Goal: Task Accomplishment & Management: Use online tool/utility

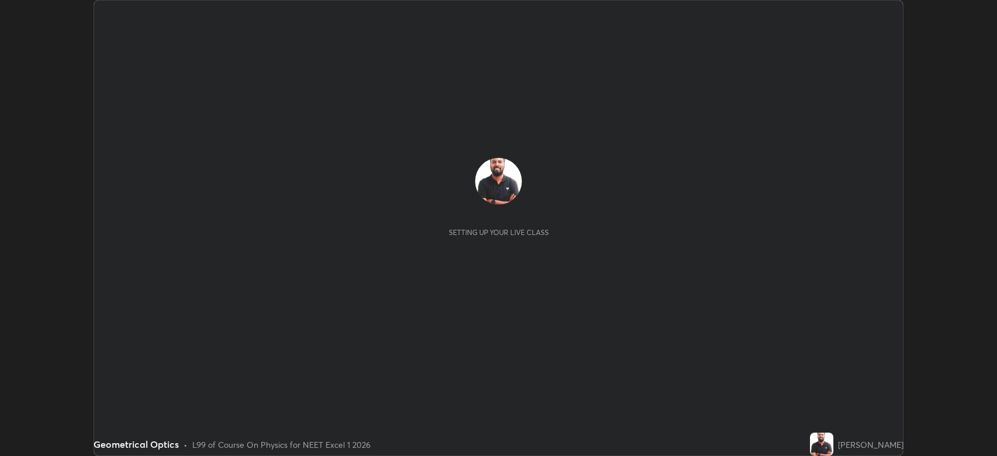
scroll to position [456, 997]
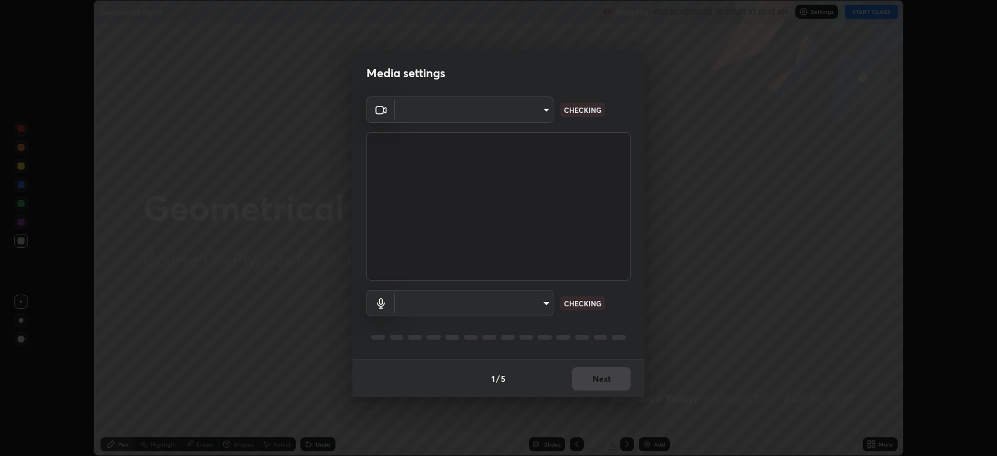
type input "794d03a334ab6cf92daa4269f68d25c817b6d7b5e31d9684855891884d0ab025"
type input "abfe49ea231096676f5dffd5fc284de79416b2b6bf9f32d11a432ff20e5decec"
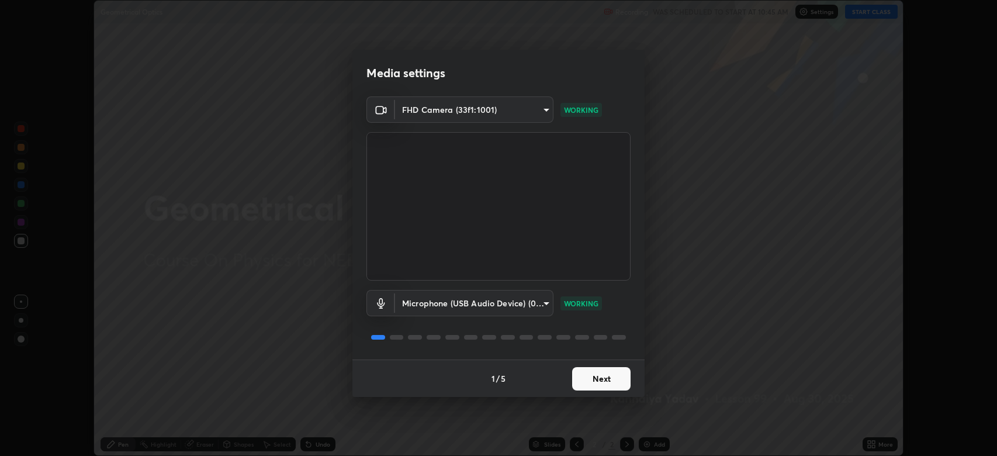
click at [606, 382] on button "Next" at bounding box center [601, 378] width 58 height 23
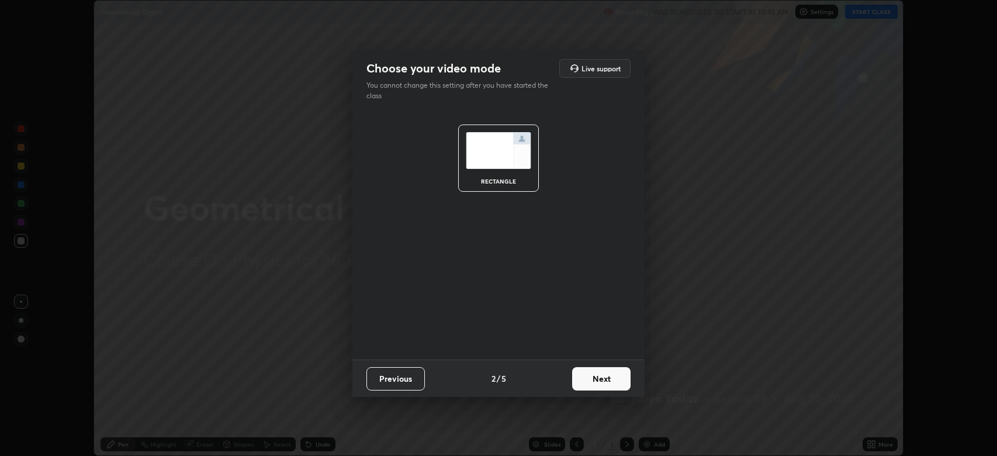
click at [606, 382] on button "Next" at bounding box center [601, 378] width 58 height 23
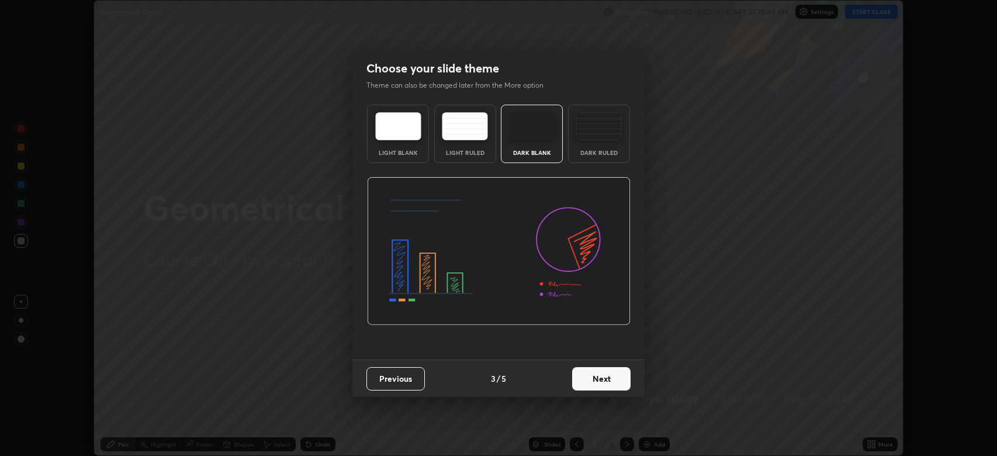
click at [606, 382] on button "Next" at bounding box center [601, 378] width 58 height 23
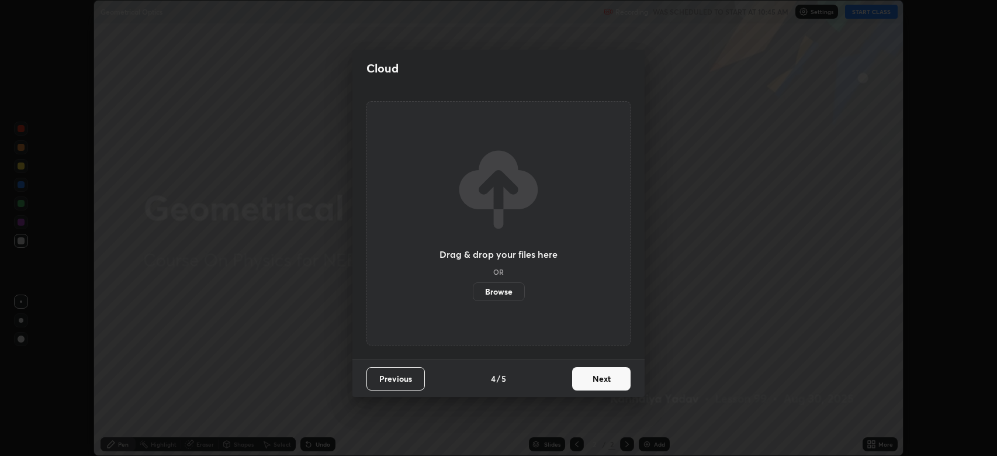
click at [600, 381] on button "Next" at bounding box center [601, 378] width 58 height 23
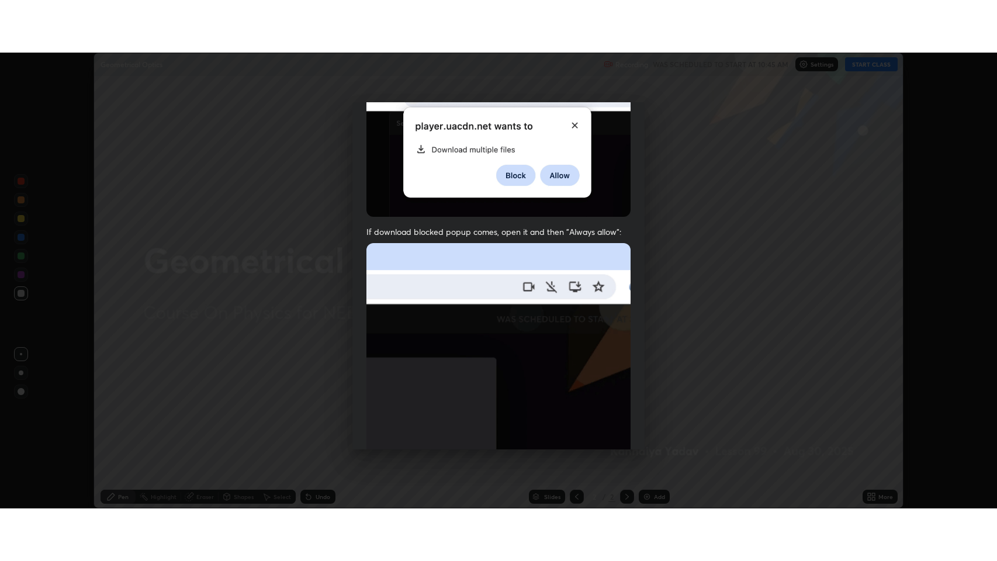
scroll to position [237, 0]
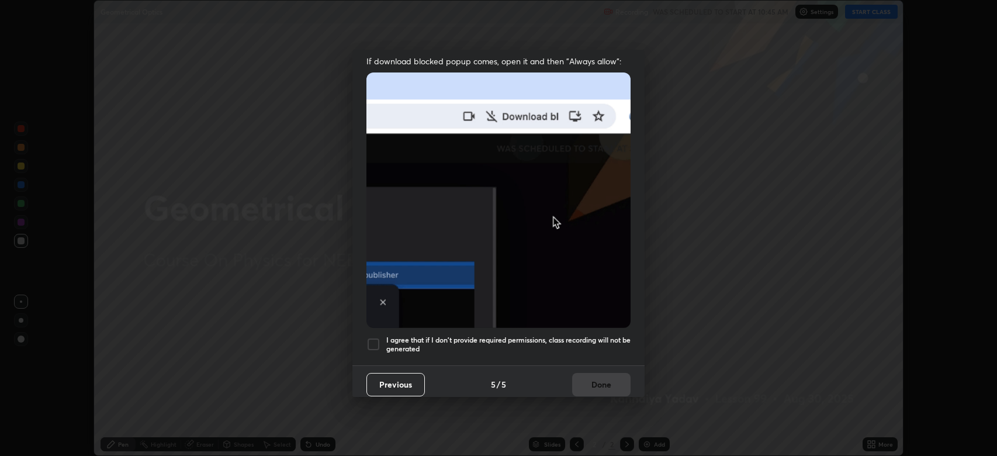
click at [375, 340] on div at bounding box center [374, 344] width 14 height 14
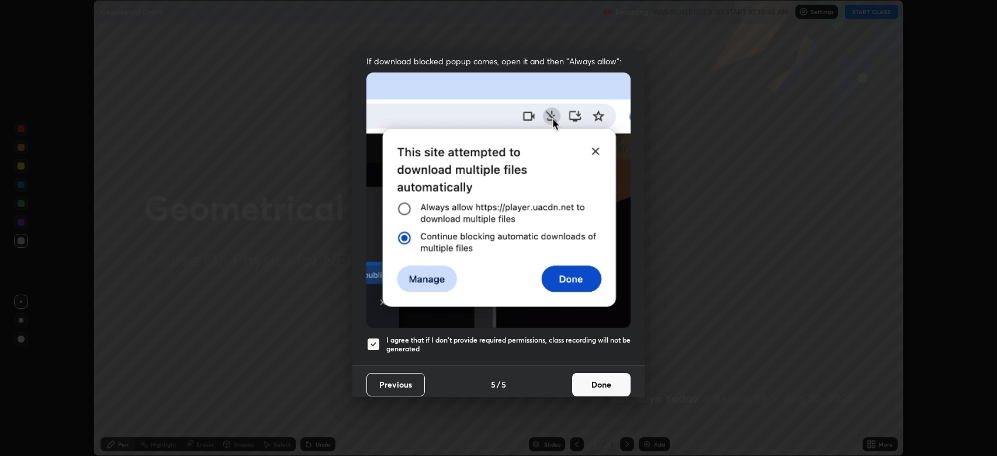
click at [596, 379] on button "Done" at bounding box center [601, 384] width 58 height 23
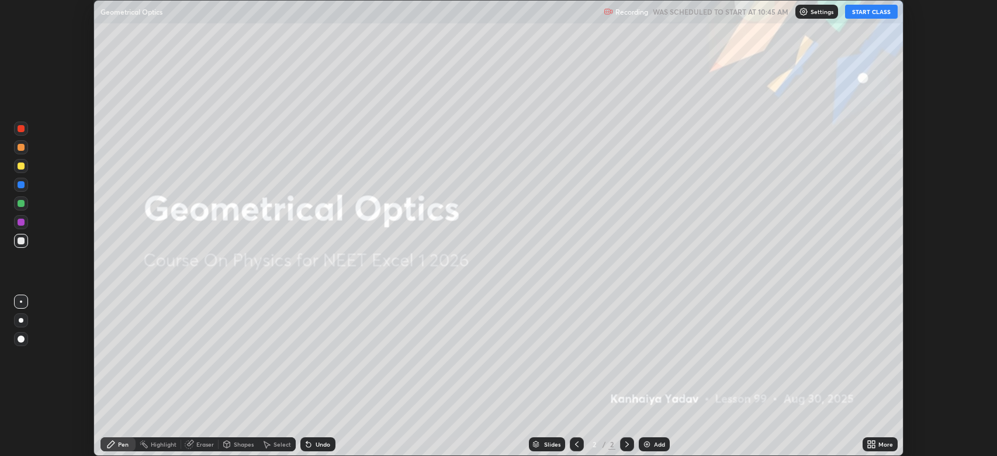
click at [866, 12] on button "START CLASS" at bounding box center [871, 12] width 53 height 14
click at [875, 443] on icon at bounding box center [873, 442] width 3 height 3
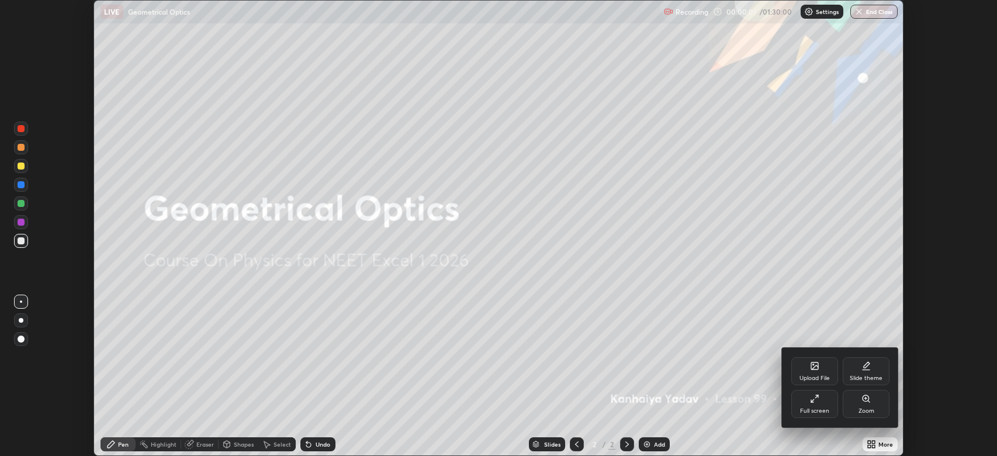
click at [814, 400] on icon at bounding box center [812, 400] width 3 height 3
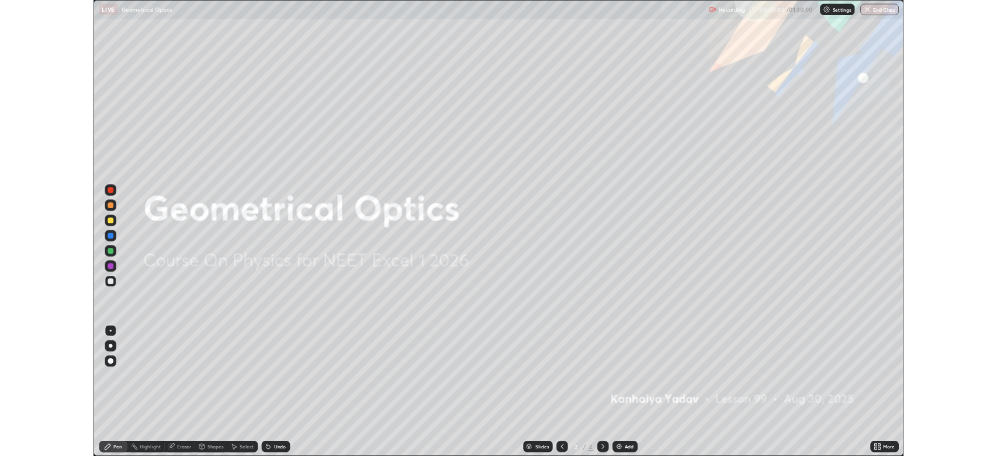
scroll to position [561, 997]
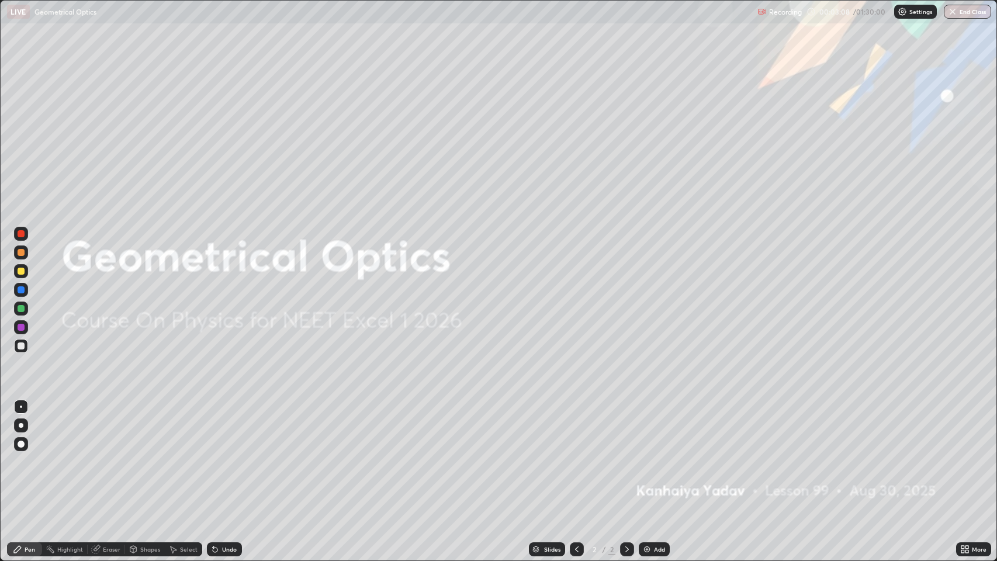
click at [625, 455] on icon at bounding box center [627, 550] width 4 height 6
click at [624, 455] on icon at bounding box center [627, 549] width 9 height 9
click at [645, 455] on img at bounding box center [646, 549] width 9 height 9
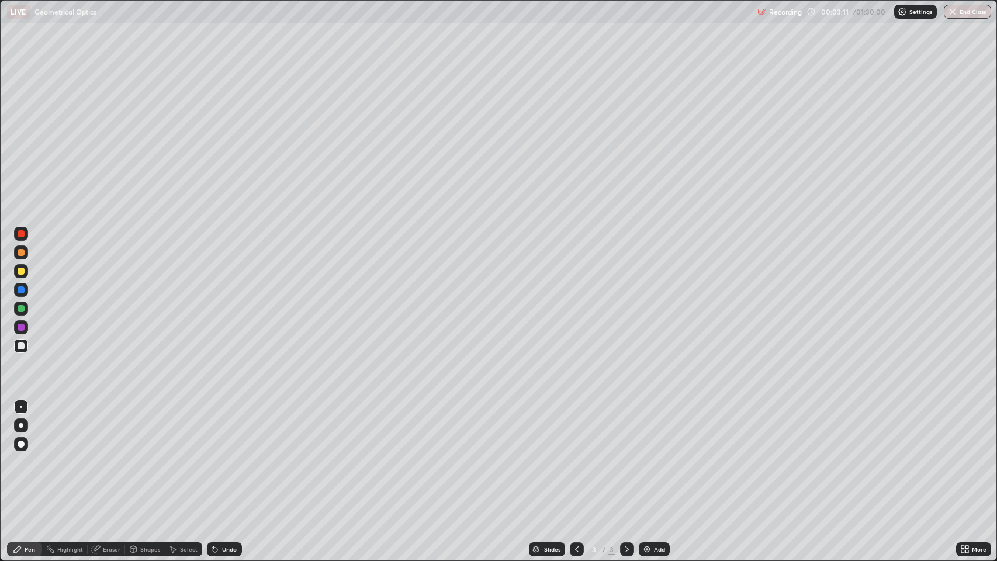
click at [24, 255] on div at bounding box center [21, 253] width 14 height 14
click at [24, 346] on div at bounding box center [21, 346] width 7 height 7
click at [21, 443] on div at bounding box center [21, 444] width 7 height 7
click at [22, 254] on div at bounding box center [21, 252] width 7 height 7
click at [140, 455] on div "Shapes" at bounding box center [150, 550] width 20 height 6
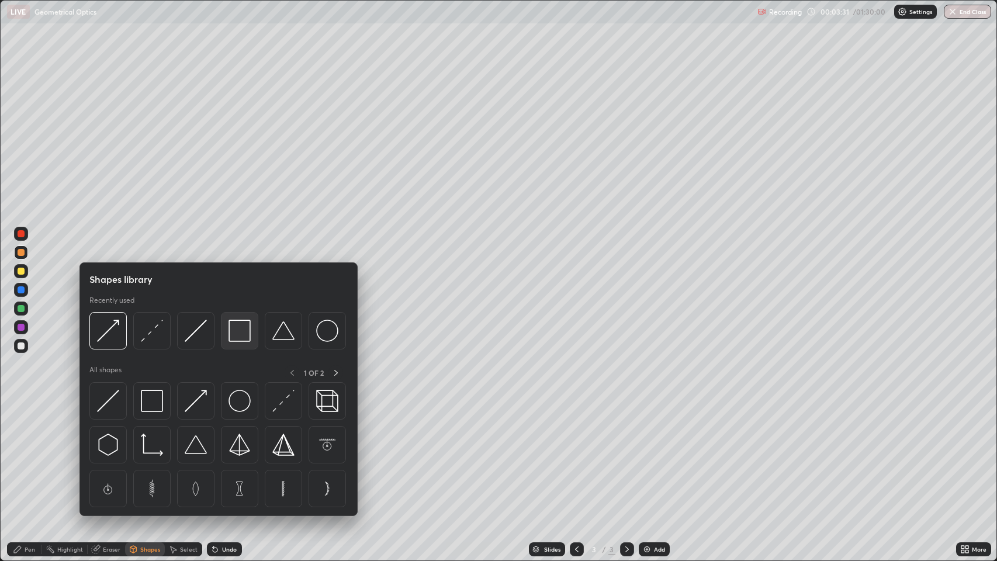
click at [243, 333] on img at bounding box center [240, 331] width 22 height 22
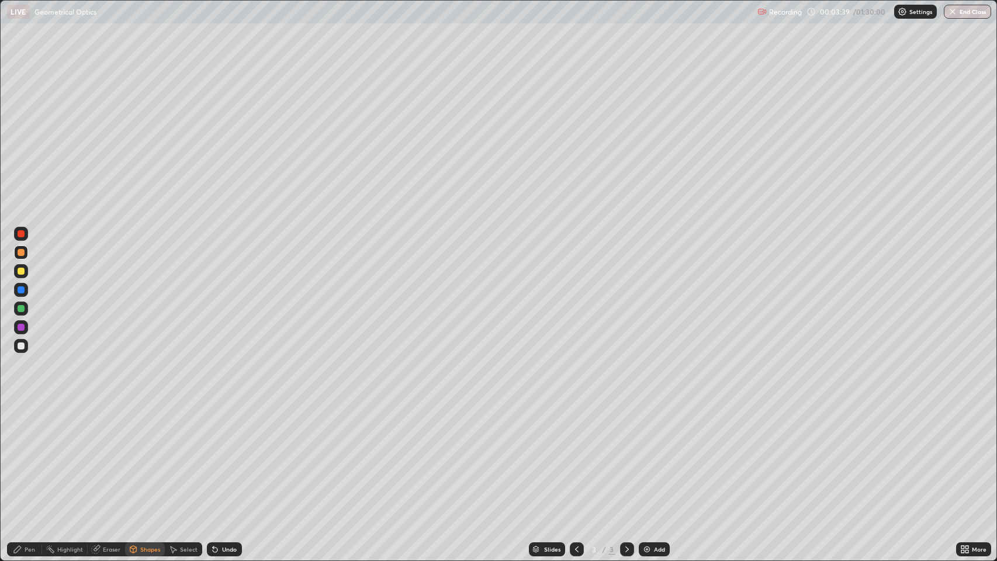
click at [23, 455] on div "Pen" at bounding box center [24, 549] width 35 height 14
click at [22, 347] on div at bounding box center [21, 346] width 7 height 7
click at [141, 455] on div "Shapes" at bounding box center [150, 550] width 20 height 6
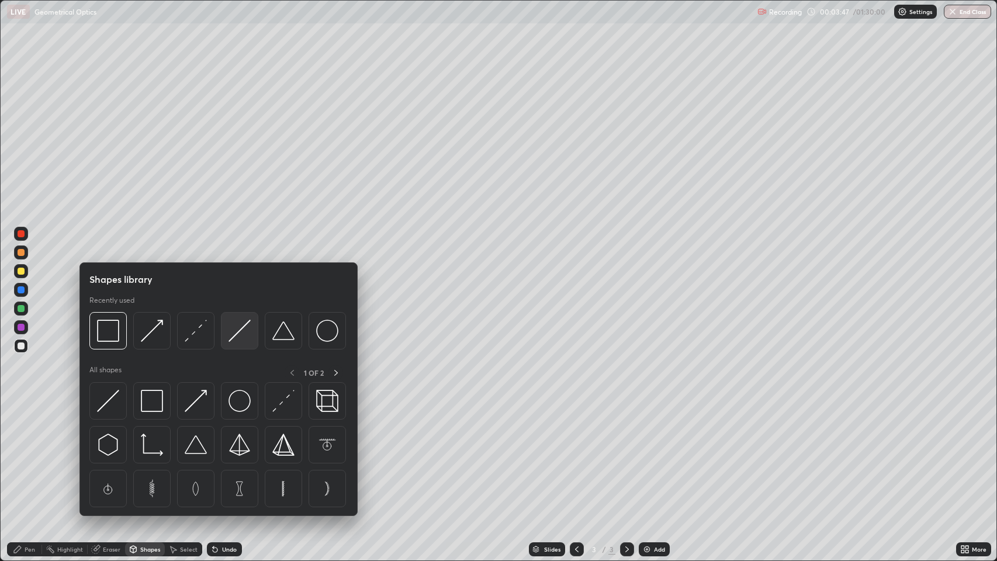
click at [240, 330] on img at bounding box center [240, 331] width 22 height 22
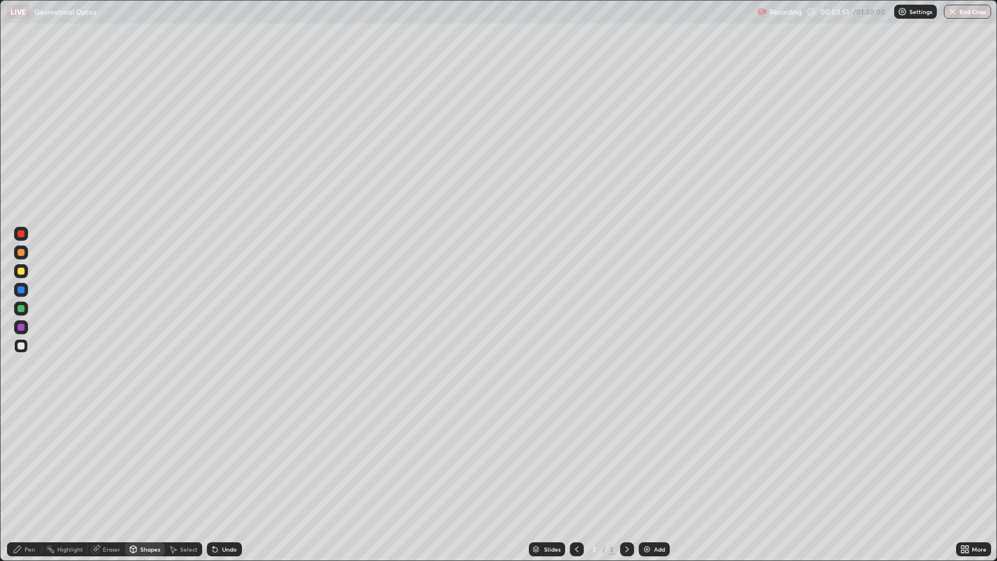
click at [226, 455] on div "Undo" at bounding box center [229, 550] width 15 height 6
click at [22, 326] on div at bounding box center [21, 327] width 7 height 7
click at [29, 455] on div "Pen" at bounding box center [30, 550] width 11 height 6
click at [142, 455] on div "Shapes" at bounding box center [150, 550] width 20 height 6
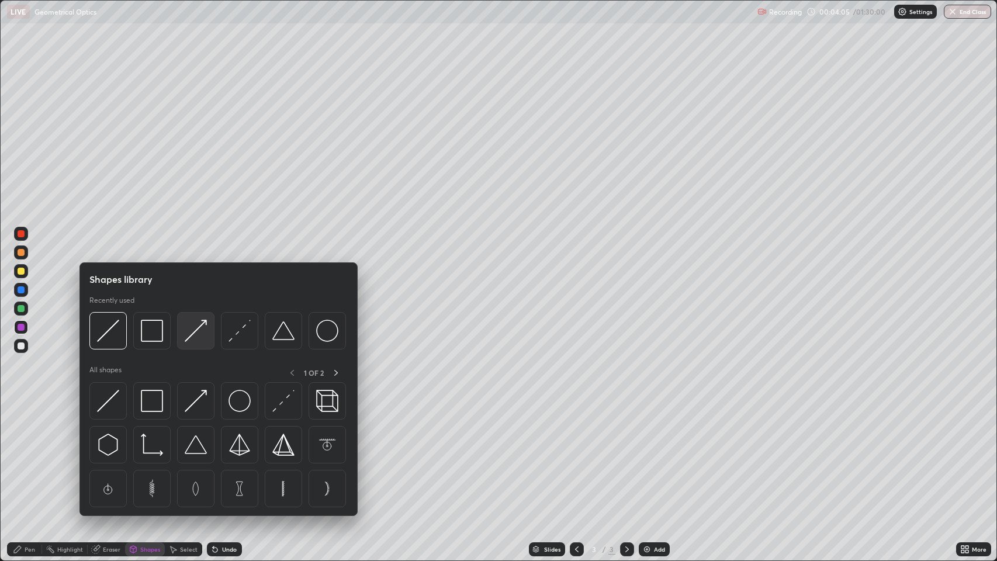
click at [188, 339] on img at bounding box center [196, 331] width 22 height 22
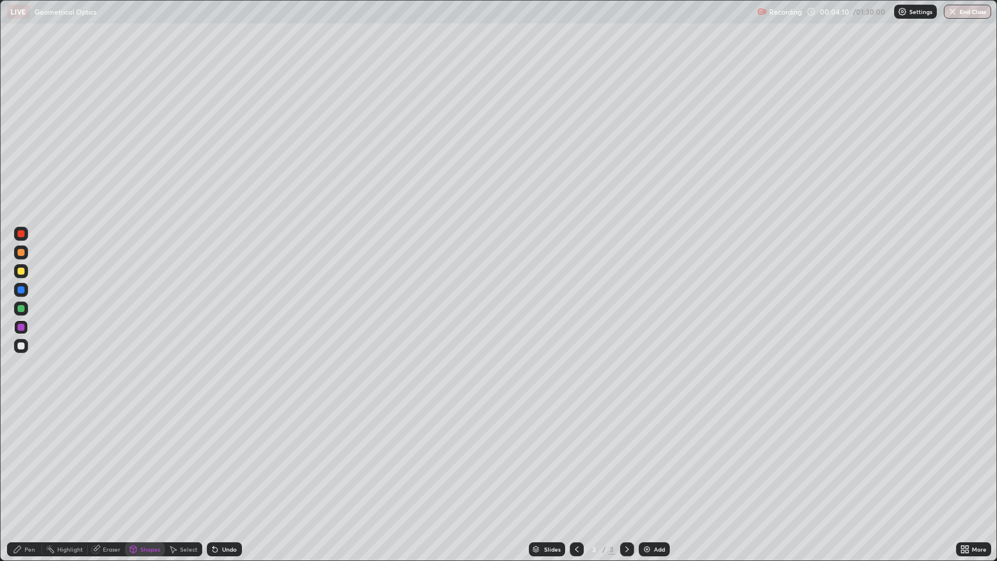
click at [137, 455] on div "Shapes" at bounding box center [145, 549] width 40 height 14
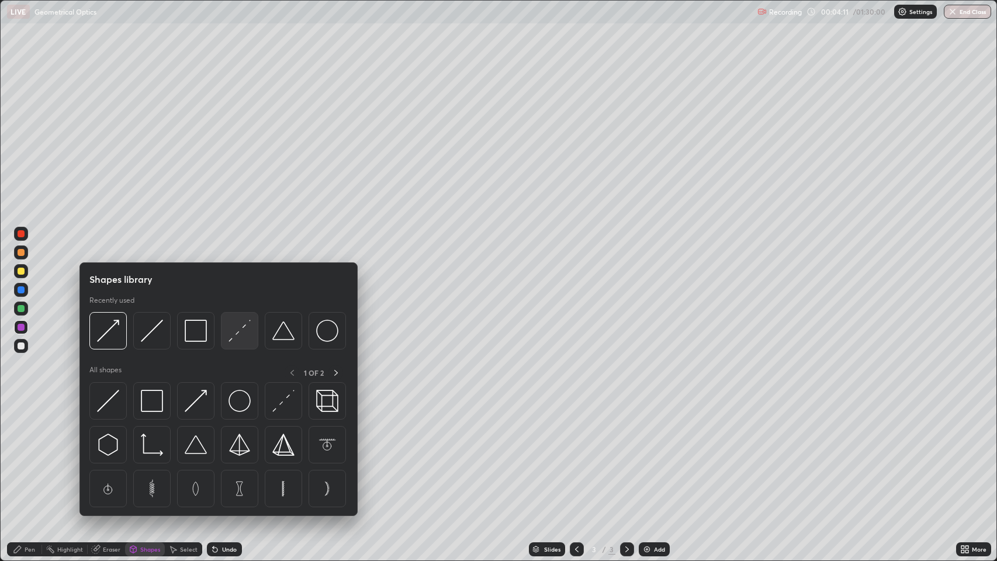
click at [236, 329] on img at bounding box center [240, 331] width 22 height 22
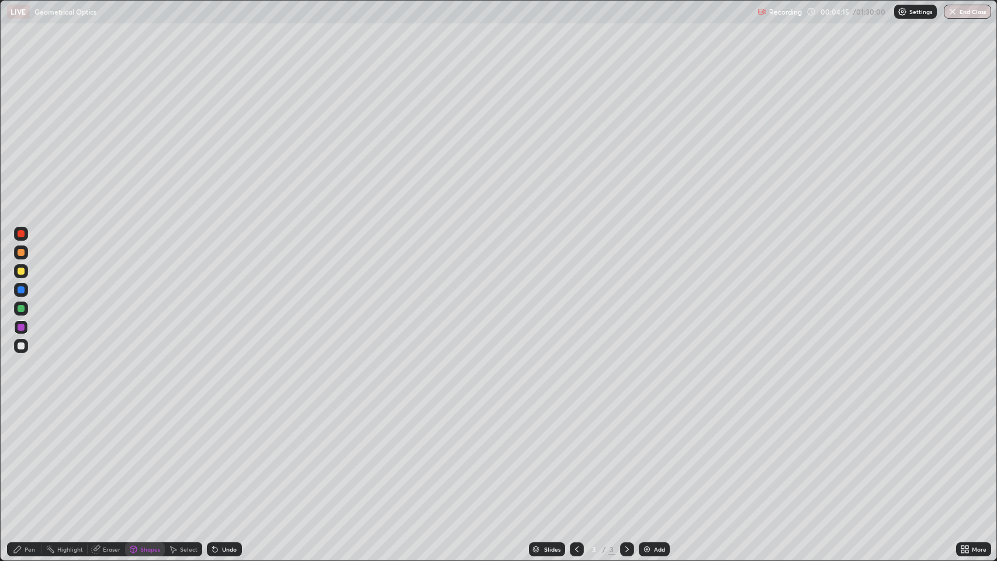
click at [28, 455] on div "Pen" at bounding box center [30, 550] width 11 height 6
click at [147, 455] on div "Shapes" at bounding box center [150, 550] width 20 height 6
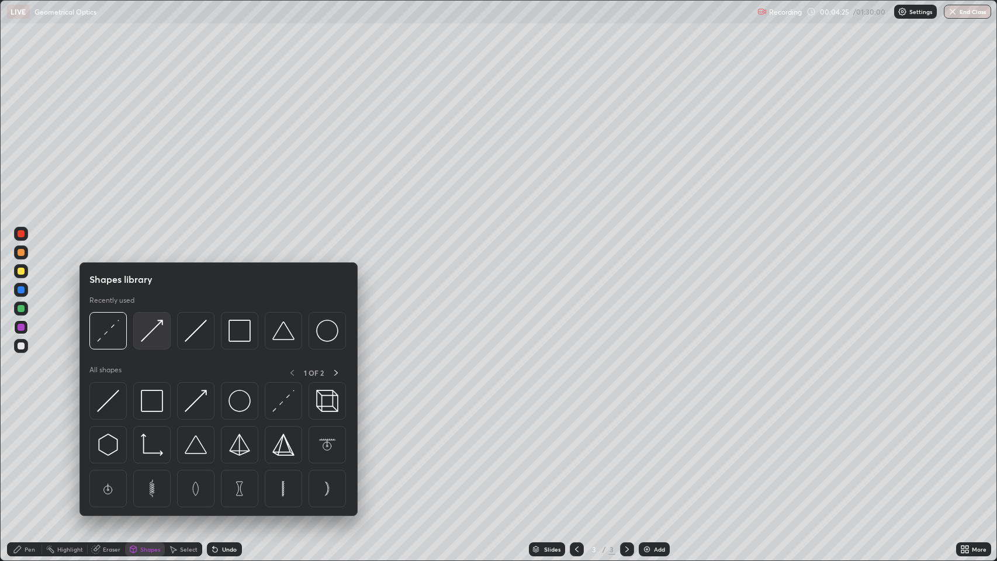
click at [153, 331] on img at bounding box center [152, 331] width 22 height 22
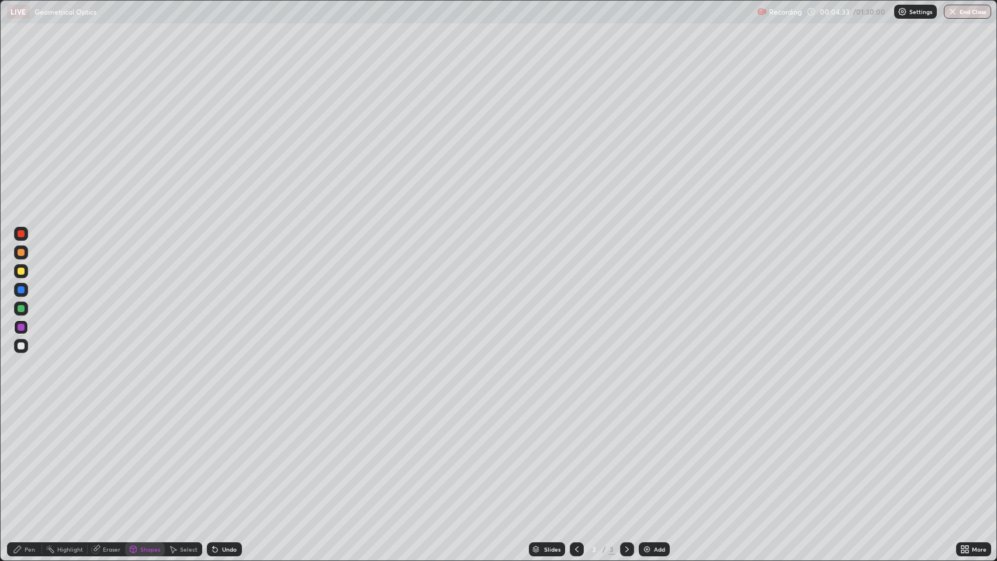
click at [142, 455] on div "Shapes" at bounding box center [150, 550] width 20 height 6
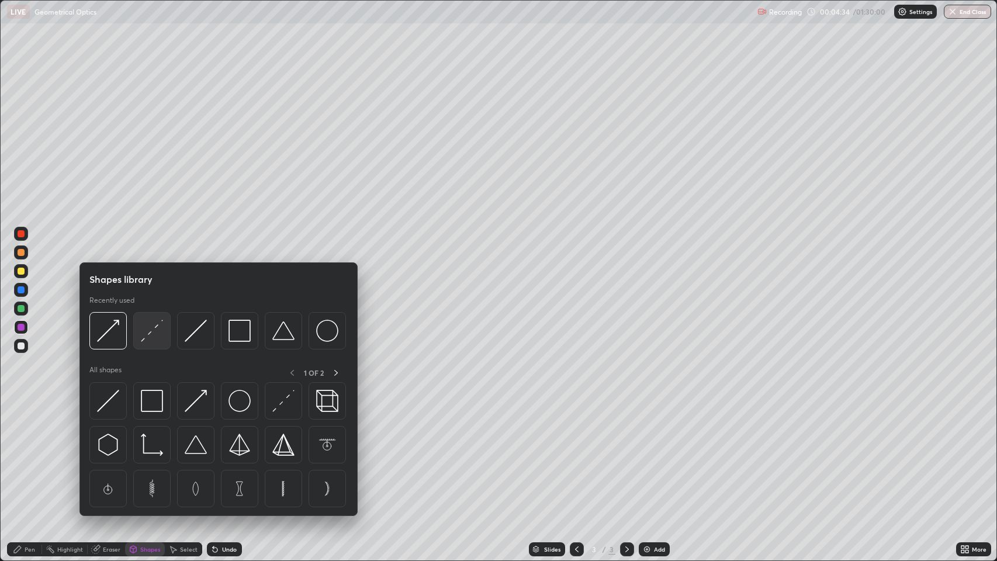
click at [151, 331] on img at bounding box center [152, 331] width 22 height 22
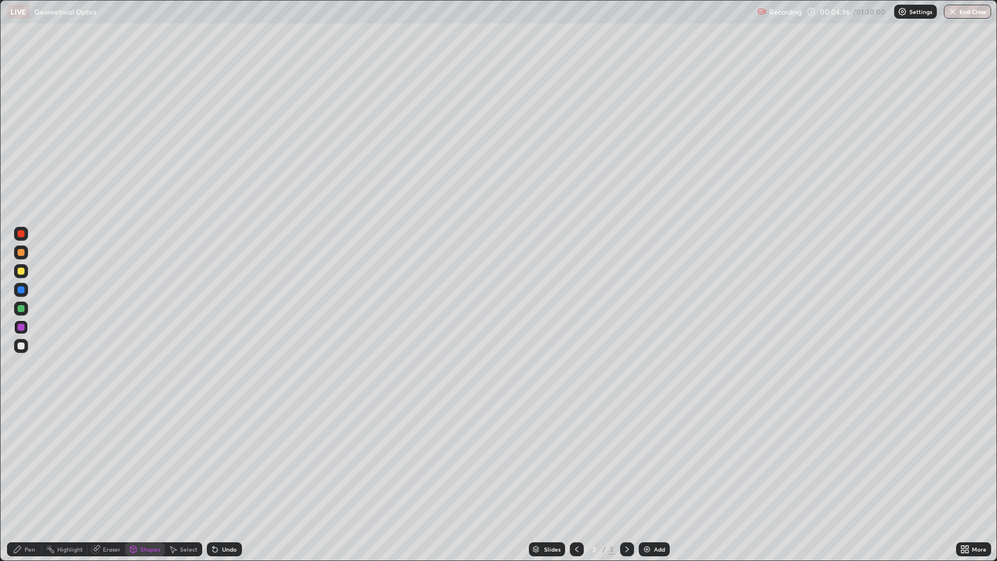
click at [20, 288] on div at bounding box center [21, 289] width 7 height 7
click at [222, 455] on div "Undo" at bounding box center [229, 550] width 15 height 6
click at [25, 455] on div "Pen" at bounding box center [30, 550] width 11 height 6
click at [107, 455] on div "Eraser" at bounding box center [112, 550] width 18 height 6
click at [32, 455] on div "Pen" at bounding box center [30, 550] width 11 height 6
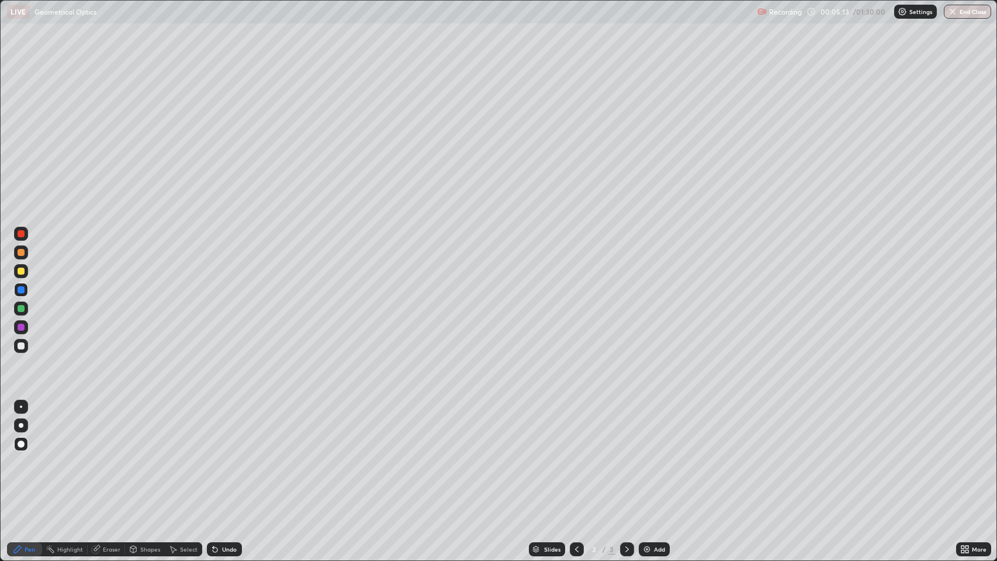
click at [110, 455] on div "Eraser" at bounding box center [112, 550] width 18 height 6
click at [140, 455] on div "Shapes" at bounding box center [150, 550] width 20 height 6
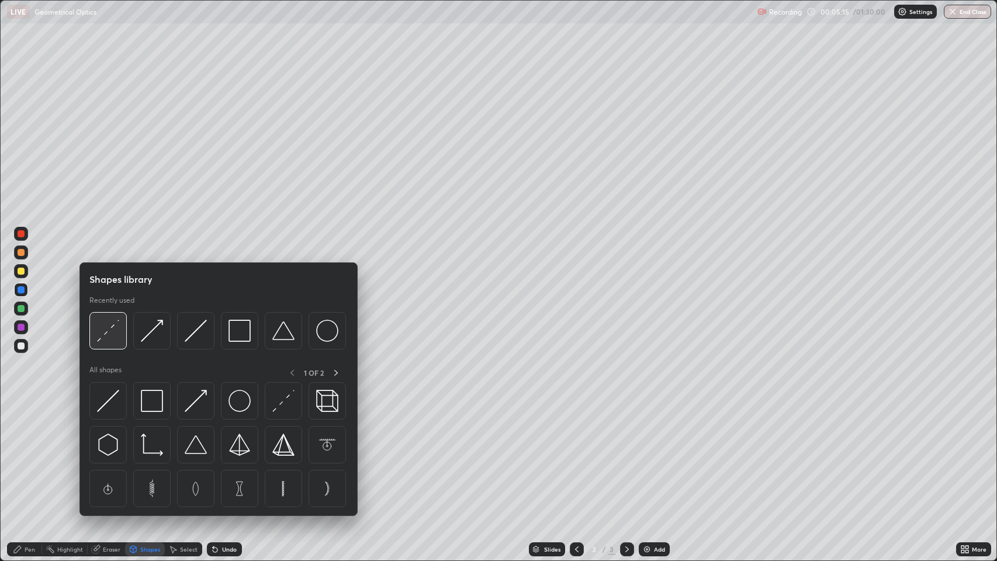
click at [108, 331] on img at bounding box center [108, 331] width 22 height 22
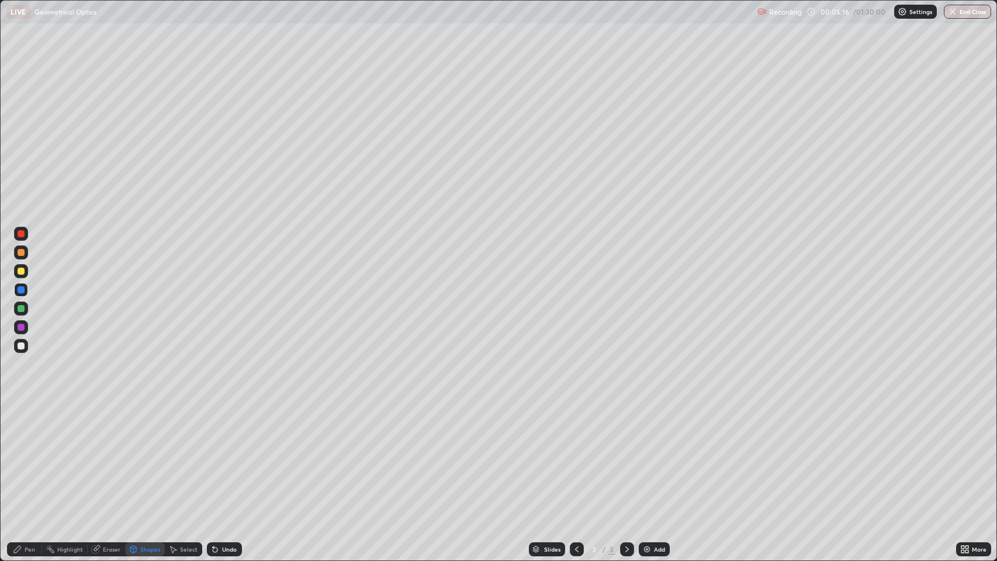
click at [21, 272] on div at bounding box center [21, 271] width 7 height 7
click at [22, 310] on div at bounding box center [21, 308] width 7 height 7
click at [222, 455] on div "Undo" at bounding box center [229, 550] width 15 height 6
click at [143, 455] on div "Shapes" at bounding box center [150, 550] width 20 height 6
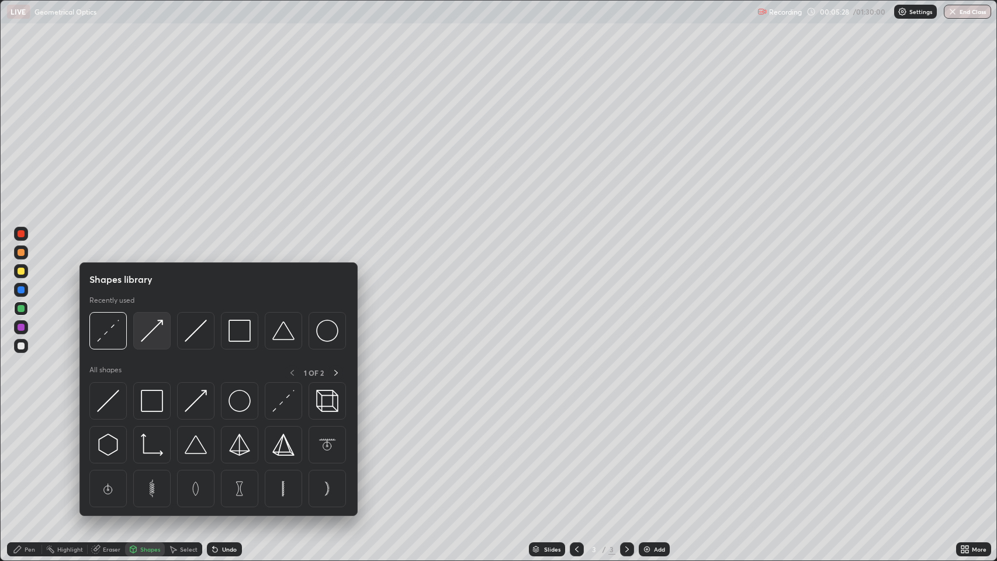
click at [157, 329] on img at bounding box center [152, 331] width 22 height 22
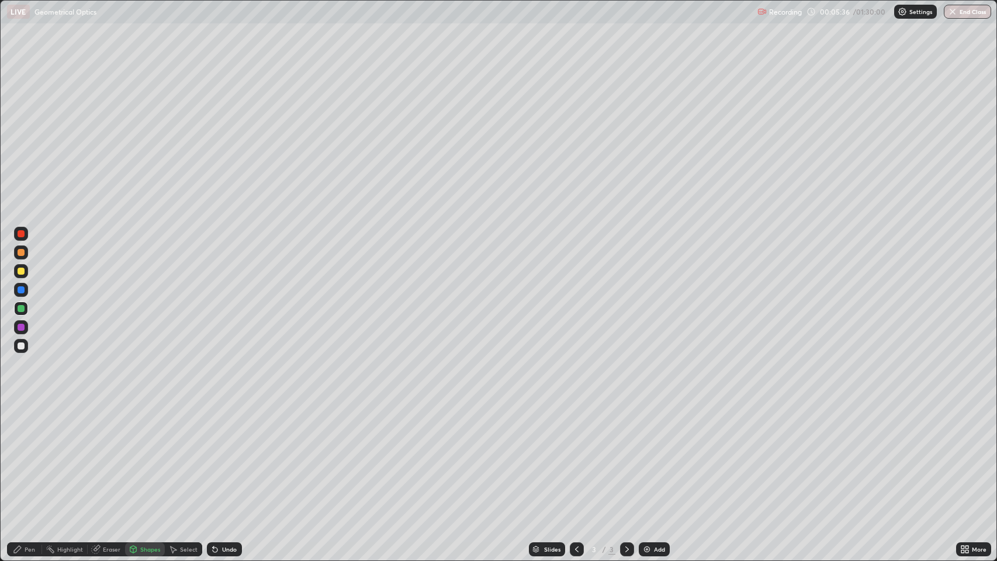
click at [147, 455] on div "Shapes" at bounding box center [150, 550] width 20 height 6
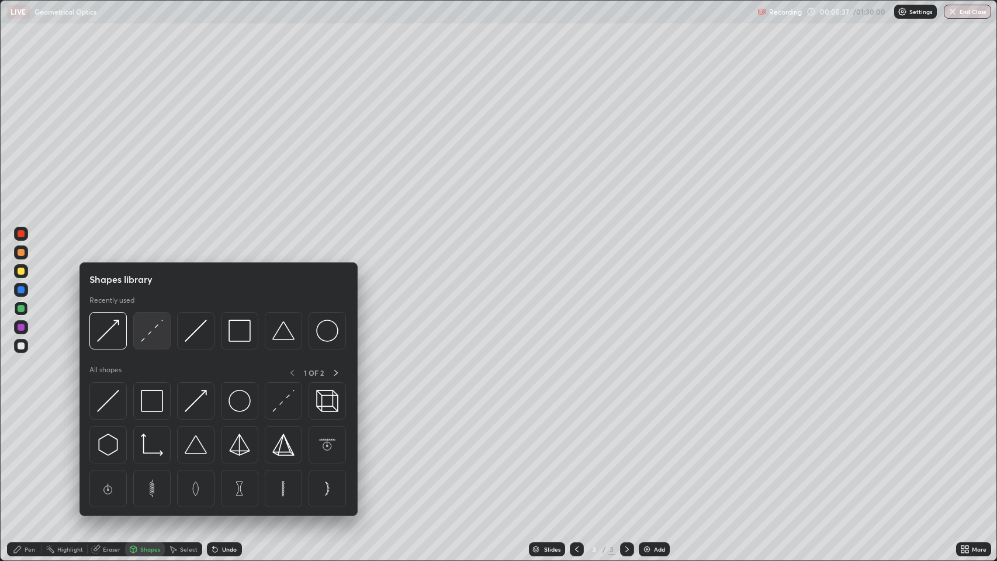
click at [152, 329] on img at bounding box center [152, 331] width 22 height 22
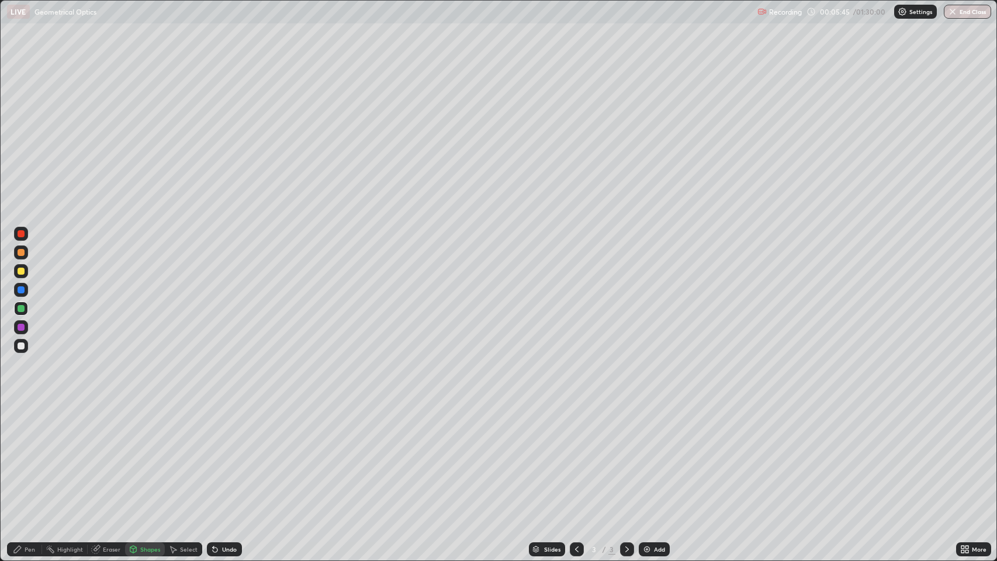
click at [25, 455] on div "Pen" at bounding box center [30, 550] width 11 height 6
click at [22, 290] on div at bounding box center [21, 289] width 7 height 7
click at [23, 234] on div at bounding box center [21, 233] width 7 height 7
click at [24, 348] on div at bounding box center [21, 346] width 7 height 7
click at [626, 455] on icon at bounding box center [627, 549] width 9 height 9
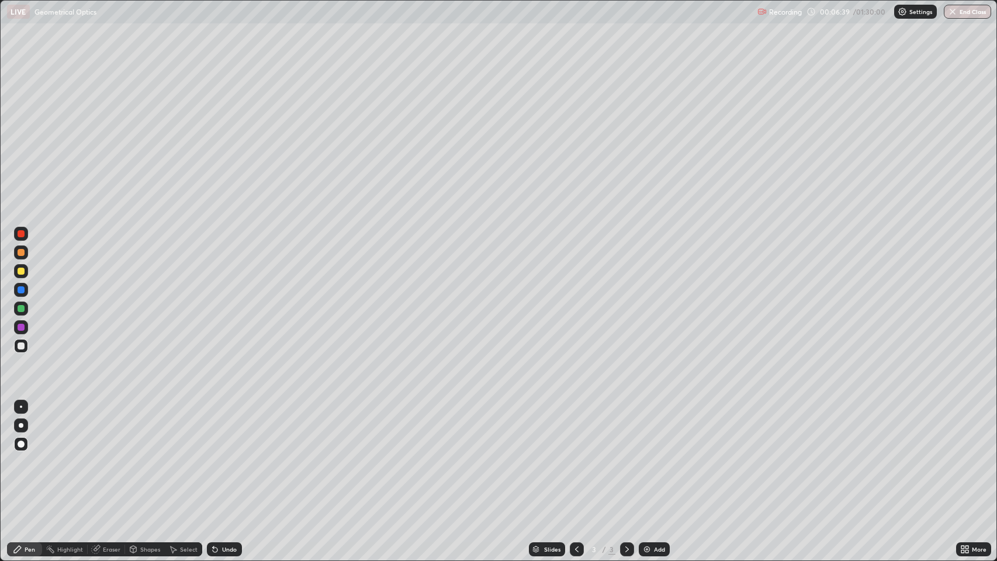
click at [625, 455] on icon at bounding box center [627, 549] width 9 height 9
click at [644, 455] on img at bounding box center [646, 549] width 9 height 9
click at [147, 455] on div "Shapes" at bounding box center [150, 550] width 20 height 6
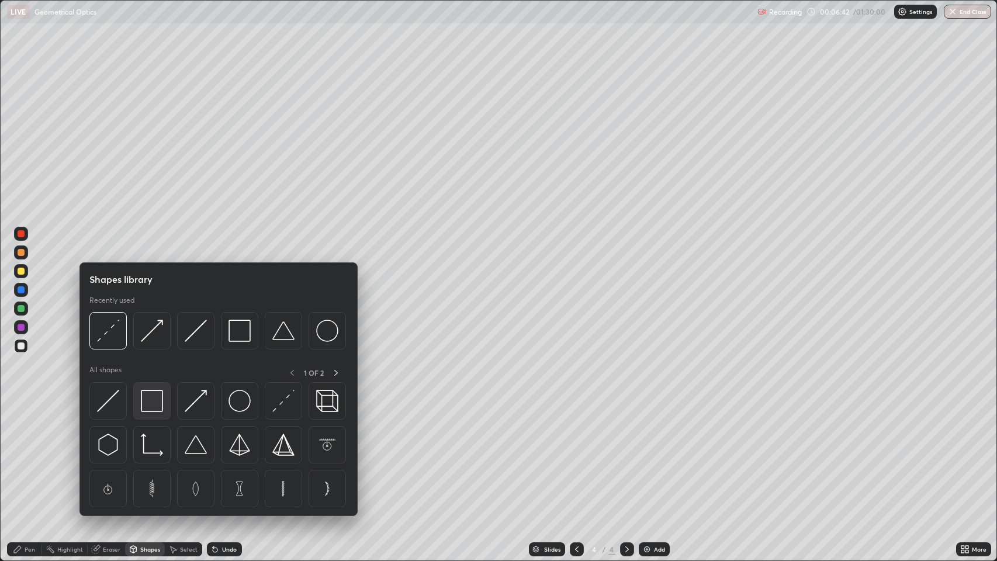
click at [153, 399] on img at bounding box center [152, 401] width 22 height 22
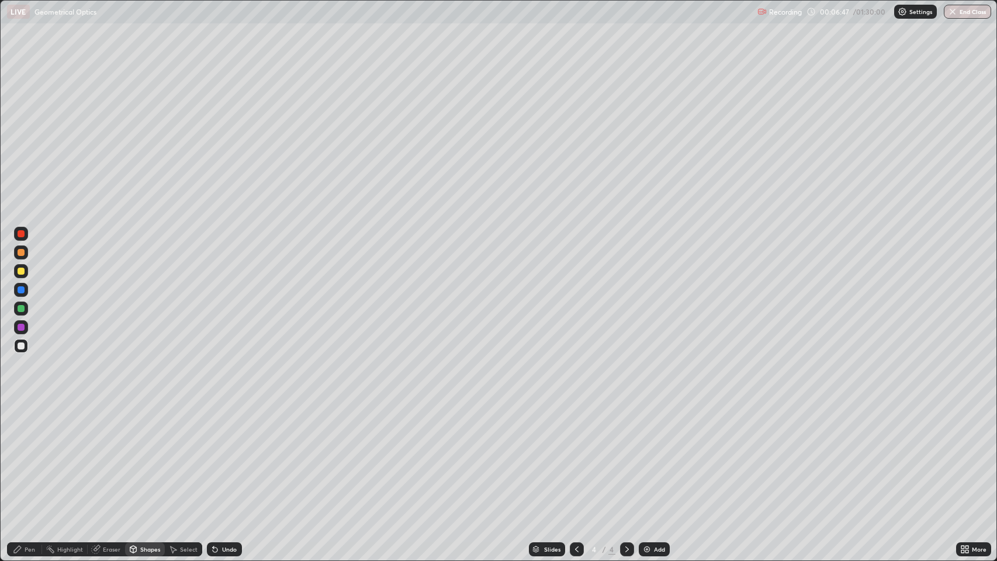
click at [25, 455] on div "Pen" at bounding box center [30, 550] width 11 height 6
click at [143, 455] on div "Shapes" at bounding box center [150, 550] width 20 height 6
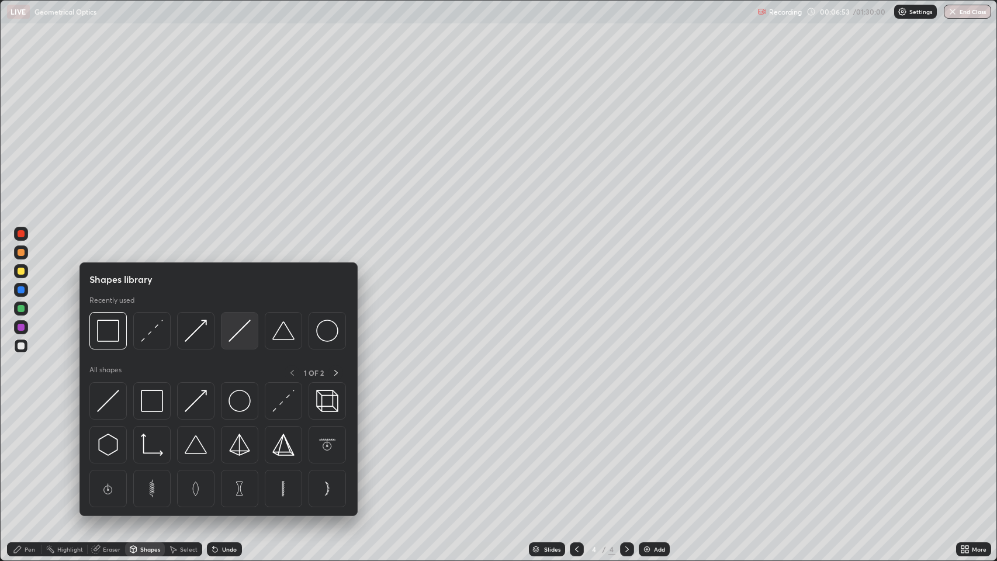
click at [235, 335] on img at bounding box center [240, 331] width 22 height 22
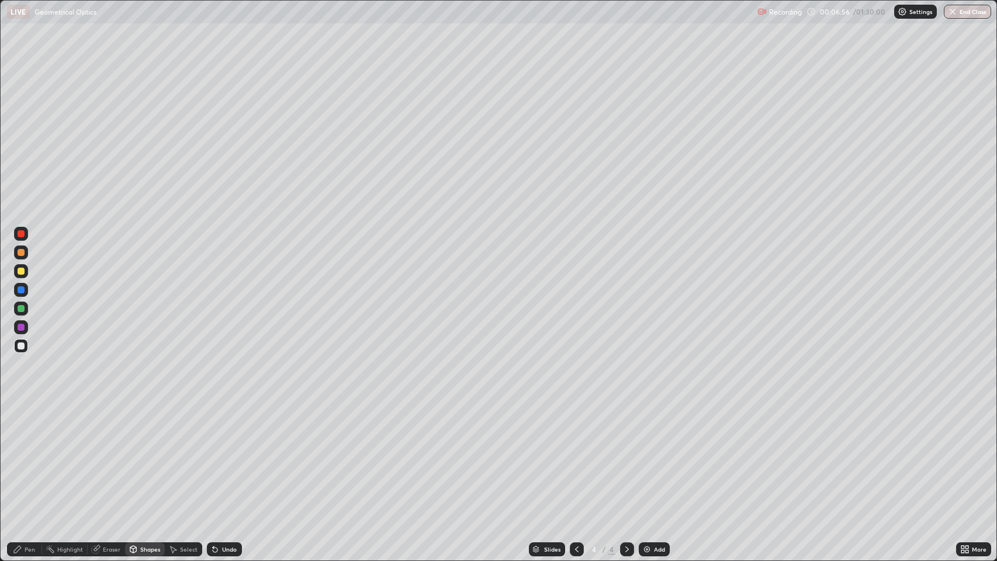
click at [24, 455] on div "Pen" at bounding box center [24, 549] width 35 height 14
click at [23, 271] on div at bounding box center [21, 271] width 7 height 7
click at [223, 455] on div "Undo" at bounding box center [229, 550] width 15 height 6
click at [19, 345] on div at bounding box center [21, 346] width 7 height 7
click at [222, 455] on div "Undo" at bounding box center [229, 550] width 15 height 6
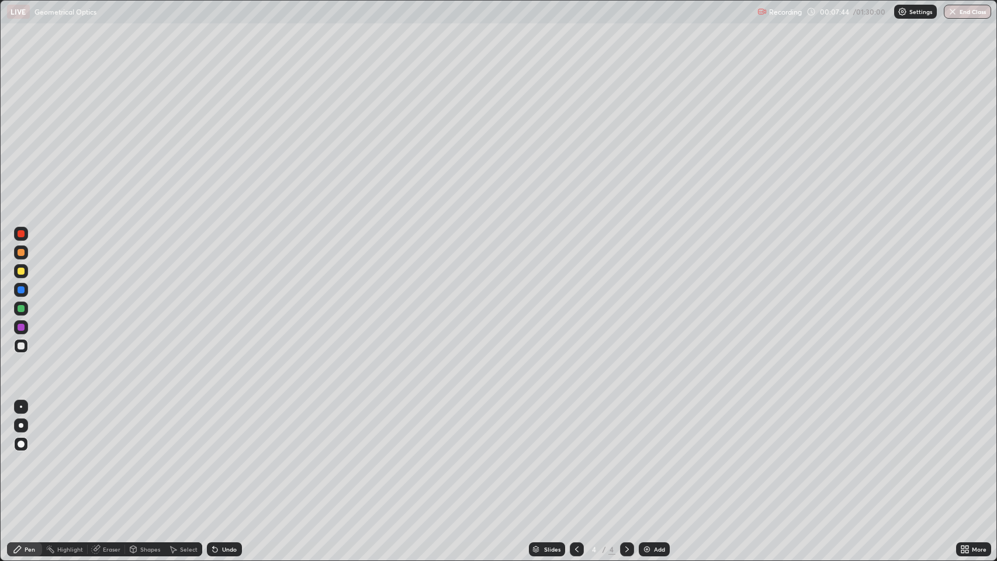
click at [104, 455] on div "Eraser" at bounding box center [112, 550] width 18 height 6
click at [26, 455] on div "Pen" at bounding box center [30, 550] width 11 height 6
click at [22, 290] on div at bounding box center [21, 289] width 7 height 7
click at [20, 346] on div at bounding box center [21, 346] width 7 height 7
click at [23, 326] on div at bounding box center [21, 327] width 7 height 7
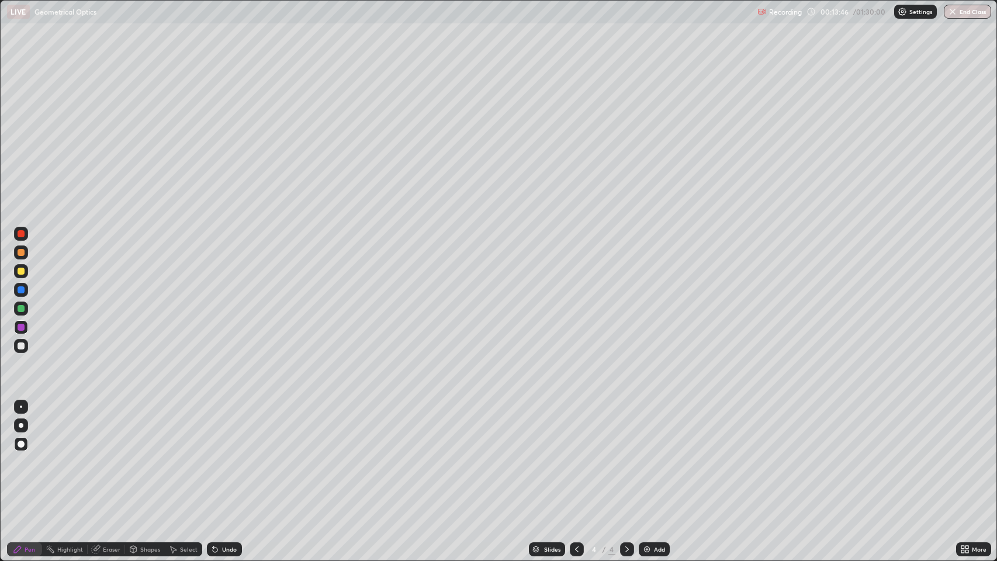
click at [626, 455] on icon at bounding box center [627, 549] width 9 height 9
click at [625, 455] on icon at bounding box center [627, 549] width 9 height 9
click at [625, 455] on icon at bounding box center [627, 550] width 4 height 6
click at [645, 455] on img at bounding box center [646, 549] width 9 height 9
click at [141, 455] on div "Shapes" at bounding box center [150, 550] width 20 height 6
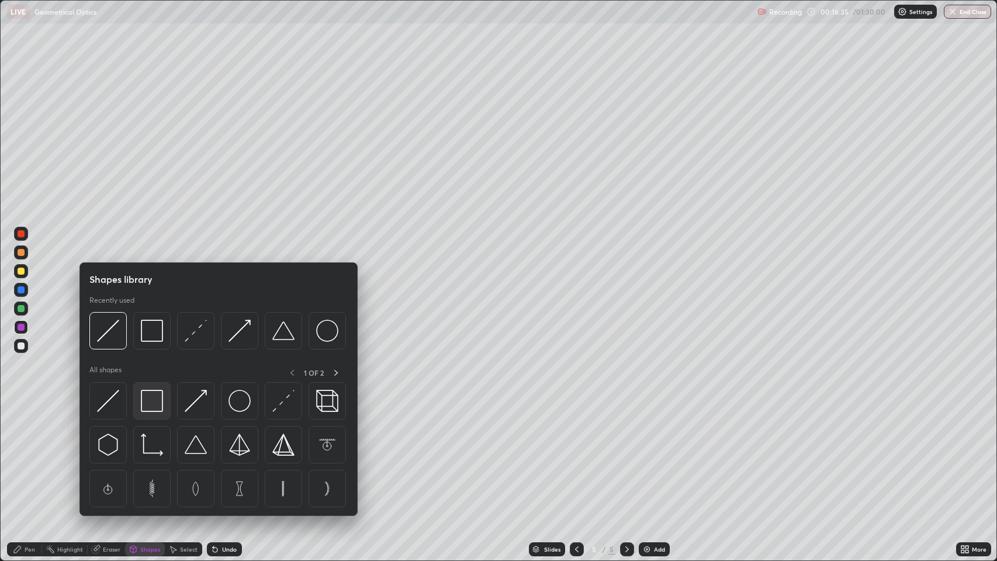
click at [152, 398] on img at bounding box center [152, 401] width 22 height 22
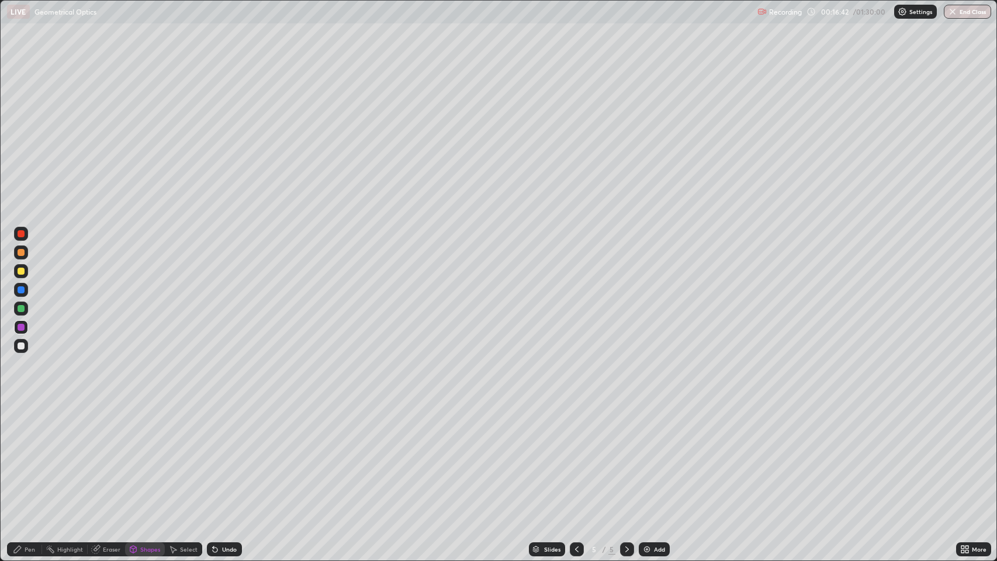
click at [26, 455] on div "Pen" at bounding box center [30, 550] width 11 height 6
click at [22, 346] on div at bounding box center [21, 346] width 7 height 7
click at [105, 455] on div "Eraser" at bounding box center [112, 550] width 18 height 6
click at [139, 455] on div "Shapes" at bounding box center [145, 549] width 40 height 14
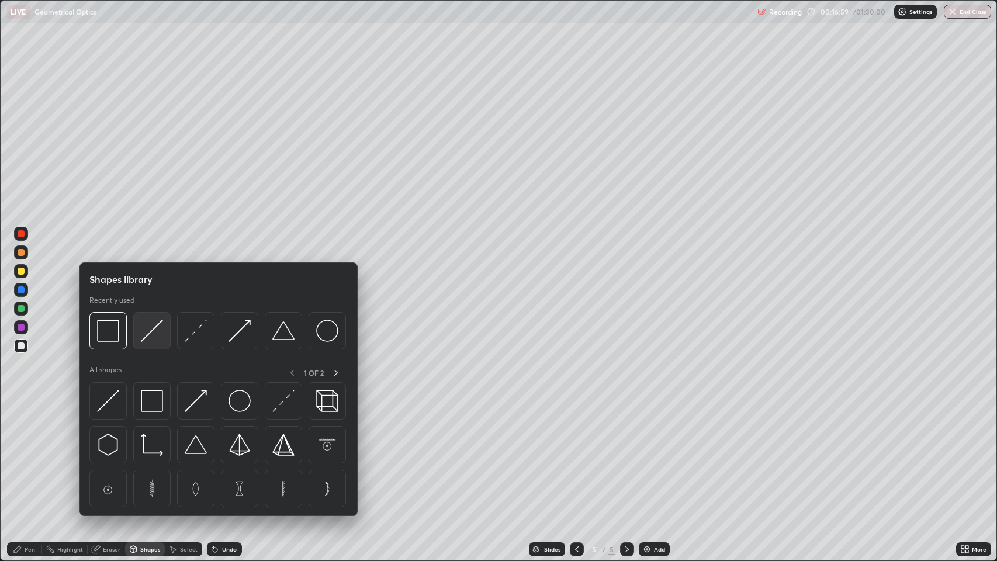
click at [150, 333] on img at bounding box center [152, 331] width 22 height 22
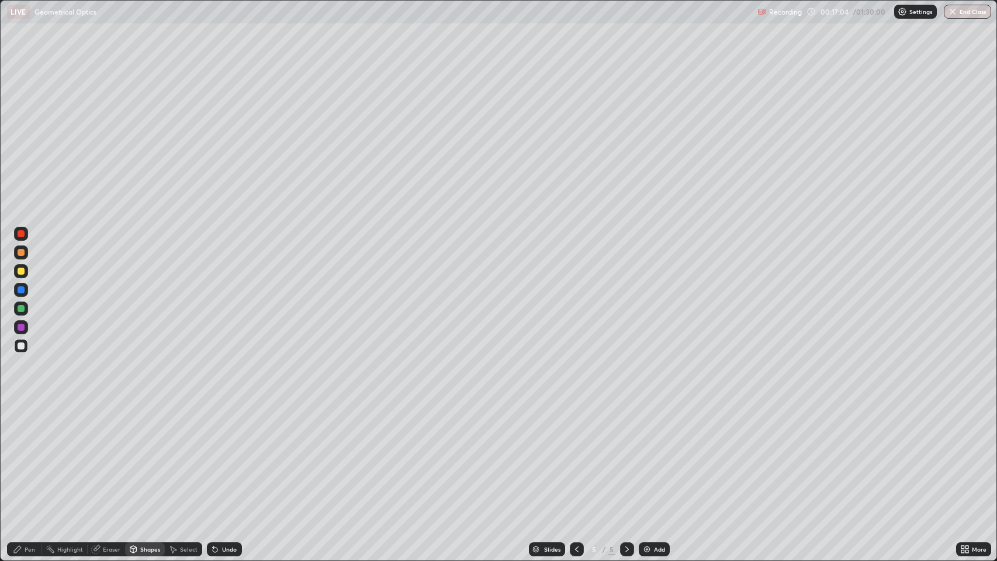
click at [29, 455] on div "Pen" at bounding box center [30, 550] width 11 height 6
click at [214, 455] on icon at bounding box center [215, 550] width 5 height 5
click at [220, 455] on div "Undo" at bounding box center [224, 549] width 35 height 14
click at [221, 455] on div "Undo" at bounding box center [224, 549] width 35 height 14
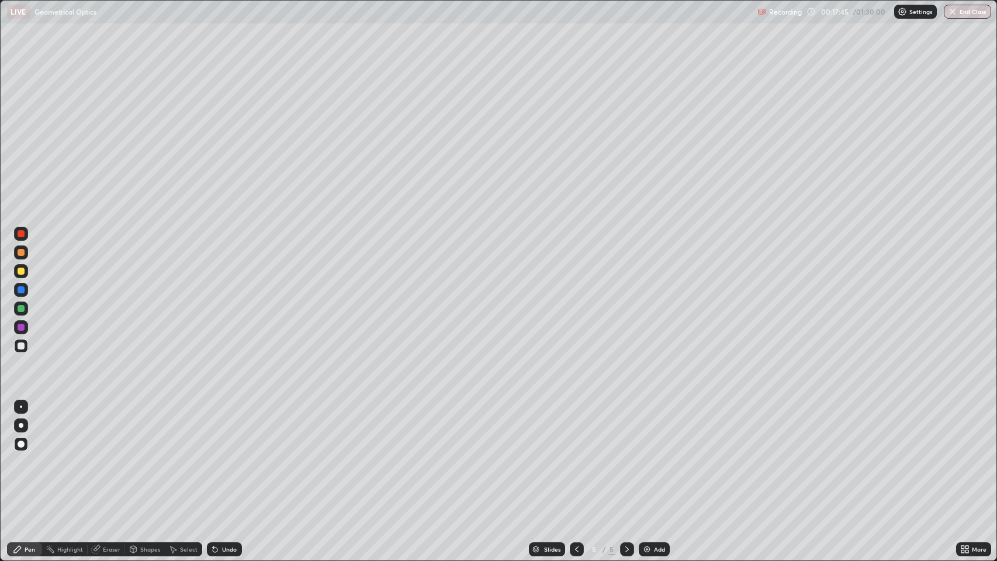
click at [108, 455] on div "Eraser" at bounding box center [112, 550] width 18 height 6
click at [26, 455] on div "Pen" at bounding box center [30, 550] width 11 height 6
click at [22, 271] on div at bounding box center [21, 271] width 7 height 7
click at [109, 455] on div "Eraser" at bounding box center [112, 550] width 18 height 6
click at [26, 455] on div "Pen" at bounding box center [30, 550] width 11 height 6
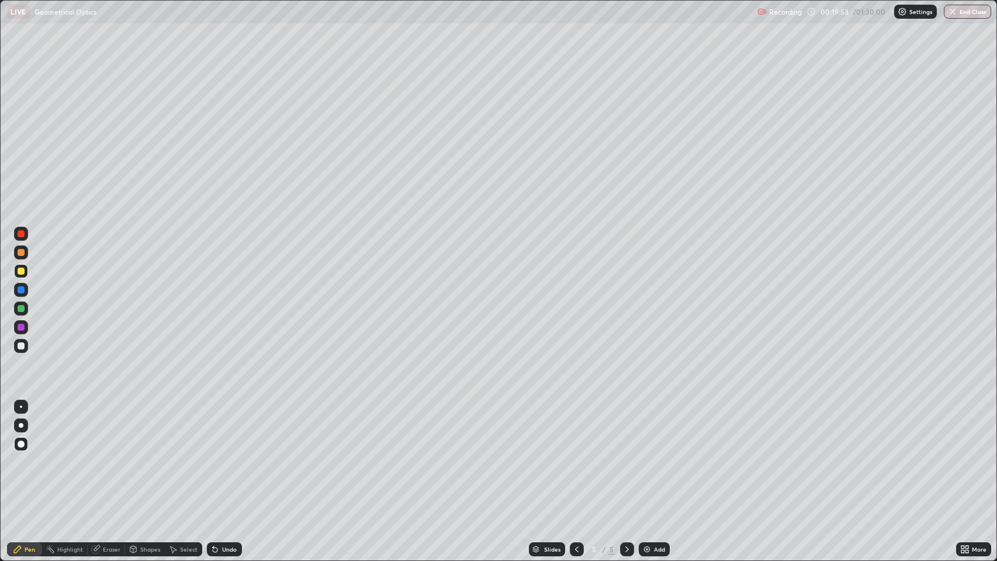
click at [23, 290] on div at bounding box center [21, 289] width 7 height 7
click at [109, 455] on div "Eraser" at bounding box center [112, 550] width 18 height 6
click at [27, 455] on div "Pen" at bounding box center [30, 550] width 11 height 6
click at [21, 346] on div at bounding box center [21, 346] width 7 height 7
click at [103, 455] on div "Eraser" at bounding box center [112, 550] width 18 height 6
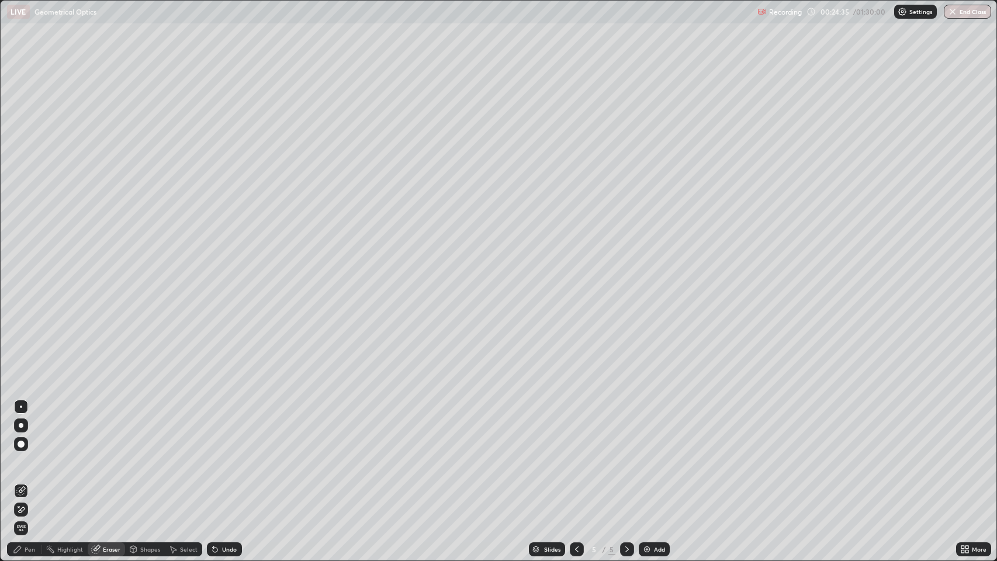
click at [20, 455] on icon at bounding box center [17, 549] width 9 height 9
click at [578, 455] on icon at bounding box center [576, 549] width 9 height 9
click at [625, 455] on icon at bounding box center [627, 549] width 9 height 9
click at [624, 455] on icon at bounding box center [627, 549] width 9 height 9
click at [625, 455] on icon at bounding box center [627, 550] width 4 height 6
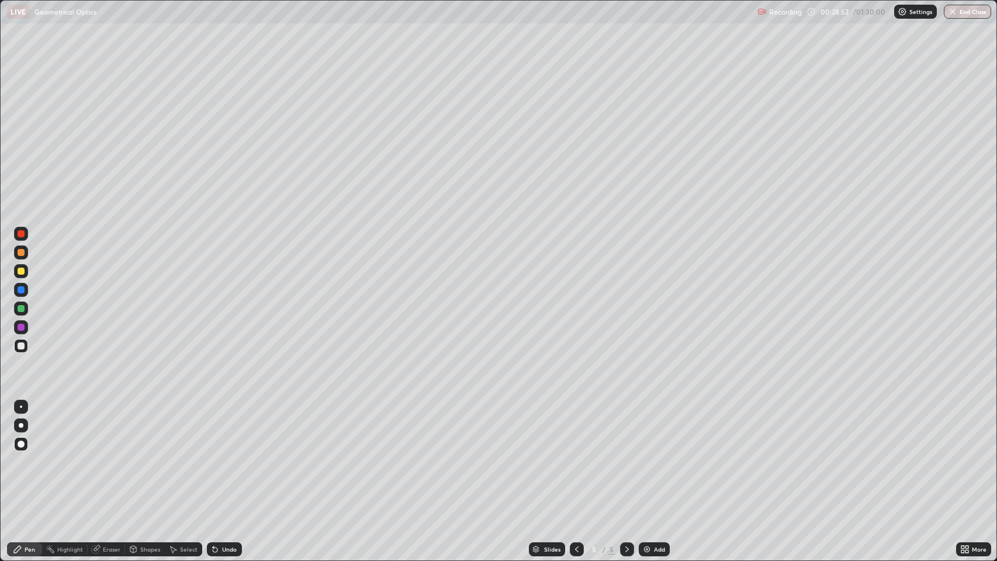
click at [627, 455] on icon at bounding box center [627, 550] width 4 height 6
click at [648, 455] on img at bounding box center [646, 549] width 9 height 9
click at [17, 254] on div at bounding box center [21, 253] width 14 height 14
click at [140, 455] on div "Shapes" at bounding box center [150, 550] width 20 height 6
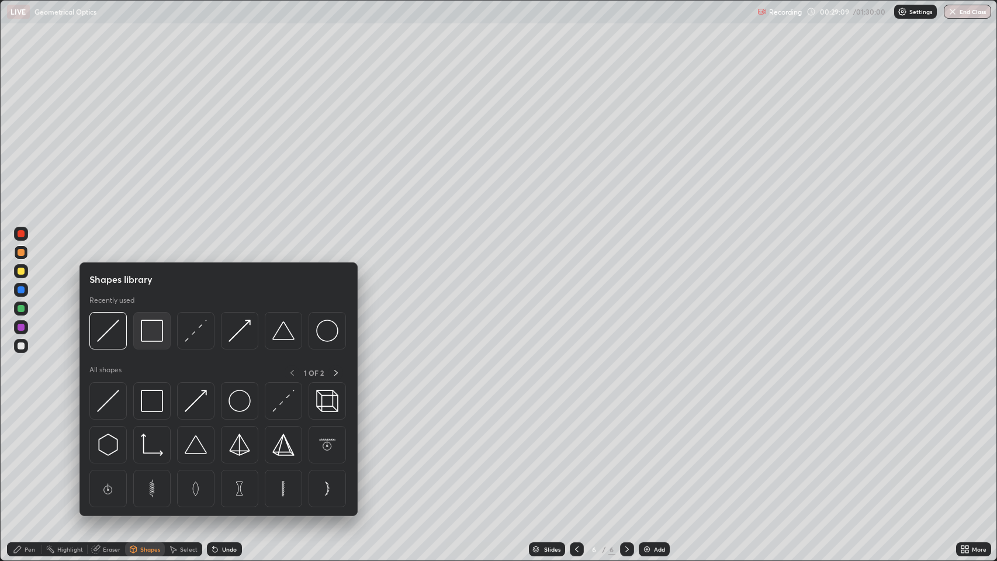
click at [158, 337] on img at bounding box center [152, 331] width 22 height 22
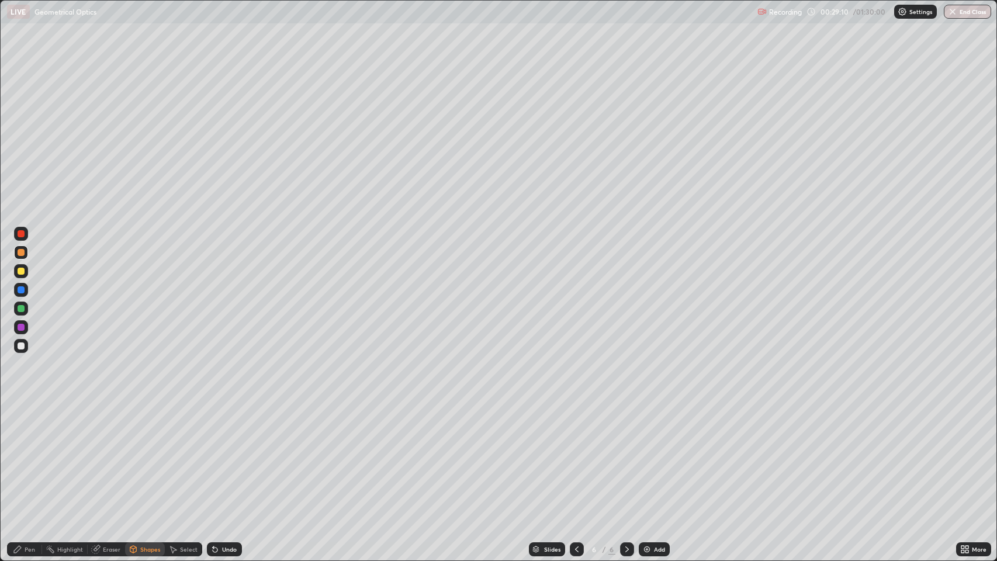
click at [23, 271] on div at bounding box center [21, 271] width 7 height 7
click at [22, 290] on div at bounding box center [21, 289] width 7 height 7
click at [31, 455] on div "Pen" at bounding box center [30, 550] width 11 height 6
click at [21, 346] on div at bounding box center [21, 346] width 7 height 7
click at [21, 290] on div at bounding box center [21, 289] width 7 height 7
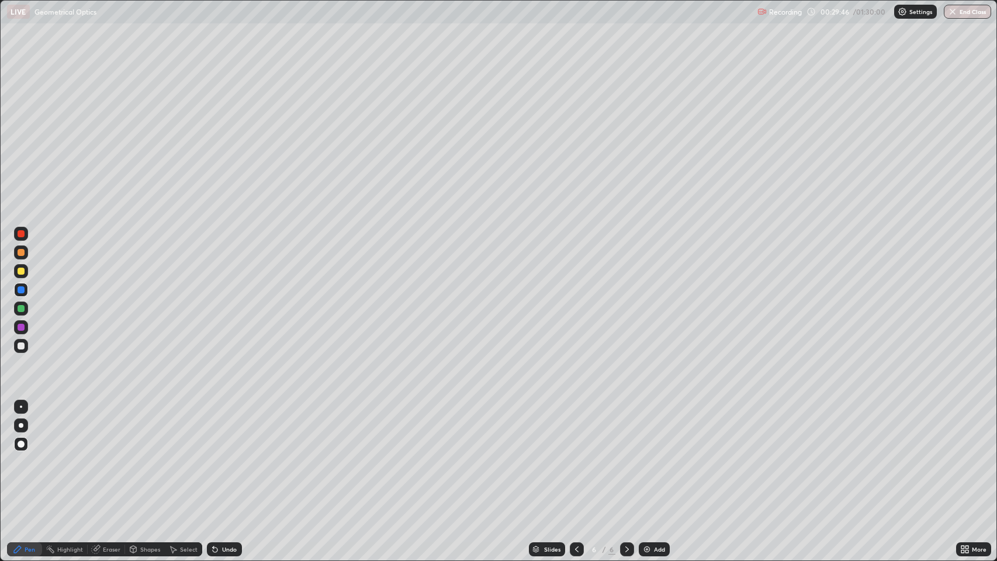
click at [146, 455] on div "Shapes" at bounding box center [150, 550] width 20 height 6
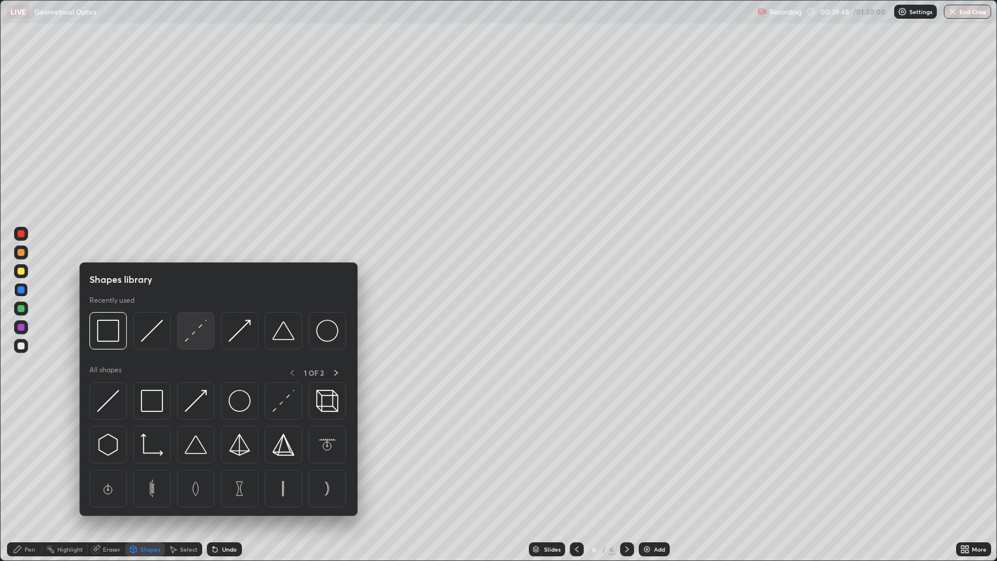
click at [195, 333] on img at bounding box center [196, 331] width 22 height 22
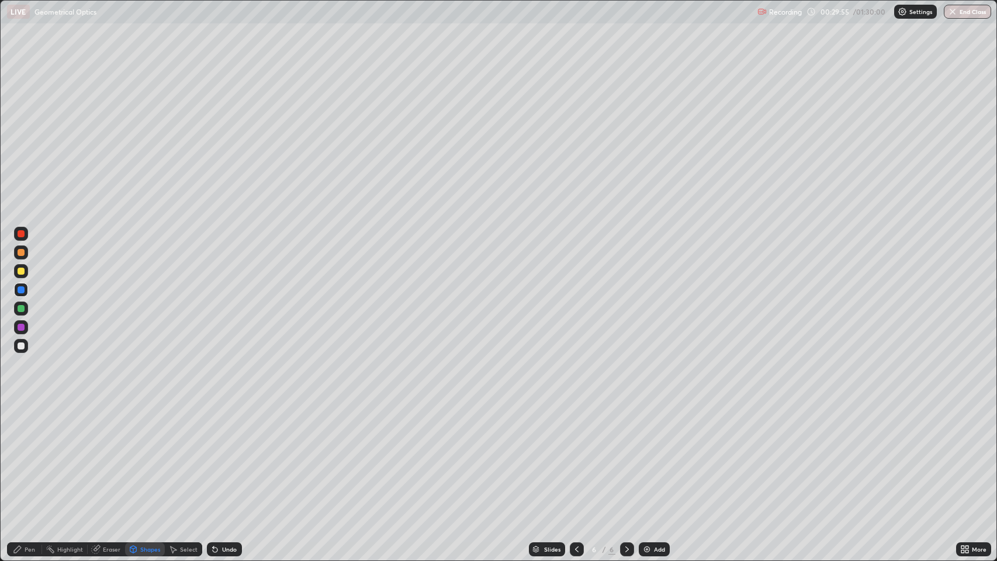
click at [145, 455] on div "Shapes" at bounding box center [150, 550] width 20 height 6
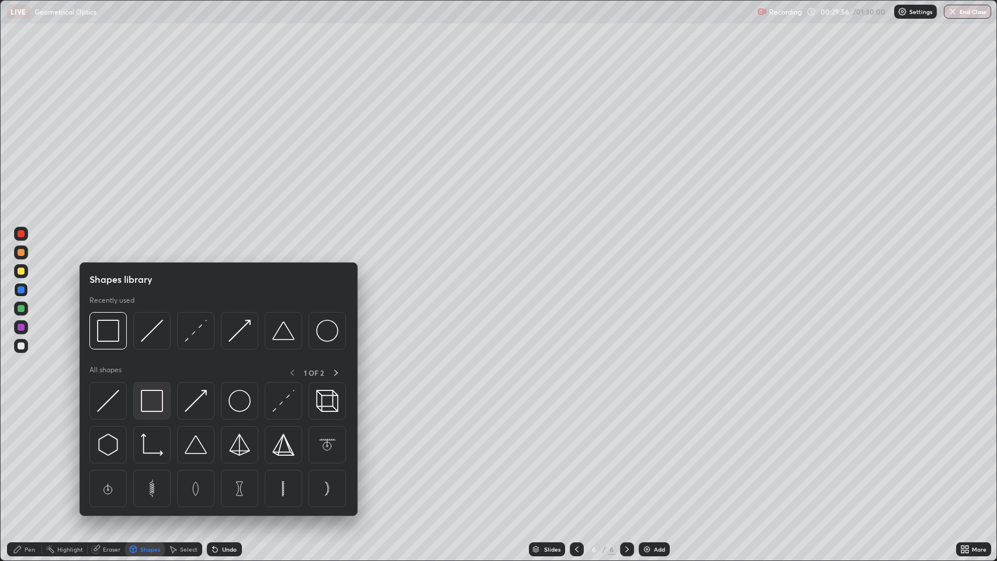
click at [154, 399] on img at bounding box center [152, 401] width 22 height 22
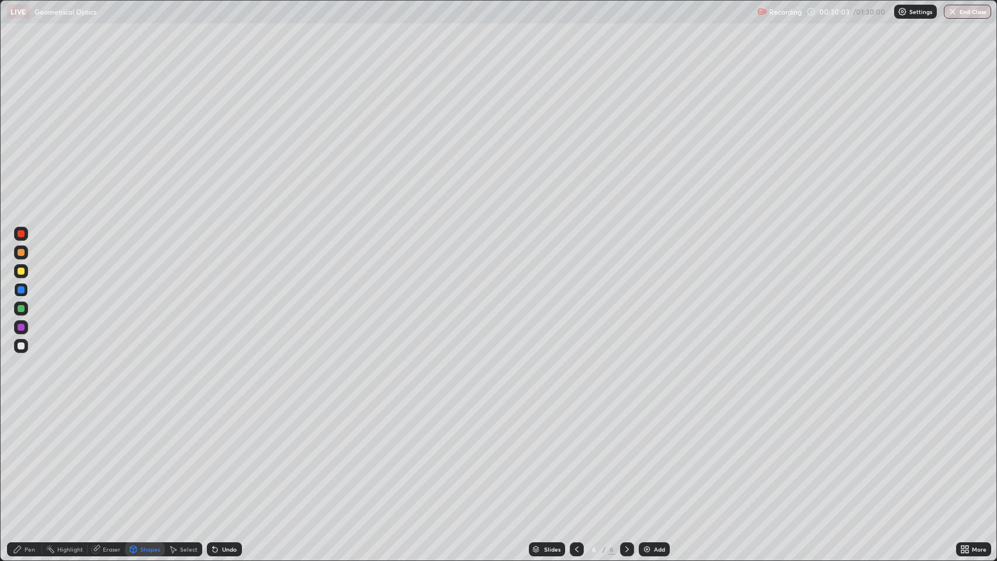
click at [135, 455] on icon at bounding box center [133, 549] width 6 height 7
click at [27, 455] on div "Pen" at bounding box center [30, 550] width 11 height 6
click at [23, 307] on div at bounding box center [21, 308] width 7 height 7
click at [136, 455] on icon at bounding box center [133, 549] width 6 height 7
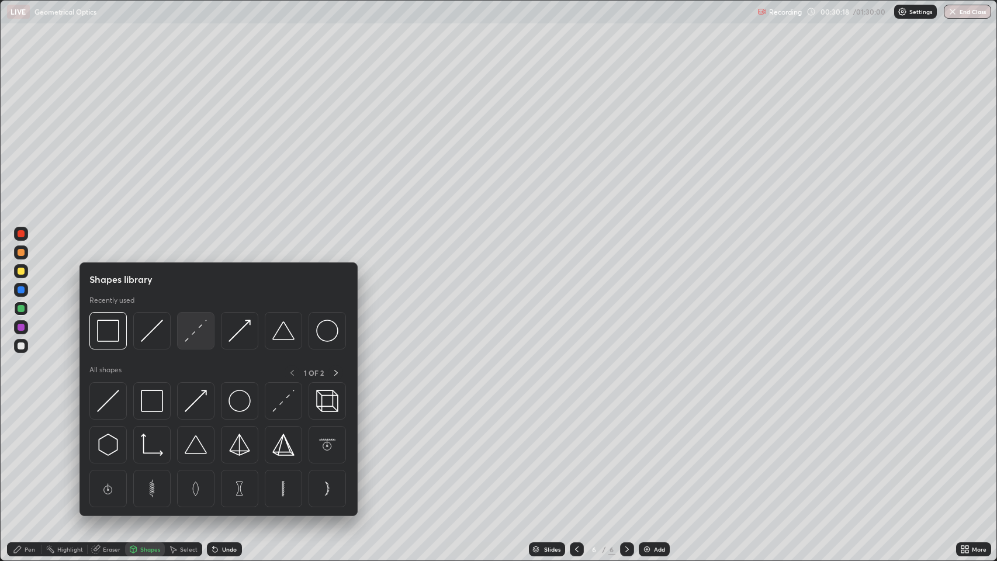
click at [192, 330] on img at bounding box center [196, 331] width 22 height 22
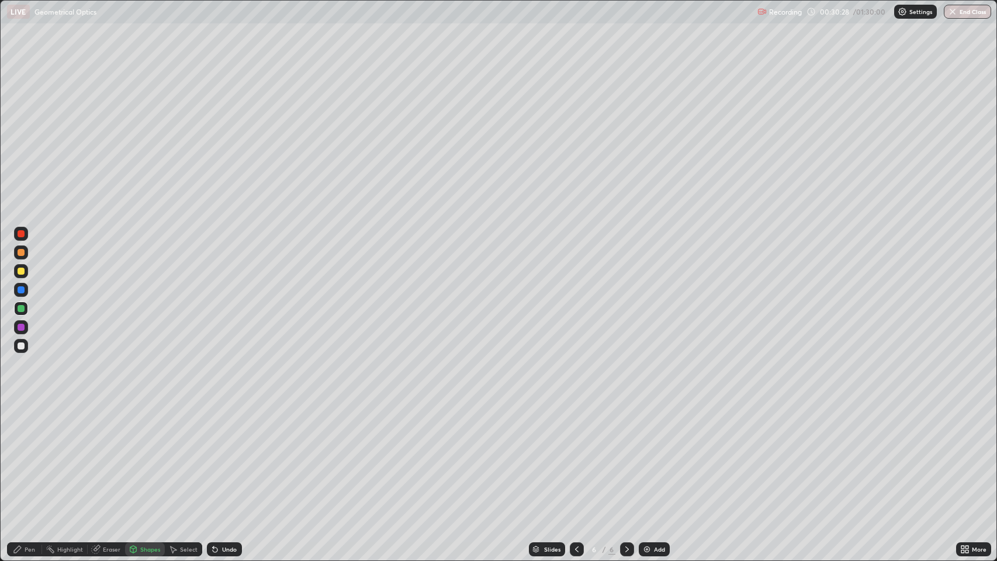
click at [22, 272] on div at bounding box center [21, 271] width 7 height 7
click at [25, 455] on div "Pen" at bounding box center [30, 550] width 11 height 6
click at [141, 455] on div "Shapes" at bounding box center [150, 550] width 20 height 6
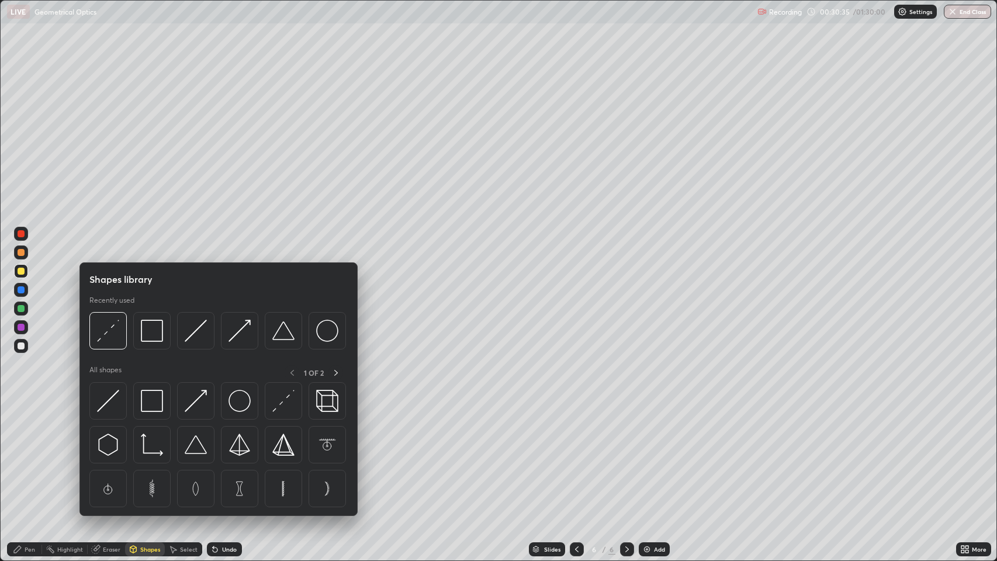
click at [196, 400] on img at bounding box center [196, 401] width 22 height 22
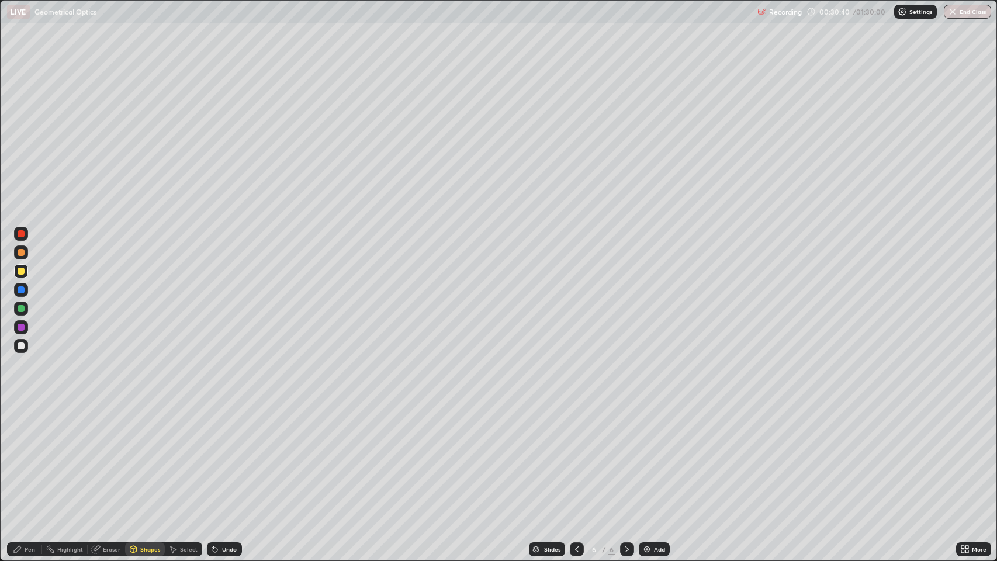
click at [21, 251] on div at bounding box center [21, 252] width 7 height 7
click at [21, 271] on div at bounding box center [21, 271] width 7 height 7
click at [217, 455] on icon at bounding box center [214, 549] width 9 height 9
click at [214, 455] on icon at bounding box center [215, 550] width 5 height 5
click at [223, 455] on div "Undo" at bounding box center [224, 549] width 35 height 14
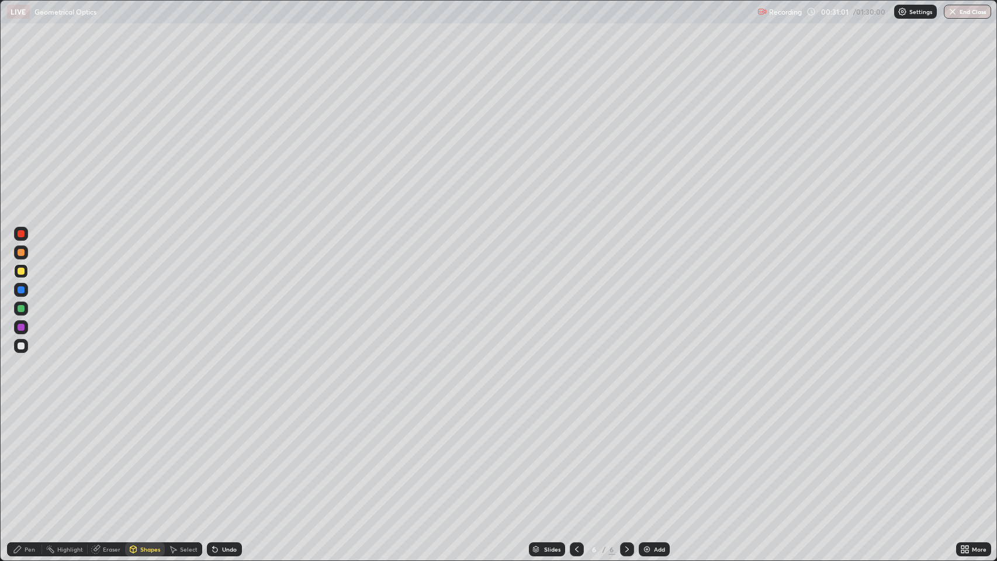
click at [22, 250] on div at bounding box center [21, 252] width 7 height 7
click at [22, 271] on div at bounding box center [21, 271] width 7 height 7
click at [216, 455] on icon at bounding box center [215, 550] width 5 height 5
click at [23, 251] on div at bounding box center [21, 252] width 7 height 7
click at [22, 274] on div at bounding box center [21, 271] width 7 height 7
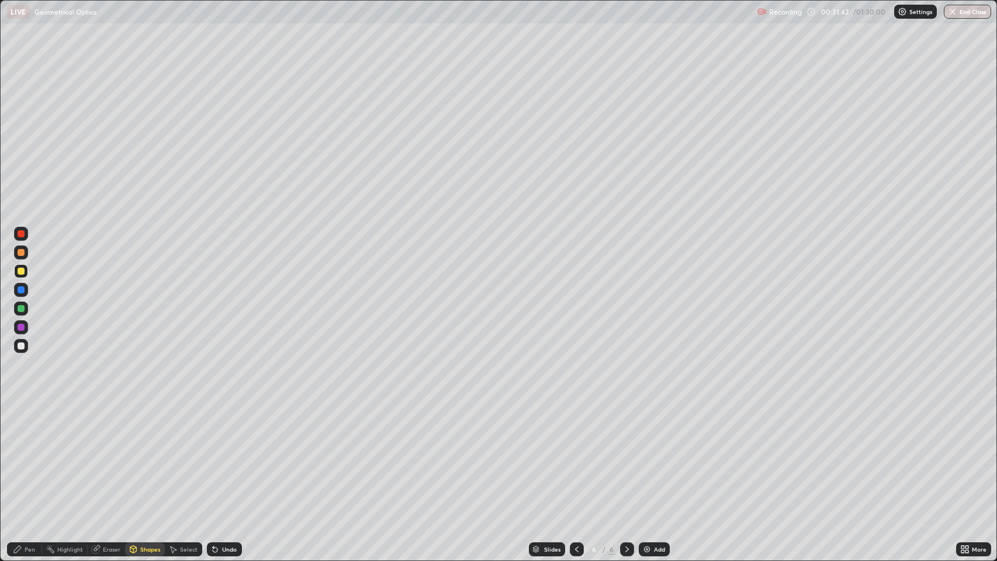
click at [23, 253] on div at bounding box center [21, 252] width 7 height 7
click at [23, 271] on div at bounding box center [21, 271] width 7 height 7
click at [223, 455] on div "Undo" at bounding box center [224, 549] width 35 height 14
click at [22, 254] on div at bounding box center [21, 252] width 7 height 7
click at [22, 273] on div at bounding box center [21, 271] width 7 height 7
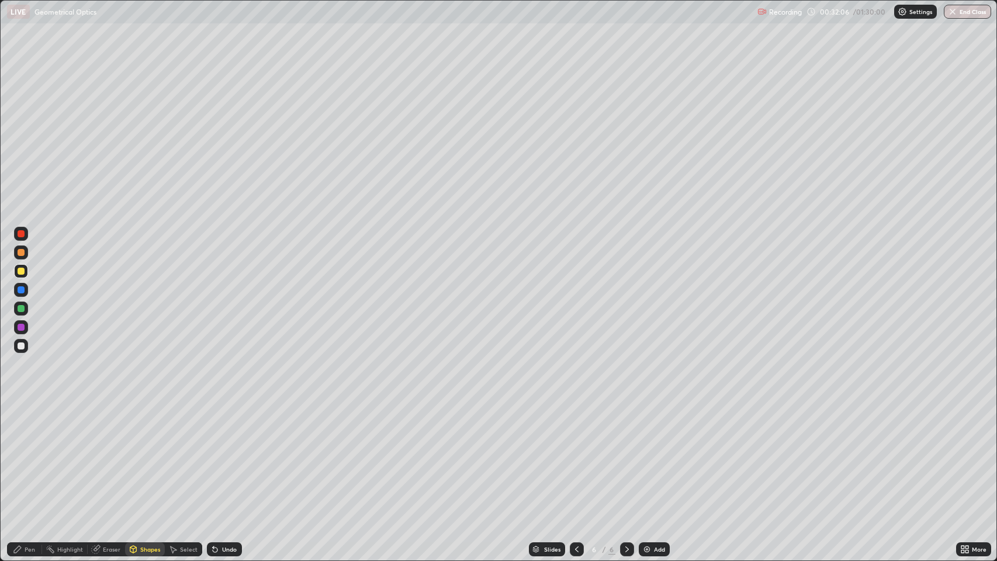
click at [138, 455] on div "Shapes" at bounding box center [145, 549] width 40 height 14
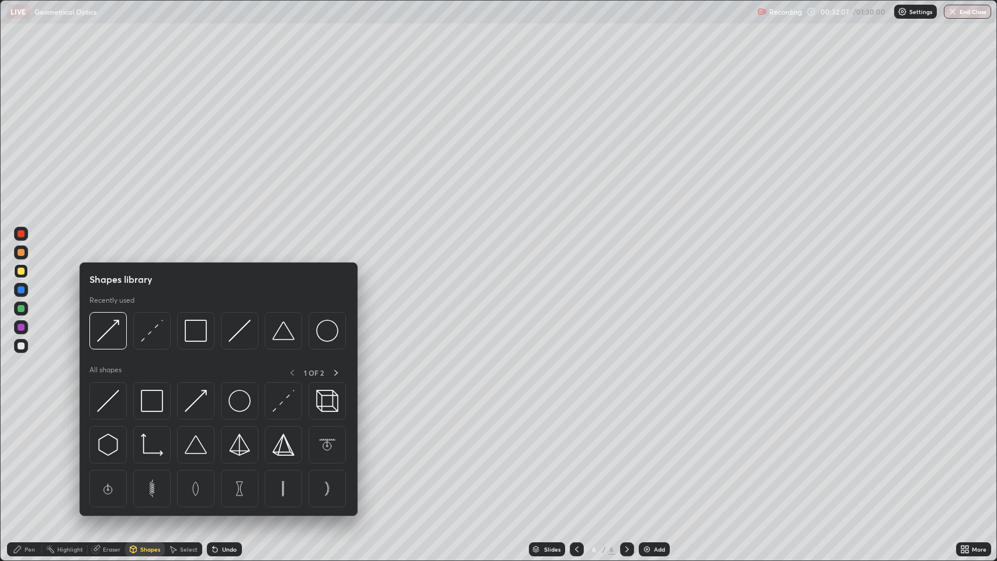
click at [20, 253] on div at bounding box center [21, 252] width 7 height 7
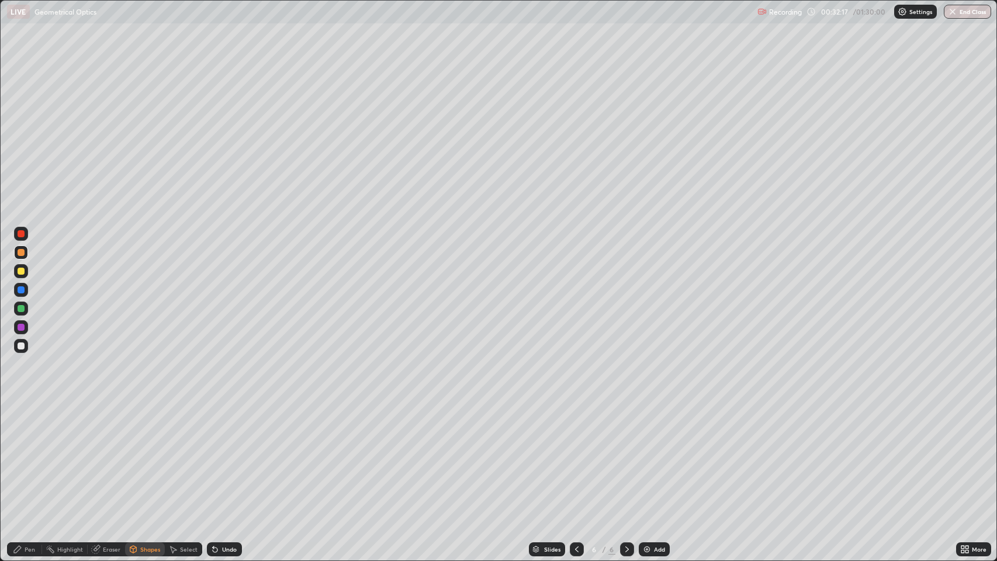
click at [23, 346] on div at bounding box center [21, 346] width 7 height 7
click at [214, 455] on icon at bounding box center [215, 550] width 5 height 5
click at [30, 455] on div "Pen" at bounding box center [30, 550] width 11 height 6
click at [222, 455] on div "Undo" at bounding box center [229, 550] width 15 height 6
click at [224, 455] on div "Undo" at bounding box center [229, 550] width 15 height 6
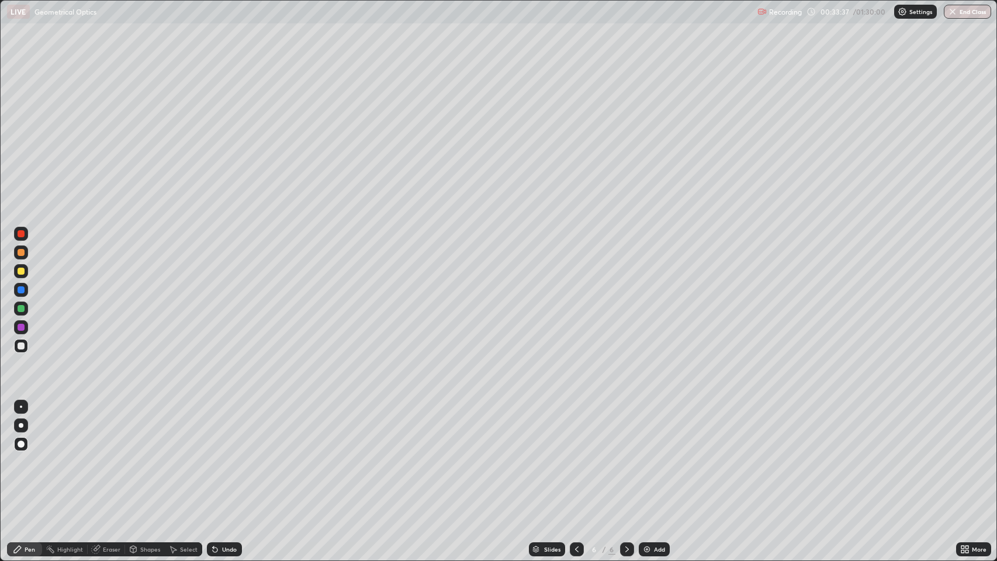
click at [222, 455] on div "Undo" at bounding box center [224, 549] width 35 height 14
click at [216, 455] on icon at bounding box center [214, 549] width 9 height 9
click at [214, 455] on icon at bounding box center [215, 550] width 5 height 5
click at [22, 327] on div at bounding box center [21, 327] width 7 height 7
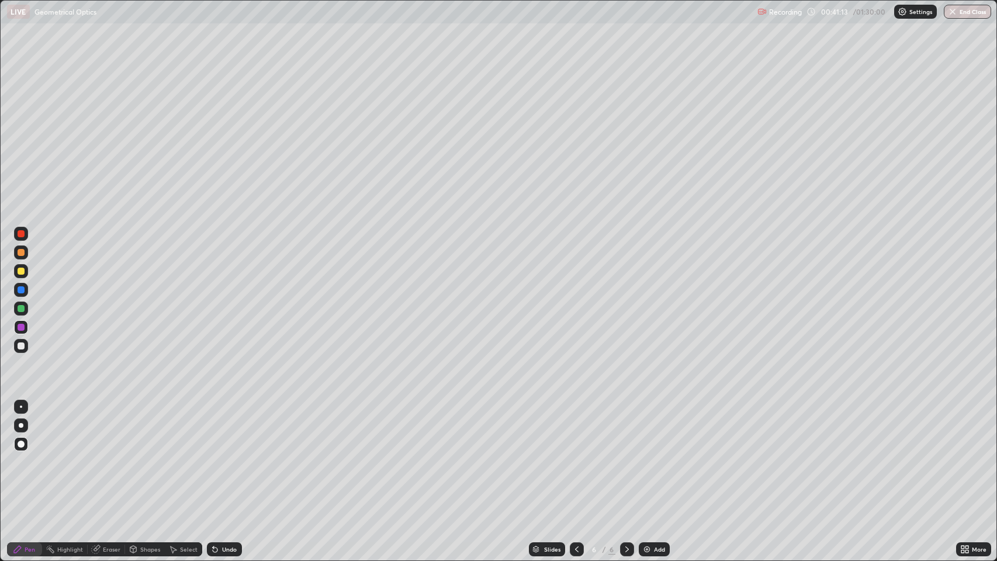
click at [23, 271] on div at bounding box center [21, 271] width 7 height 7
click at [626, 455] on icon at bounding box center [627, 549] width 9 height 9
click at [648, 455] on img at bounding box center [646, 549] width 9 height 9
click at [140, 455] on div "Shapes" at bounding box center [150, 550] width 20 height 6
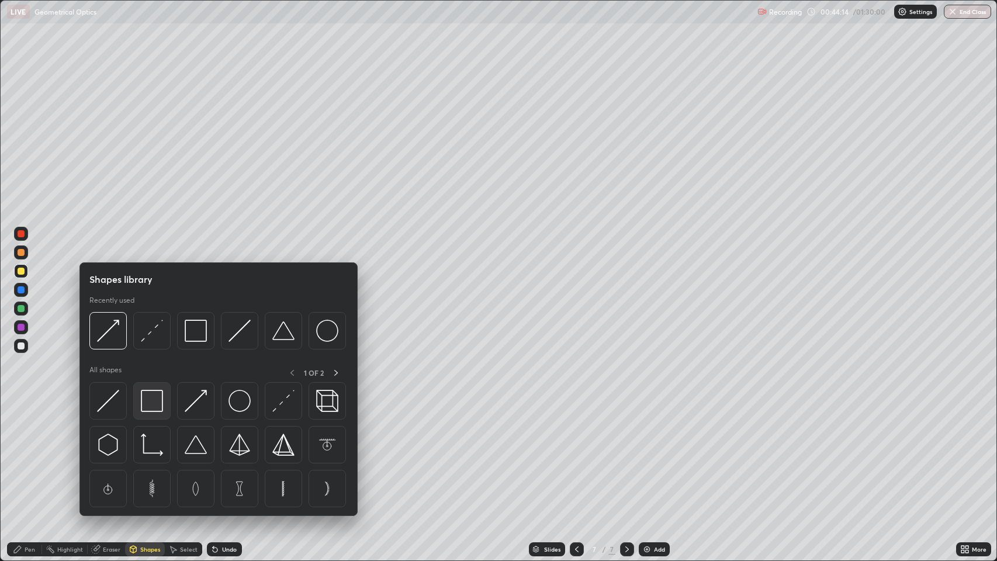
click at [152, 402] on img at bounding box center [152, 401] width 22 height 22
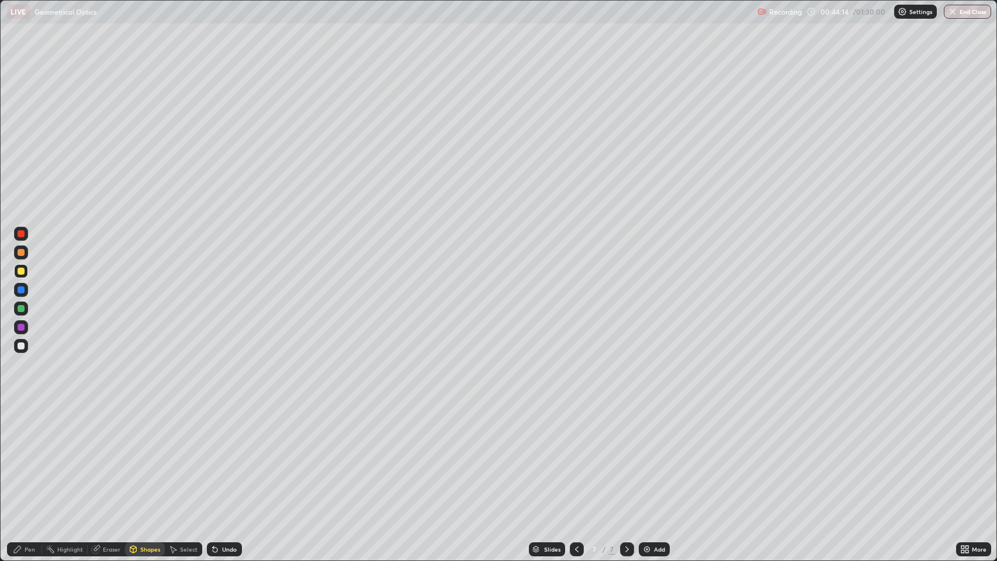
click at [20, 292] on div at bounding box center [21, 289] width 7 height 7
click at [27, 455] on div "Pen" at bounding box center [30, 550] width 11 height 6
click at [21, 346] on div at bounding box center [21, 346] width 7 height 7
click at [213, 455] on icon at bounding box center [213, 547] width 1 height 1
click at [214, 455] on icon at bounding box center [215, 550] width 5 height 5
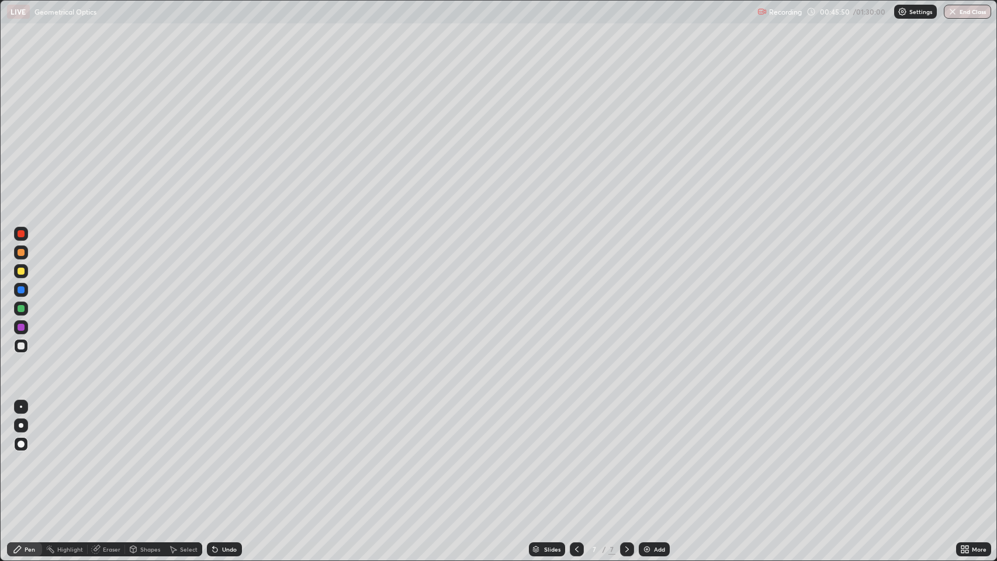
click at [214, 455] on icon at bounding box center [215, 550] width 5 height 5
click at [627, 455] on icon at bounding box center [627, 550] width 4 height 6
click at [654, 455] on div "Add" at bounding box center [659, 550] width 11 height 6
click at [575, 455] on icon at bounding box center [576, 549] width 9 height 9
click at [625, 455] on icon at bounding box center [627, 549] width 9 height 9
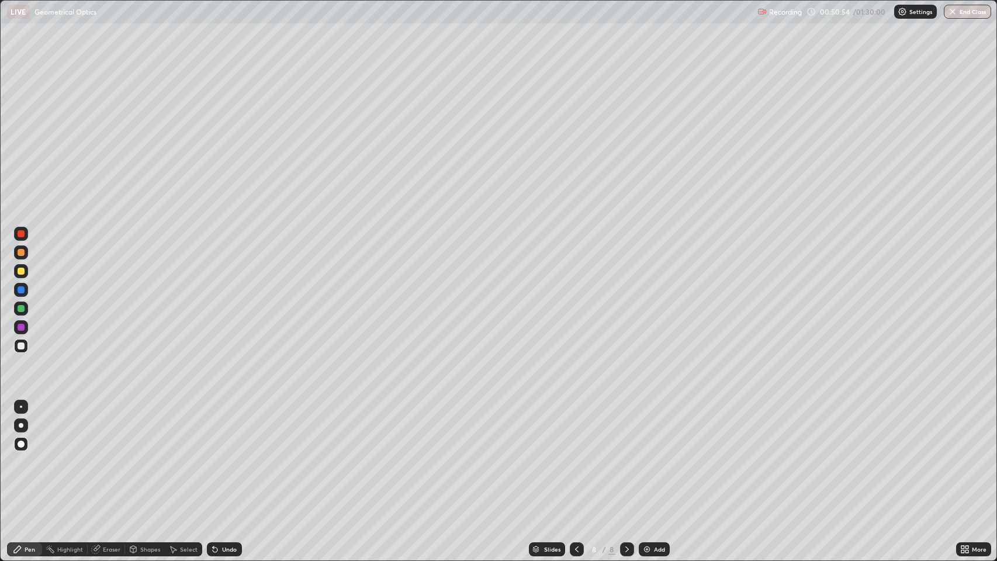
click at [215, 455] on icon at bounding box center [214, 549] width 9 height 9
click at [213, 455] on icon at bounding box center [214, 549] width 9 height 9
click at [218, 455] on icon at bounding box center [214, 549] width 9 height 9
click at [21, 347] on div at bounding box center [21, 346] width 7 height 7
click at [224, 455] on div "Undo" at bounding box center [224, 549] width 35 height 14
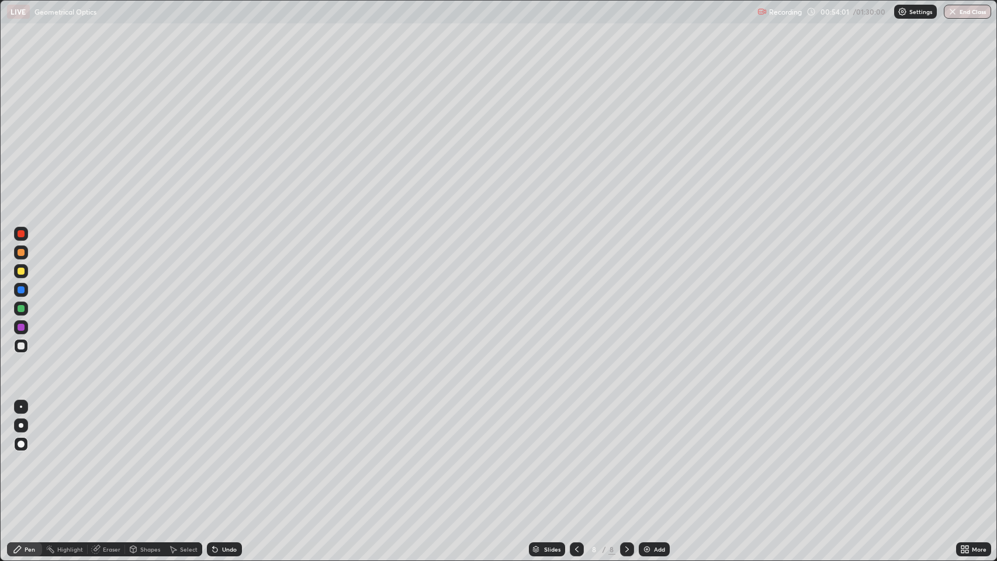
click at [625, 455] on icon at bounding box center [627, 549] width 9 height 9
click at [626, 455] on icon at bounding box center [627, 550] width 4 height 6
click at [644, 455] on img at bounding box center [646, 549] width 9 height 9
click at [221, 455] on div "Undo" at bounding box center [224, 549] width 35 height 14
click at [224, 455] on div "Undo" at bounding box center [229, 550] width 15 height 6
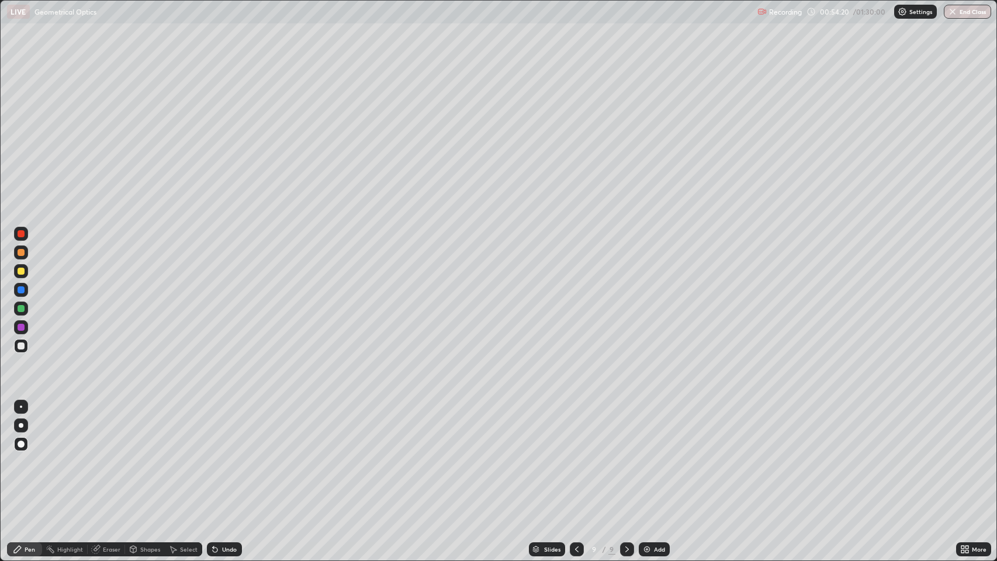
click at [144, 455] on div "Shapes" at bounding box center [150, 550] width 20 height 6
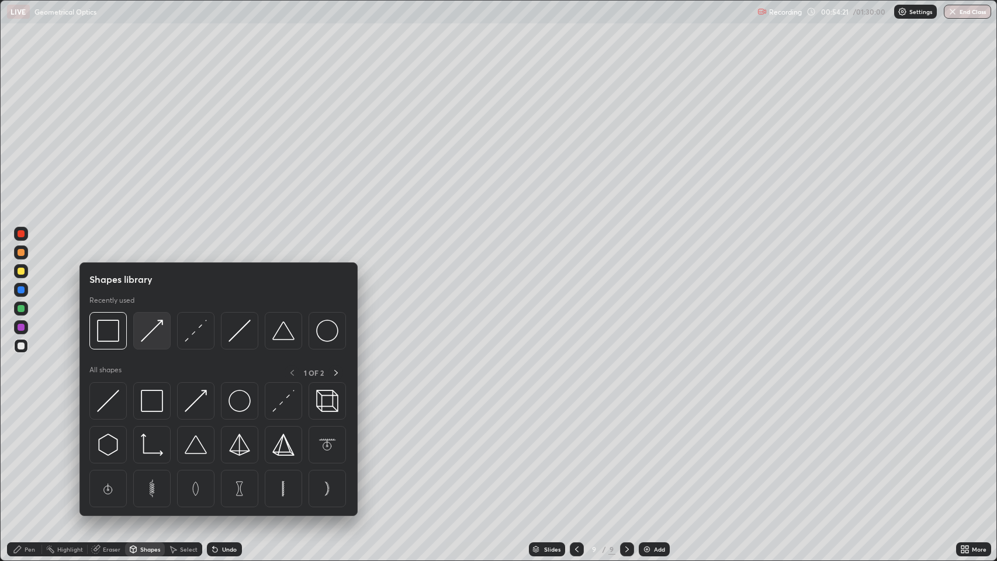
click at [148, 329] on img at bounding box center [152, 331] width 22 height 22
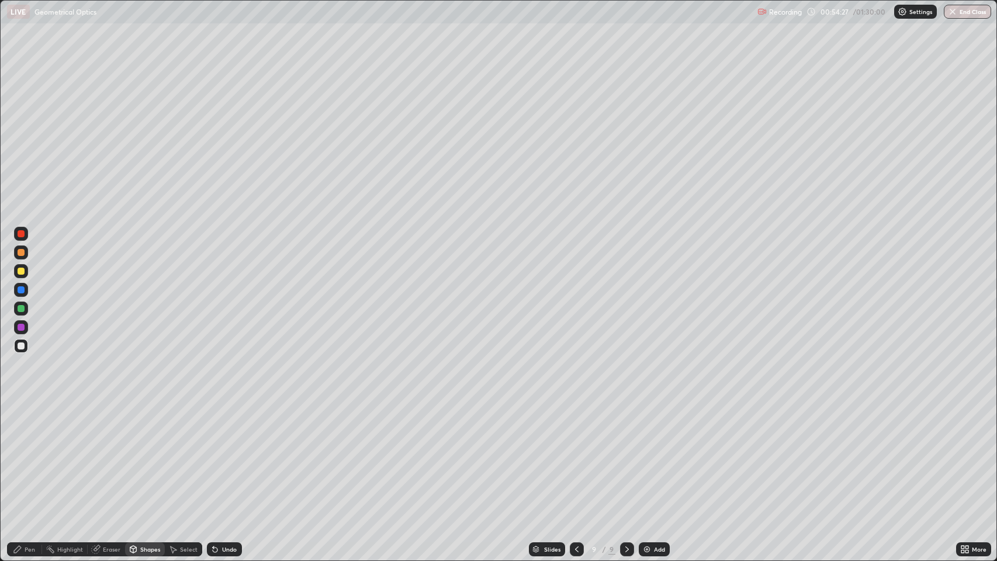
click at [144, 455] on div "Shapes" at bounding box center [150, 550] width 20 height 6
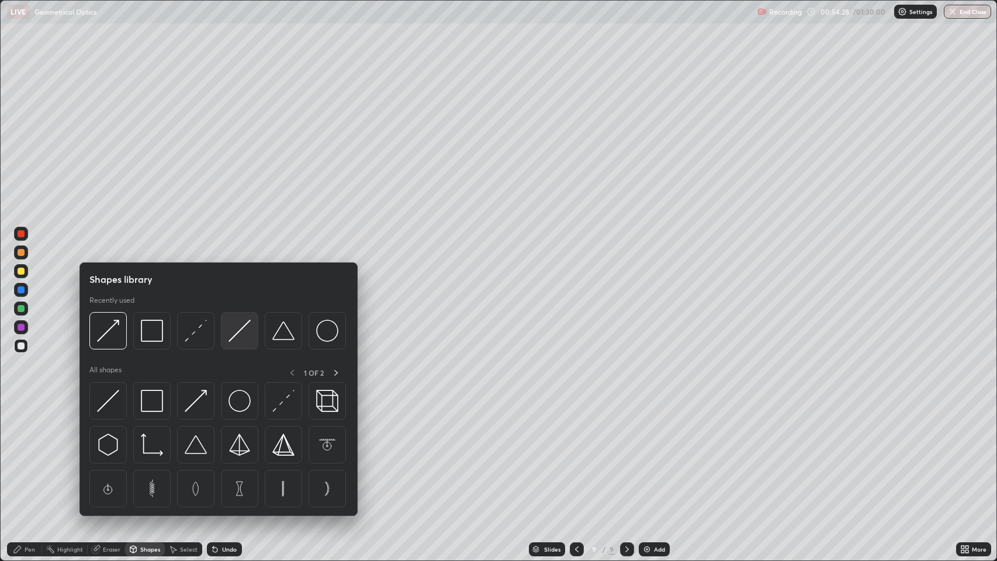
click at [241, 328] on img at bounding box center [240, 331] width 22 height 22
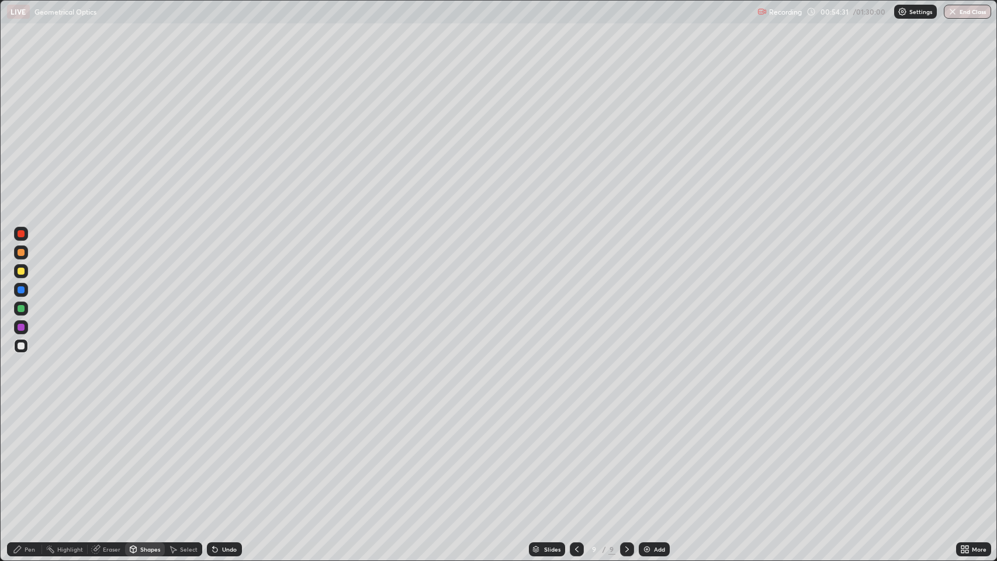
click at [146, 455] on div "Shapes" at bounding box center [150, 550] width 20 height 6
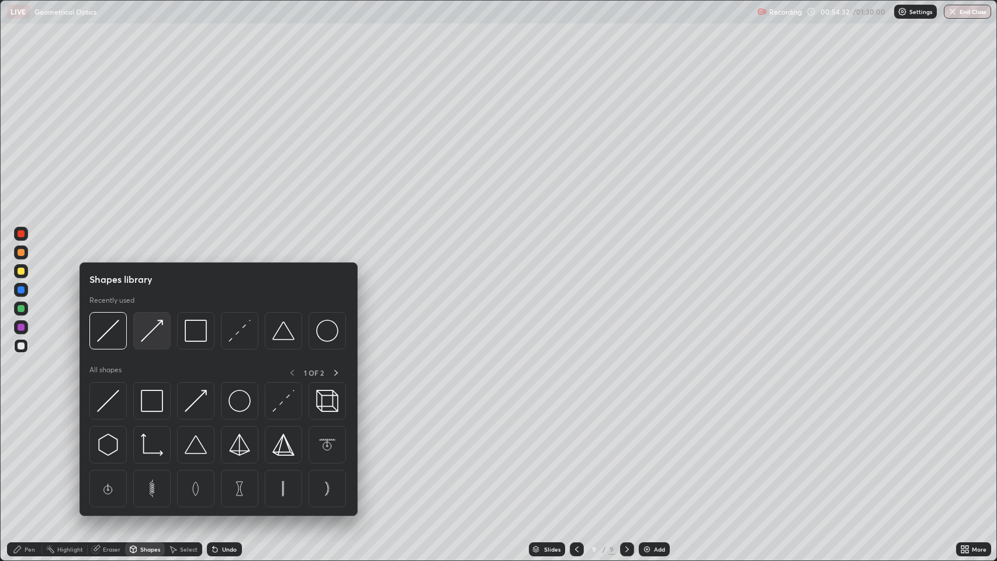
click at [154, 326] on img at bounding box center [152, 331] width 22 height 22
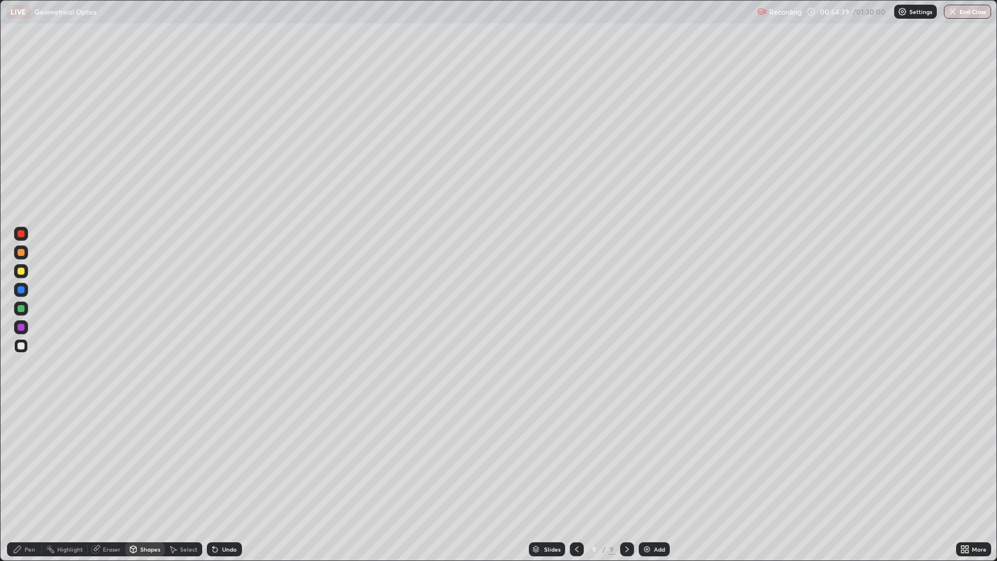
click at [143, 455] on div "Shapes" at bounding box center [150, 550] width 20 height 6
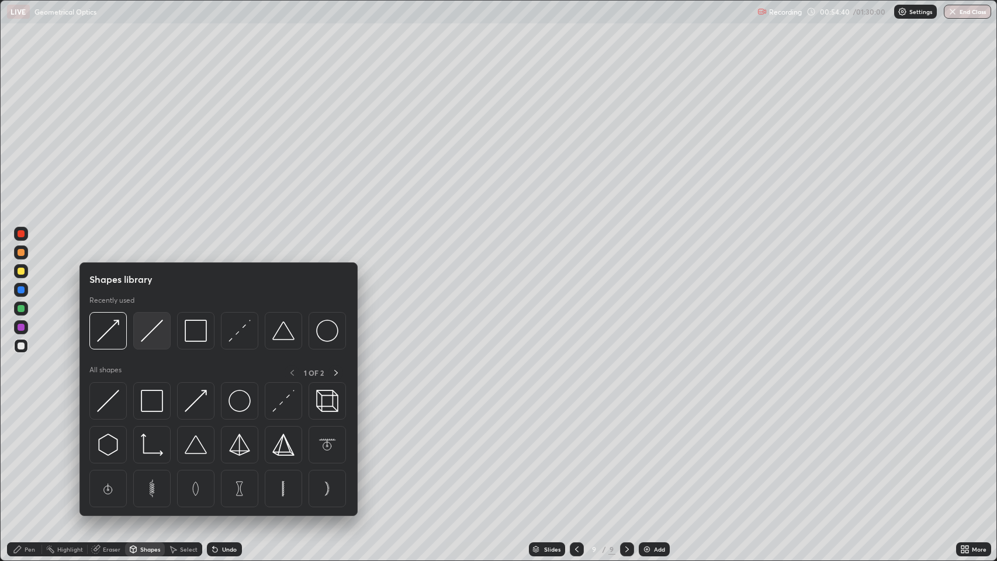
click at [151, 330] on img at bounding box center [152, 331] width 22 height 22
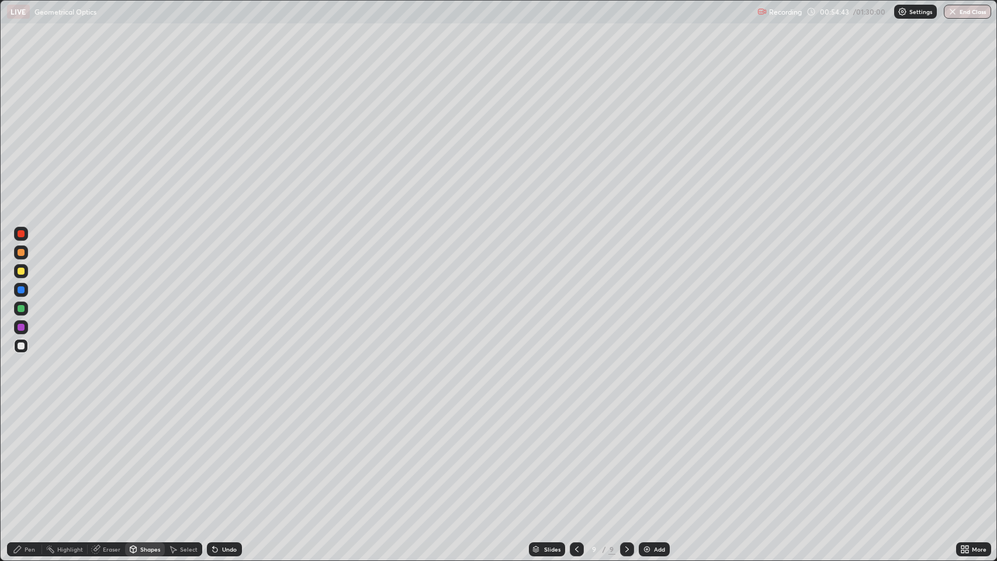
click at [26, 455] on div "Pen" at bounding box center [30, 550] width 11 height 6
click at [23, 346] on div at bounding box center [21, 346] width 7 height 7
click at [624, 455] on icon at bounding box center [627, 549] width 9 height 9
click at [626, 455] on icon at bounding box center [627, 549] width 9 height 9
click at [643, 455] on img at bounding box center [646, 549] width 9 height 9
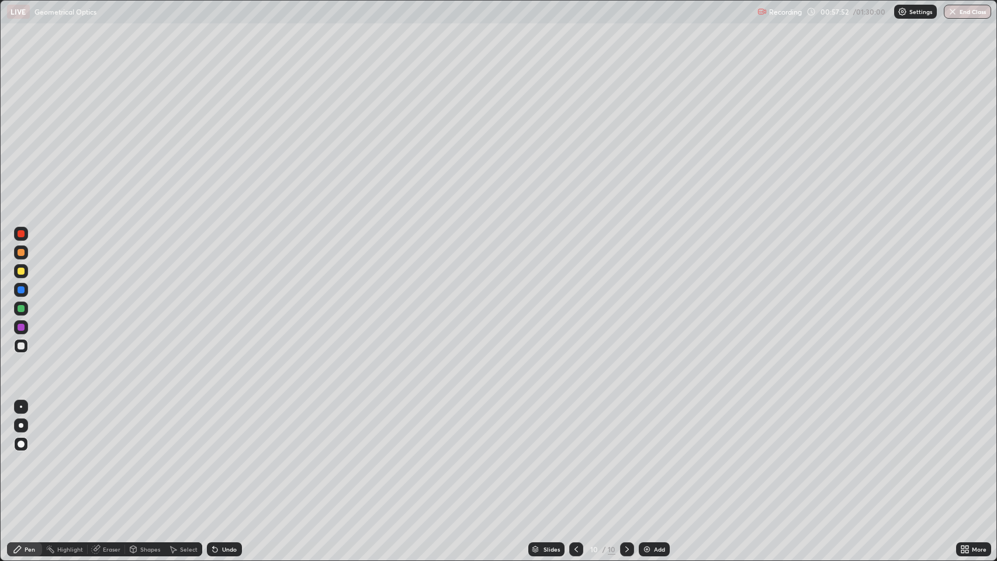
click at [575, 455] on icon at bounding box center [576, 549] width 9 height 9
click at [626, 455] on icon at bounding box center [627, 549] width 9 height 9
click at [576, 455] on icon at bounding box center [576, 549] width 9 height 9
click at [626, 455] on icon at bounding box center [627, 549] width 9 height 9
click at [23, 272] on div at bounding box center [21, 271] width 7 height 7
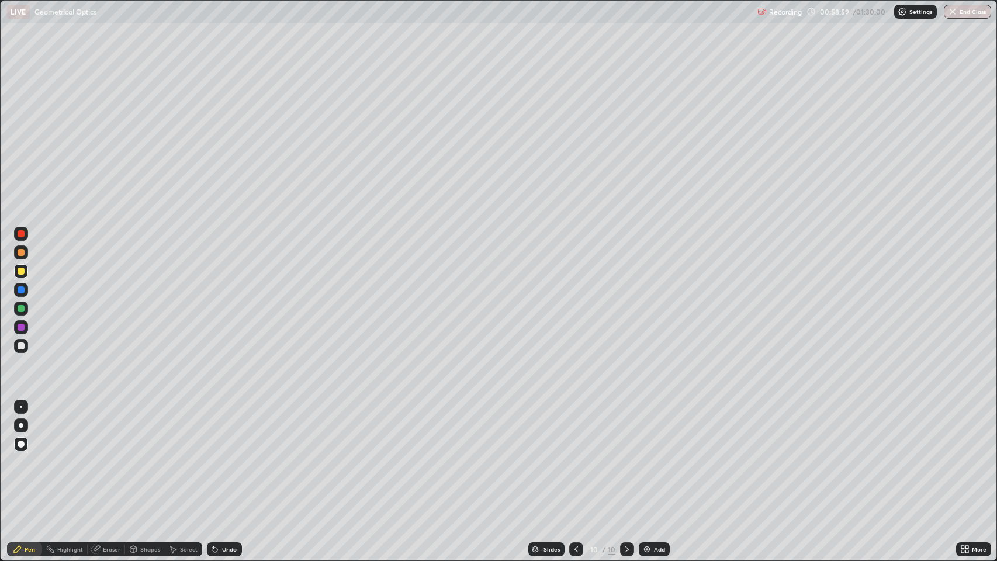
click at [226, 455] on div "Undo" at bounding box center [229, 550] width 15 height 6
click at [140, 455] on div "Shapes" at bounding box center [150, 550] width 20 height 6
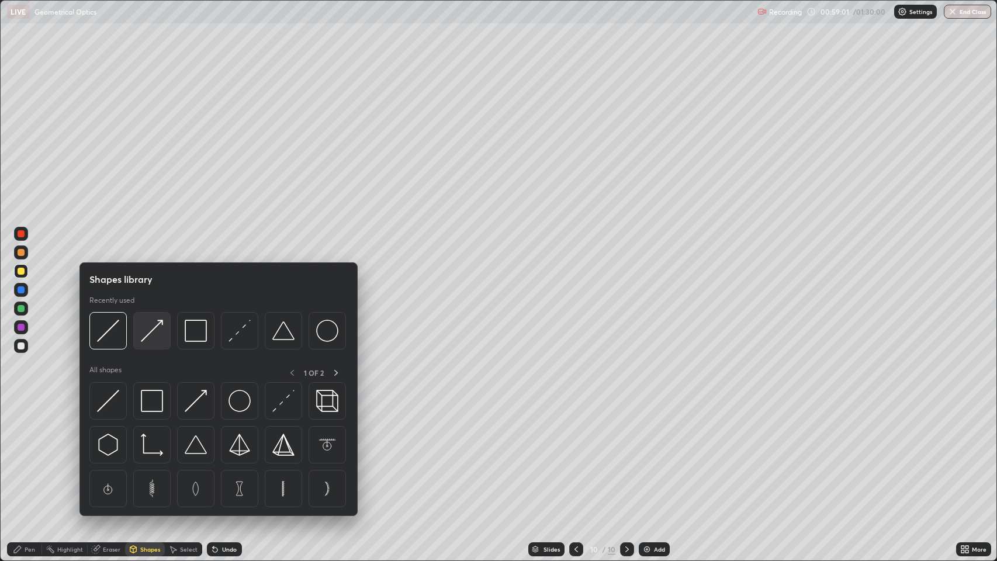
click at [147, 335] on img at bounding box center [152, 331] width 22 height 22
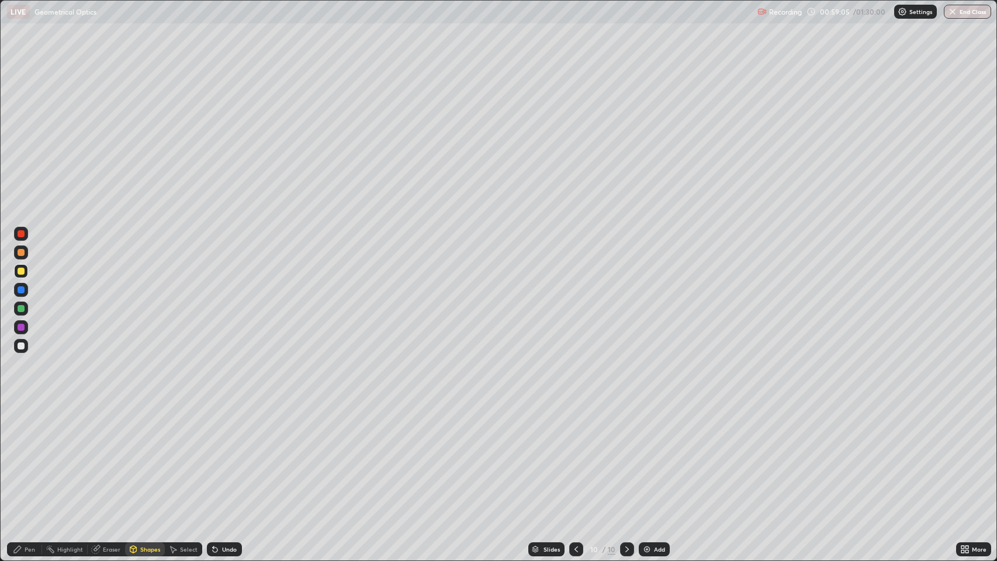
click at [20, 347] on div at bounding box center [21, 346] width 7 height 7
click at [17, 455] on icon at bounding box center [17, 549] width 7 height 7
click at [626, 455] on icon at bounding box center [627, 549] width 9 height 9
click at [642, 455] on img at bounding box center [646, 549] width 9 height 9
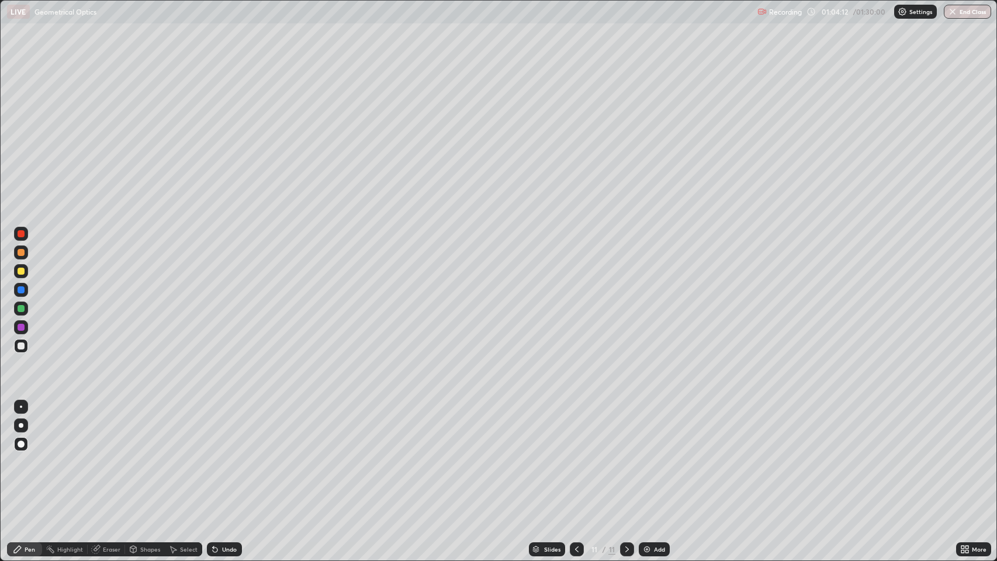
click at [115, 455] on div "Eraser" at bounding box center [112, 550] width 18 height 6
click at [30, 455] on div "Pen" at bounding box center [30, 550] width 11 height 6
click at [21, 253] on div at bounding box center [21, 252] width 7 height 7
click at [21, 346] on div at bounding box center [21, 346] width 7 height 7
click at [628, 455] on icon at bounding box center [627, 550] width 4 height 6
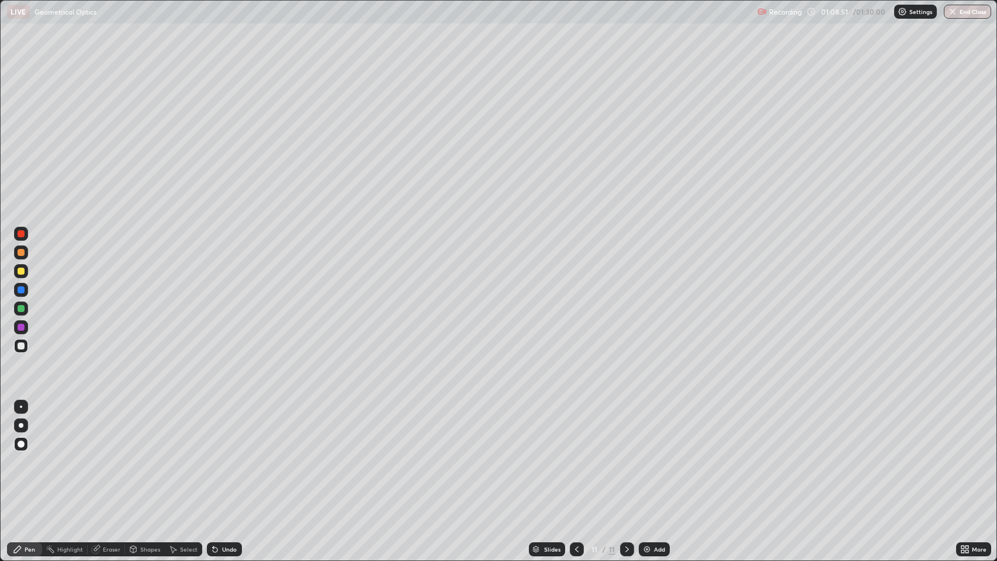
click at [628, 455] on icon at bounding box center [627, 549] width 9 height 9
click at [648, 455] on img at bounding box center [646, 549] width 9 height 9
click at [22, 253] on div at bounding box center [21, 252] width 7 height 7
click at [108, 455] on div "Eraser" at bounding box center [112, 550] width 18 height 6
click at [152, 455] on div "Shapes" at bounding box center [150, 550] width 20 height 6
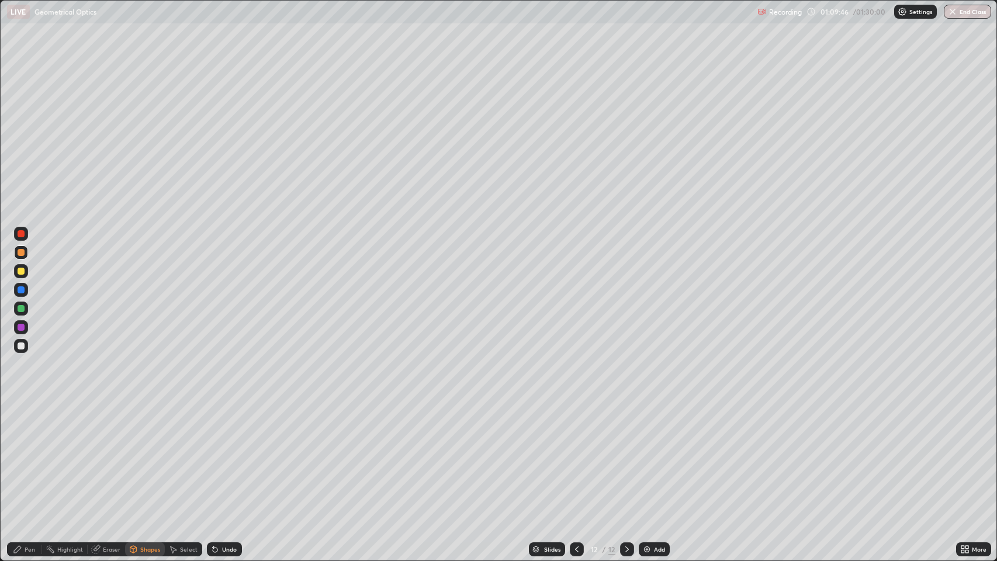
click at [23, 290] on div at bounding box center [21, 289] width 7 height 7
click at [219, 455] on div "Undo" at bounding box center [224, 549] width 35 height 14
click at [225, 455] on div "Undo" at bounding box center [224, 549] width 35 height 14
click at [222, 455] on div "Undo" at bounding box center [229, 550] width 15 height 6
click at [21, 290] on div at bounding box center [21, 289] width 7 height 7
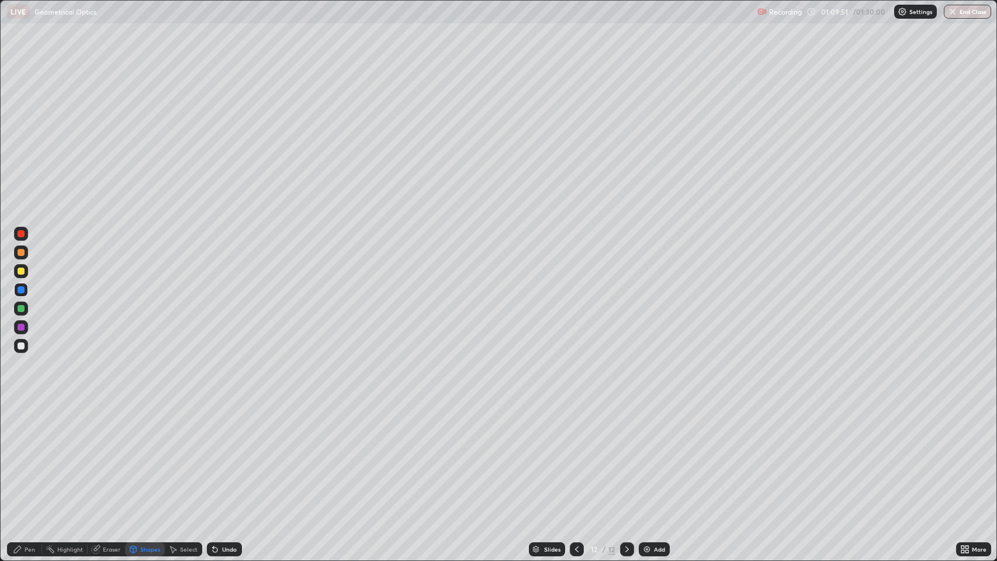
click at [29, 455] on div "Pen" at bounding box center [30, 550] width 11 height 6
click at [142, 455] on div "Shapes" at bounding box center [150, 550] width 20 height 6
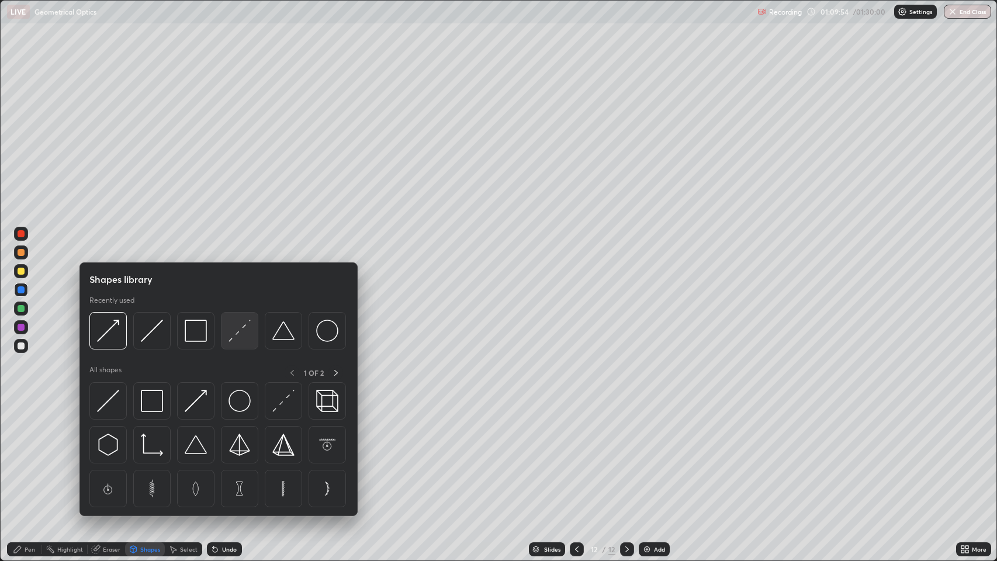
click at [233, 332] on img at bounding box center [240, 331] width 22 height 22
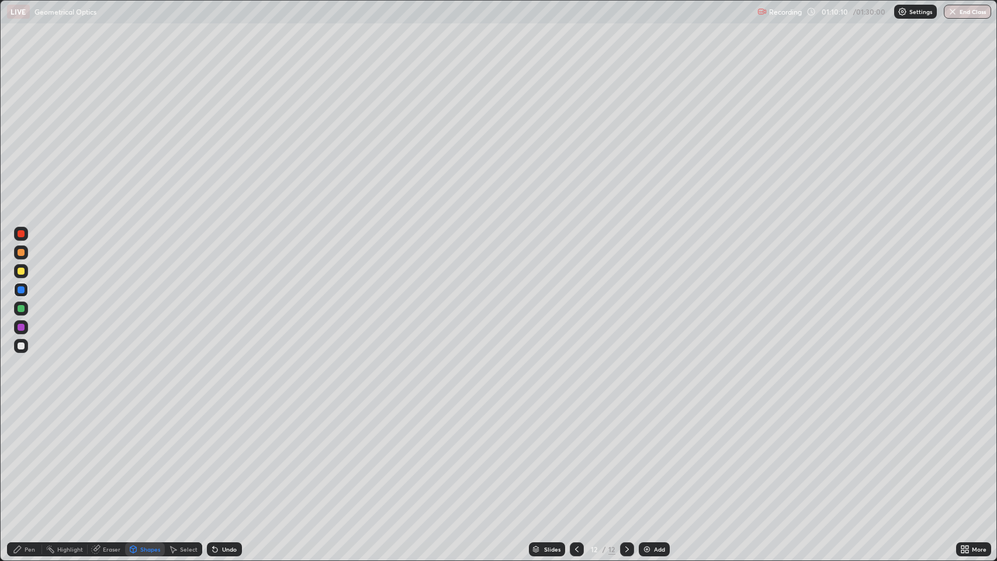
click at [22, 329] on div at bounding box center [21, 327] width 7 height 7
click at [20, 455] on icon at bounding box center [17, 549] width 9 height 9
click at [23, 311] on div at bounding box center [21, 308] width 7 height 7
click at [138, 455] on div "Shapes" at bounding box center [145, 549] width 40 height 14
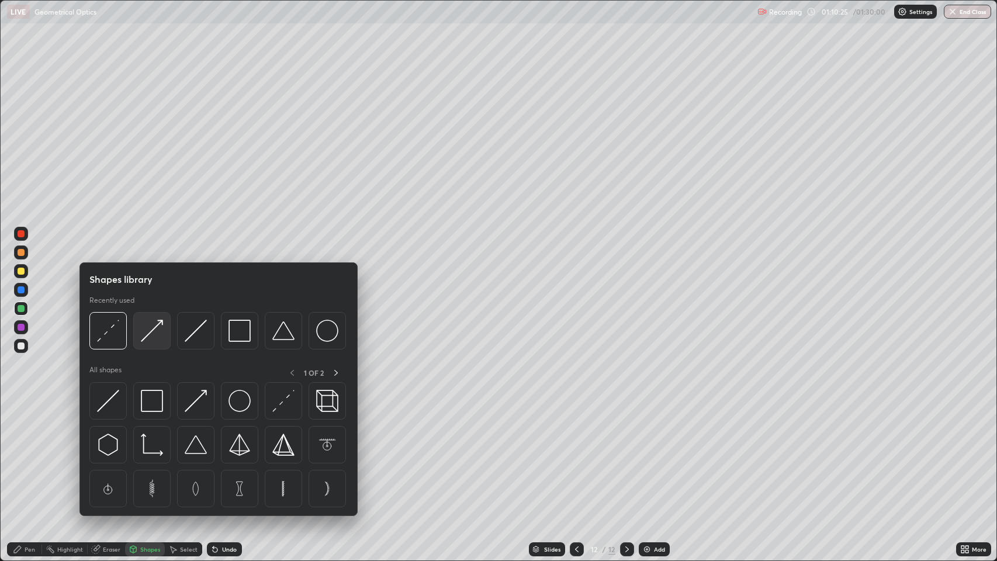
click at [157, 333] on img at bounding box center [152, 331] width 22 height 22
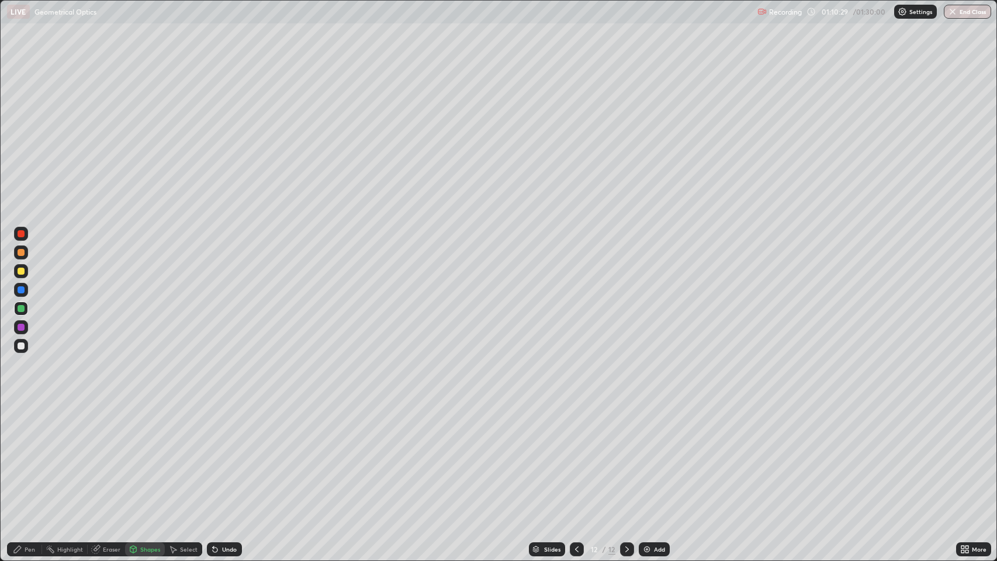
click at [223, 455] on div "Undo" at bounding box center [229, 550] width 15 height 6
click at [140, 455] on div "Shapes" at bounding box center [150, 550] width 20 height 6
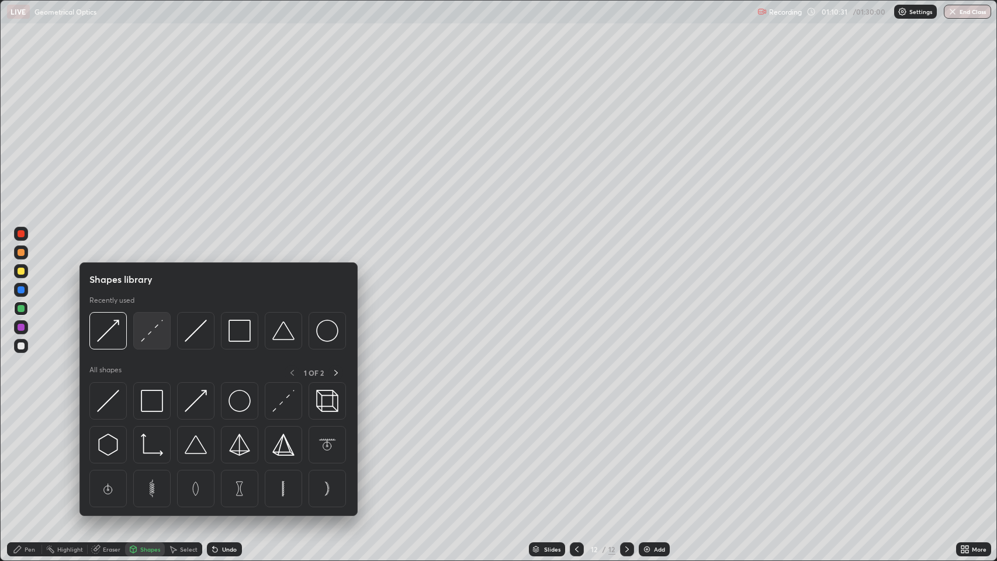
click at [147, 331] on img at bounding box center [152, 331] width 22 height 22
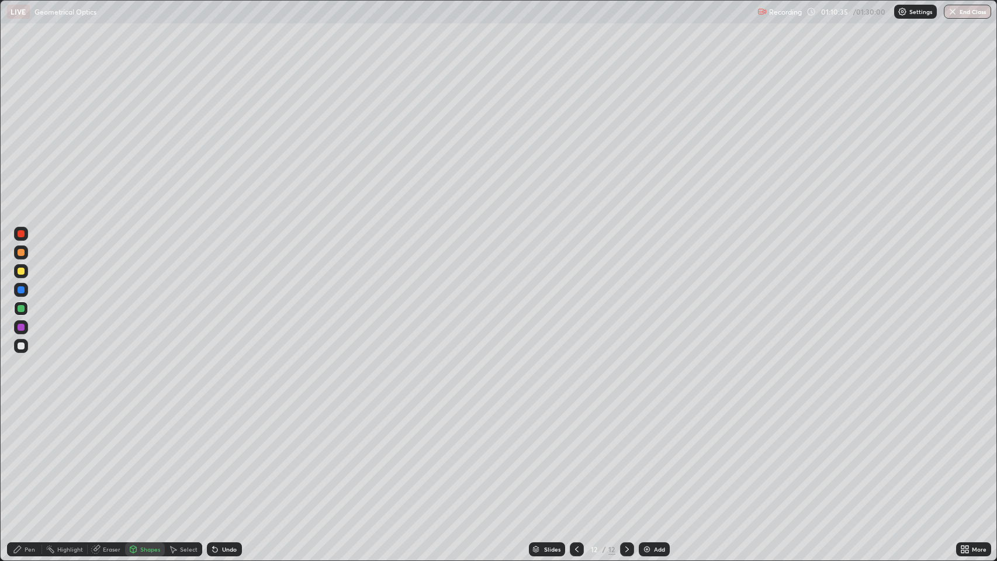
click at [21, 346] on div at bounding box center [21, 346] width 7 height 7
click at [141, 455] on div "Shapes" at bounding box center [150, 550] width 20 height 6
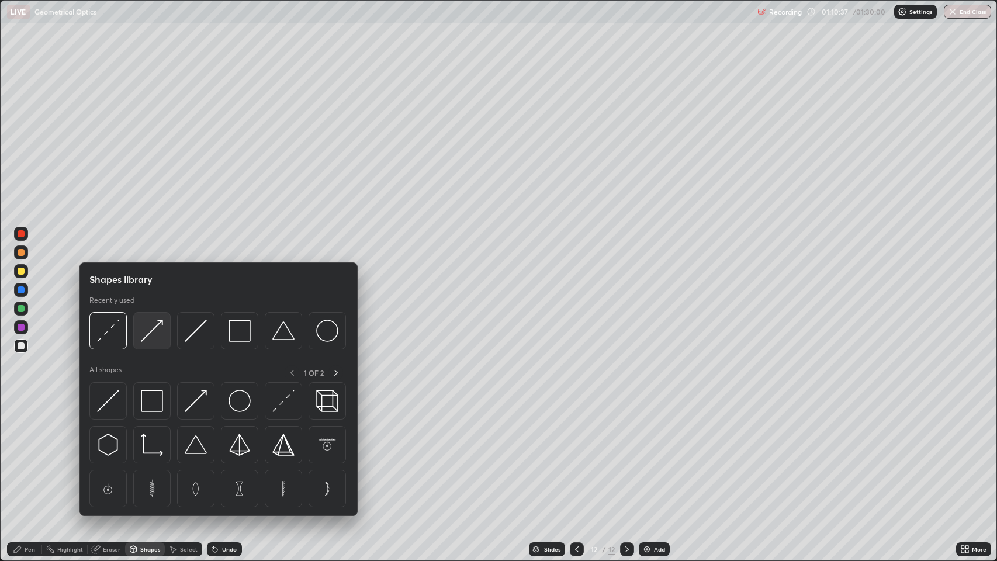
click at [153, 332] on img at bounding box center [152, 331] width 22 height 22
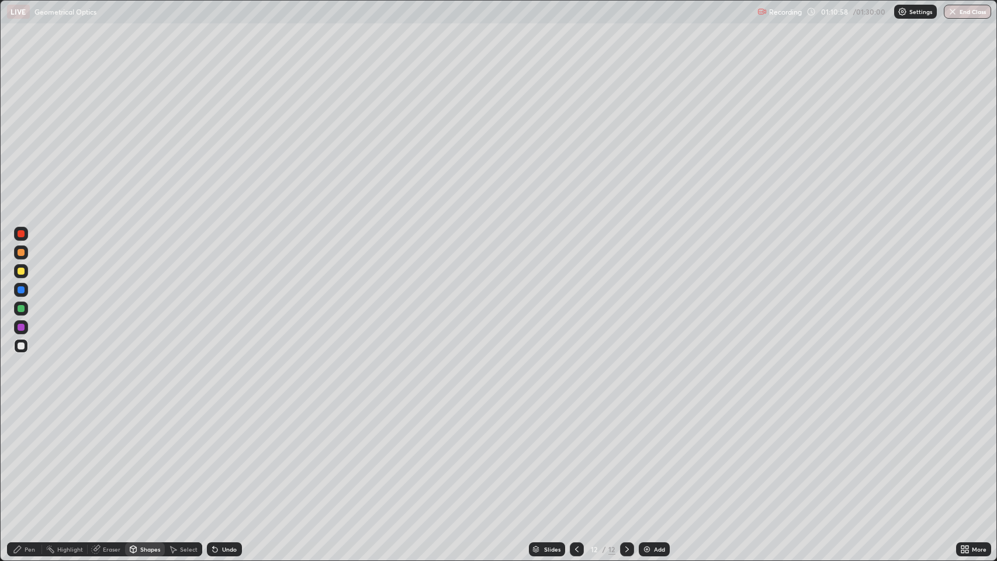
click at [22, 288] on div at bounding box center [21, 289] width 7 height 7
click at [22, 271] on div at bounding box center [21, 271] width 7 height 7
click at [214, 455] on icon at bounding box center [215, 550] width 5 height 5
click at [26, 455] on div "Pen" at bounding box center [30, 550] width 11 height 6
click at [22, 348] on div at bounding box center [21, 346] width 7 height 7
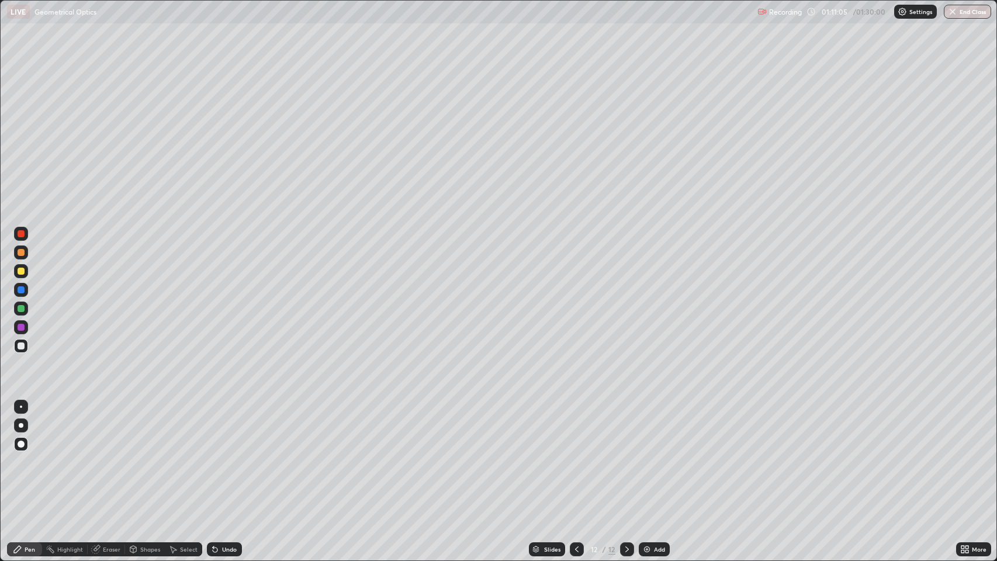
click at [23, 270] on div at bounding box center [21, 271] width 7 height 7
click at [22, 327] on div at bounding box center [21, 327] width 7 height 7
click at [214, 455] on icon at bounding box center [215, 550] width 5 height 5
click at [219, 455] on div "Undo" at bounding box center [224, 549] width 35 height 14
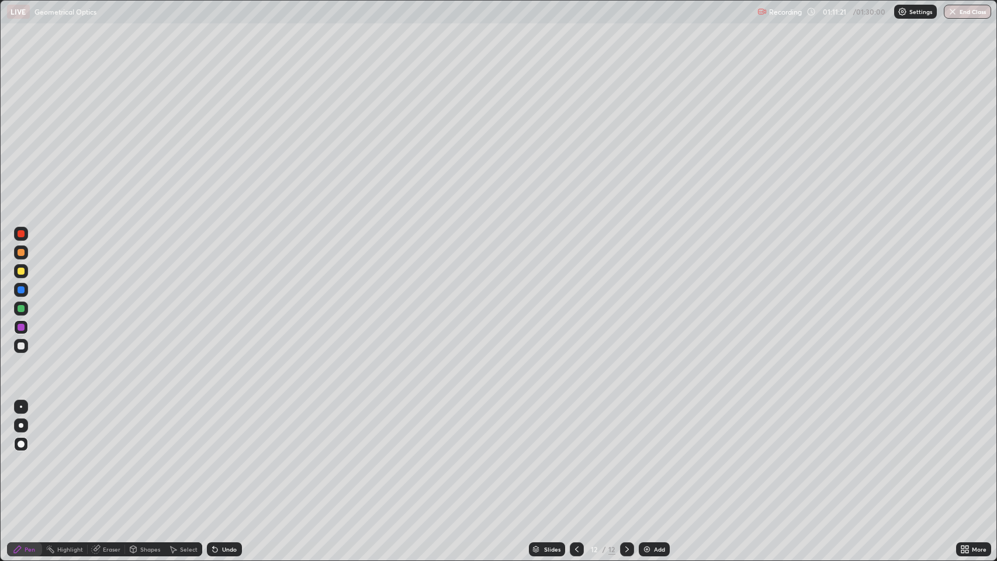
click at [220, 455] on div "Undo" at bounding box center [224, 549] width 35 height 14
click at [214, 455] on icon at bounding box center [215, 550] width 5 height 5
click at [217, 455] on icon at bounding box center [214, 549] width 9 height 9
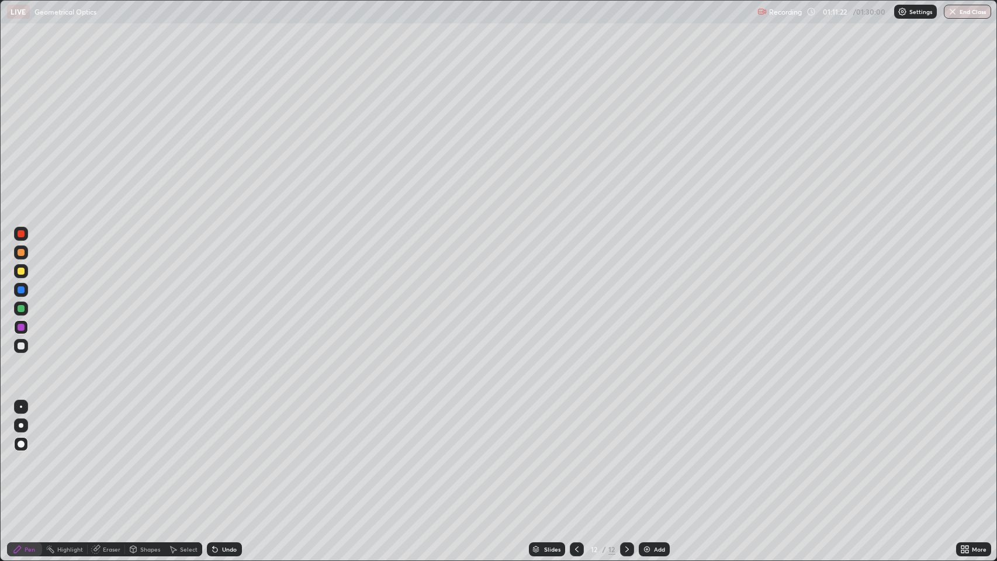
click at [214, 455] on icon at bounding box center [215, 550] width 5 height 5
click at [221, 455] on div "Undo" at bounding box center [224, 549] width 35 height 14
click at [225, 455] on div "Undo" at bounding box center [229, 550] width 15 height 6
click at [223, 455] on div "Undo" at bounding box center [224, 549] width 35 height 14
click at [222, 455] on div "Undo" at bounding box center [229, 550] width 15 height 6
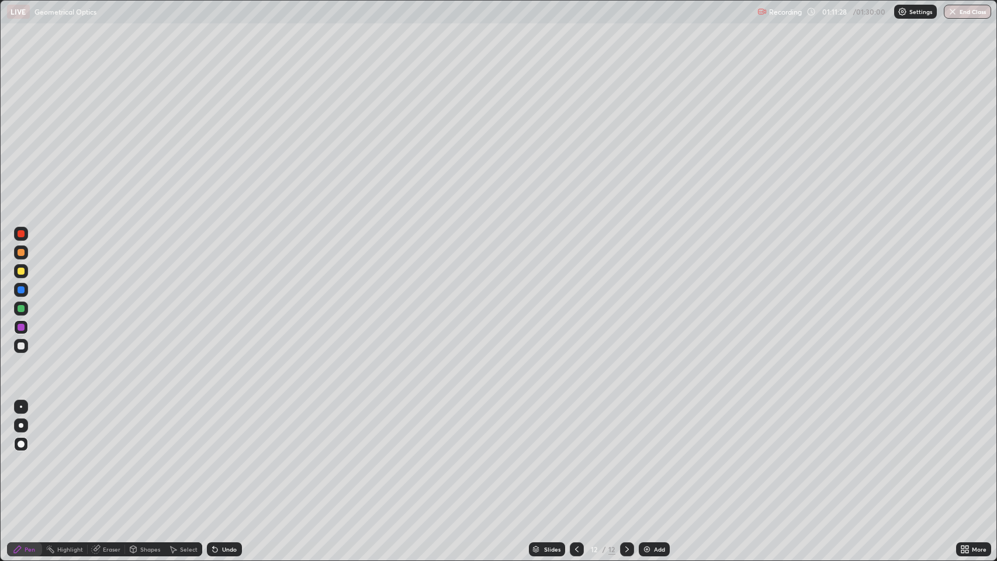
click at [222, 455] on div "Undo" at bounding box center [229, 550] width 15 height 6
click at [134, 455] on icon at bounding box center [133, 549] width 9 height 9
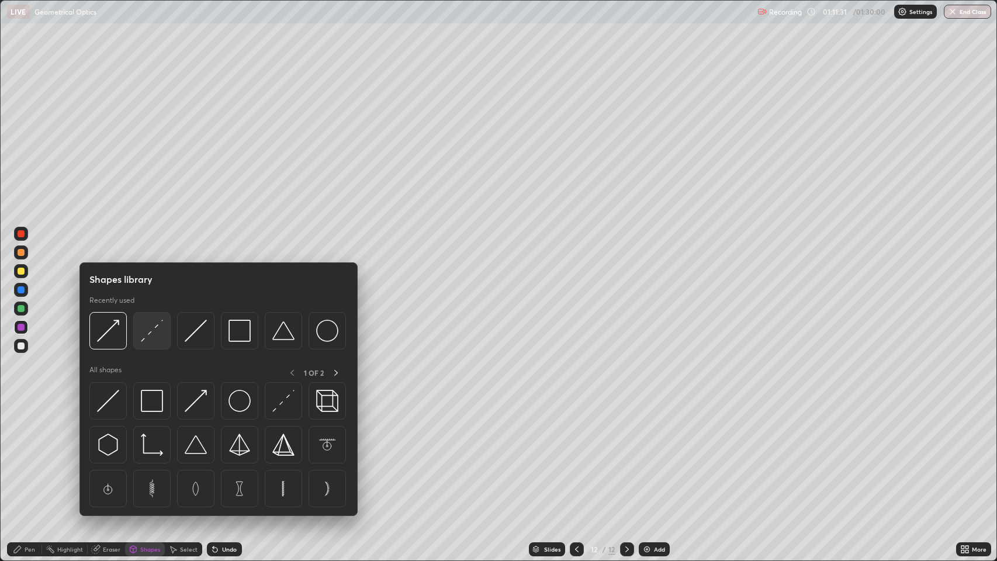
click at [151, 333] on img at bounding box center [152, 331] width 22 height 22
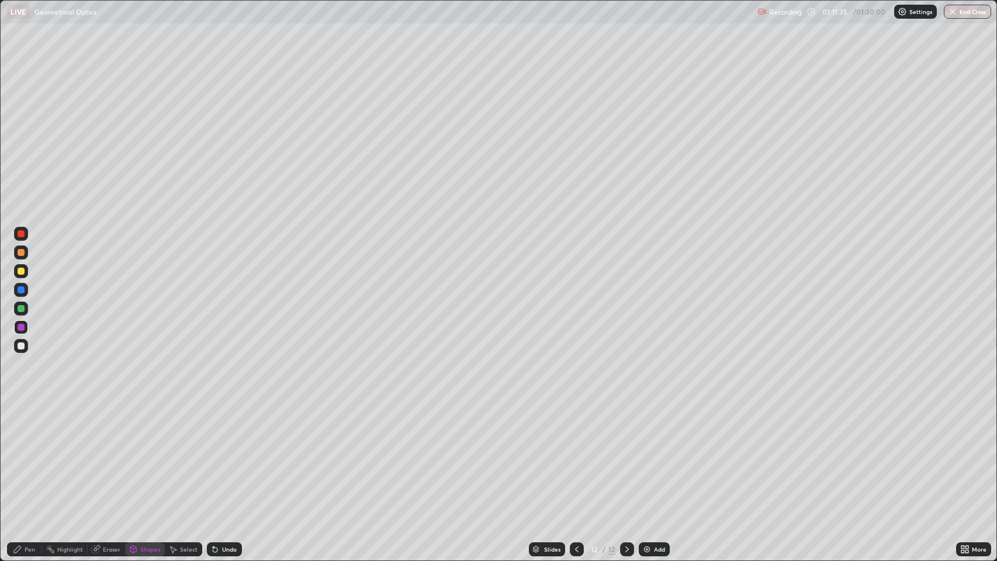
click at [22, 326] on div at bounding box center [21, 327] width 7 height 7
click at [29, 455] on div "Pen" at bounding box center [30, 550] width 11 height 6
click at [22, 269] on div at bounding box center [21, 271] width 7 height 7
click at [223, 455] on div "Undo" at bounding box center [229, 550] width 15 height 6
click at [222, 455] on div "Undo" at bounding box center [229, 550] width 15 height 6
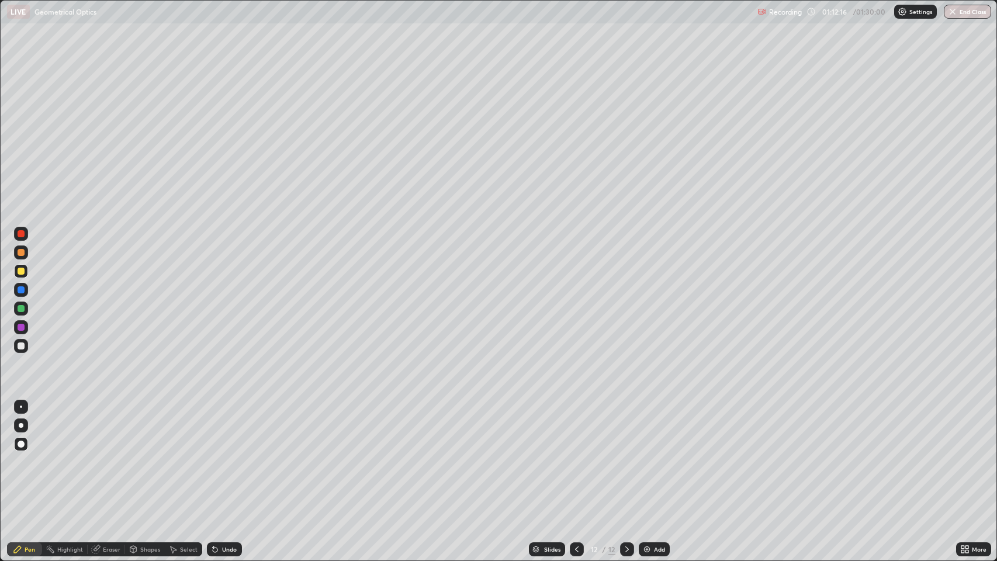
click at [19, 344] on div at bounding box center [21, 346] width 7 height 7
click at [22, 253] on div at bounding box center [21, 252] width 7 height 7
click at [21, 308] on div at bounding box center [21, 308] width 7 height 7
click at [24, 253] on div at bounding box center [21, 252] width 7 height 7
click at [626, 455] on icon at bounding box center [627, 549] width 9 height 9
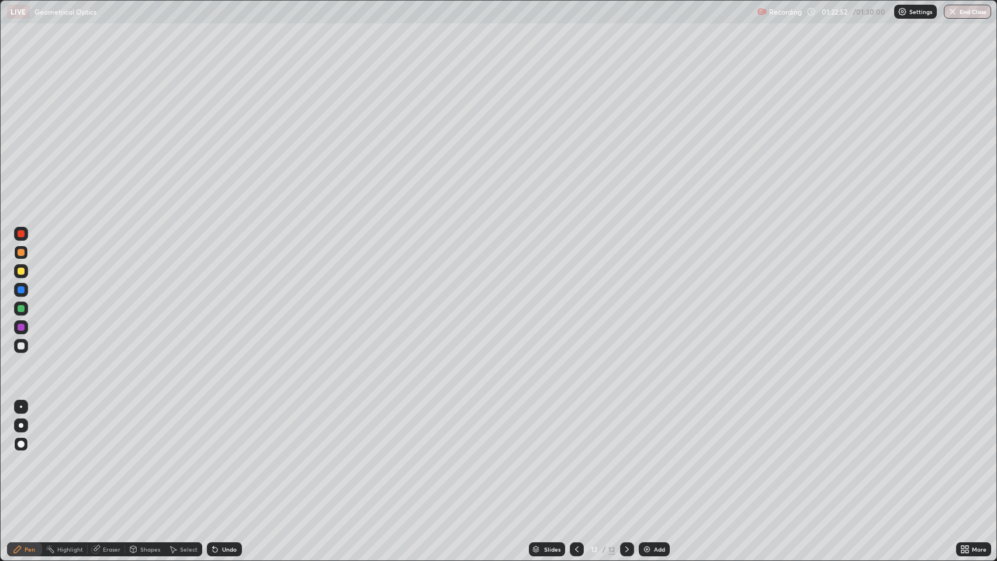
click at [623, 455] on icon at bounding box center [627, 549] width 9 height 9
click at [624, 455] on icon at bounding box center [627, 549] width 9 height 9
click at [648, 455] on img at bounding box center [646, 549] width 9 height 9
click at [220, 455] on div "Undo" at bounding box center [224, 549] width 35 height 14
click at [143, 455] on div "Shapes" at bounding box center [150, 550] width 20 height 6
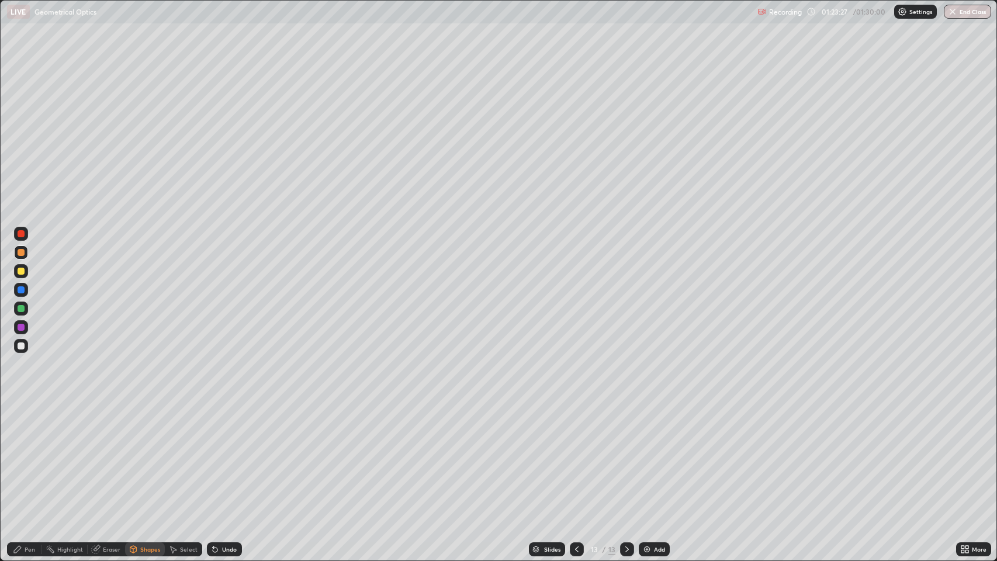
click at [222, 455] on div "Undo" at bounding box center [229, 550] width 15 height 6
click at [214, 455] on icon at bounding box center [215, 550] width 5 height 5
click at [148, 455] on div "Shapes" at bounding box center [150, 550] width 20 height 6
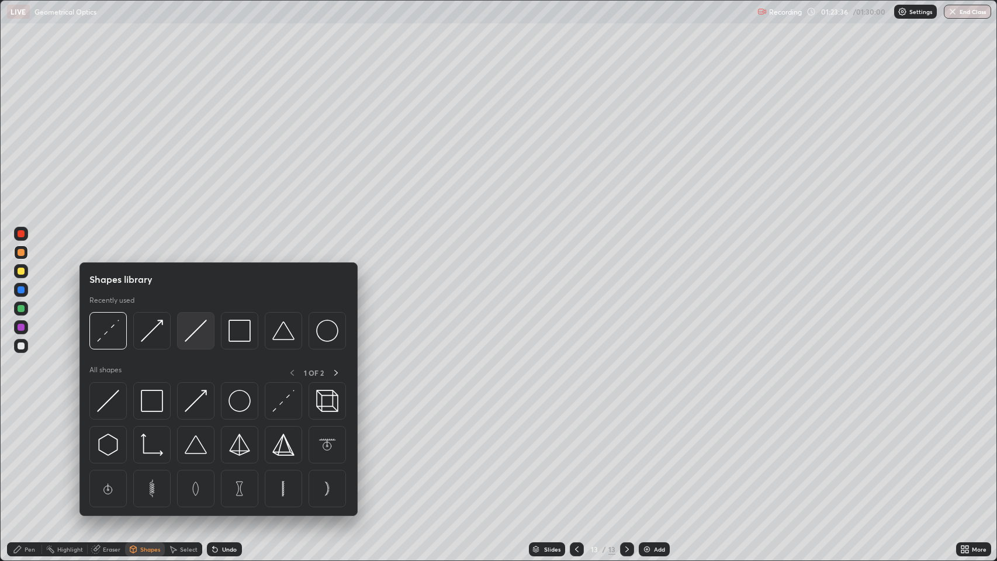
click at [190, 333] on img at bounding box center [196, 331] width 22 height 22
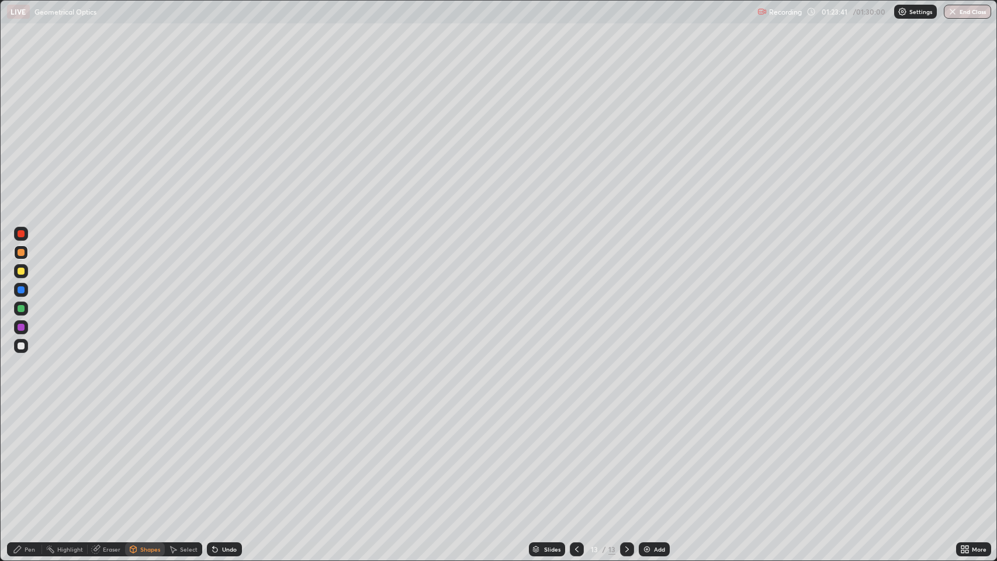
click at [23, 455] on div "Pen" at bounding box center [24, 549] width 35 height 14
click at [22, 346] on div at bounding box center [21, 346] width 7 height 7
click at [141, 455] on div "Shapes" at bounding box center [150, 550] width 20 height 6
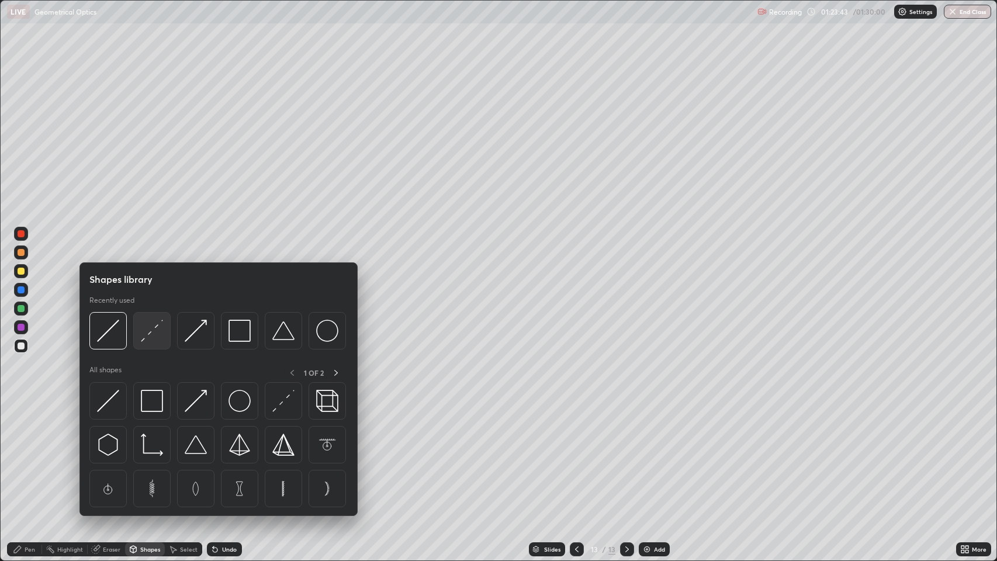
click at [152, 333] on img at bounding box center [152, 331] width 22 height 22
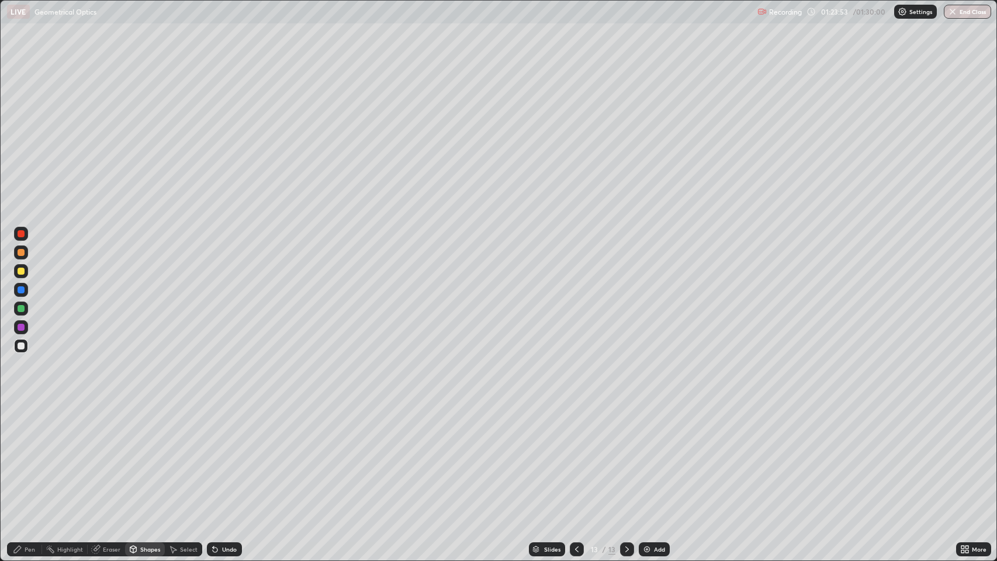
click at [221, 455] on div "Undo" at bounding box center [224, 549] width 35 height 14
click at [18, 455] on icon at bounding box center [17, 549] width 7 height 7
click at [22, 251] on div at bounding box center [21, 252] width 7 height 7
click at [22, 289] on div at bounding box center [21, 289] width 7 height 7
click at [144, 455] on div "Shapes" at bounding box center [150, 550] width 20 height 6
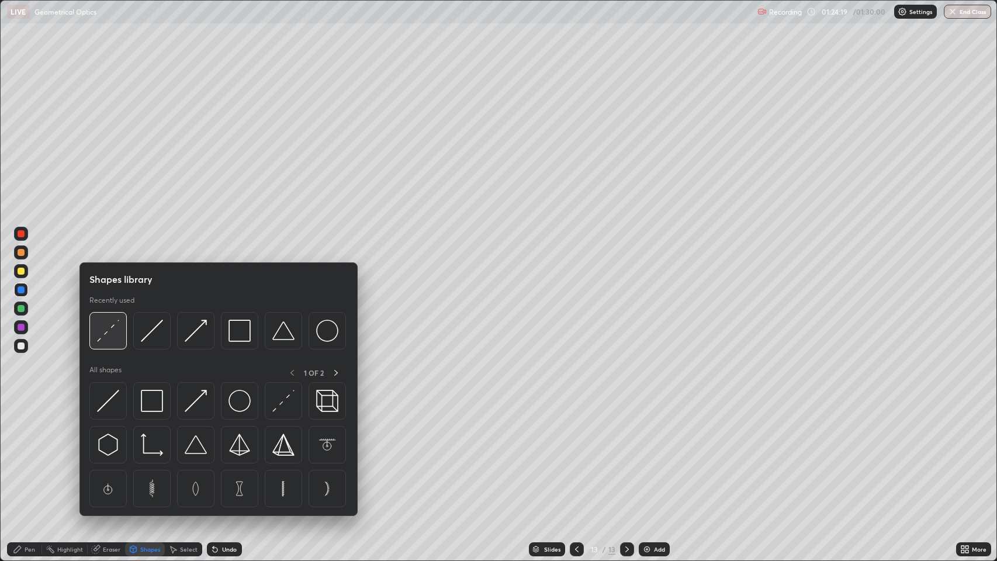
click at [110, 329] on img at bounding box center [108, 331] width 22 height 22
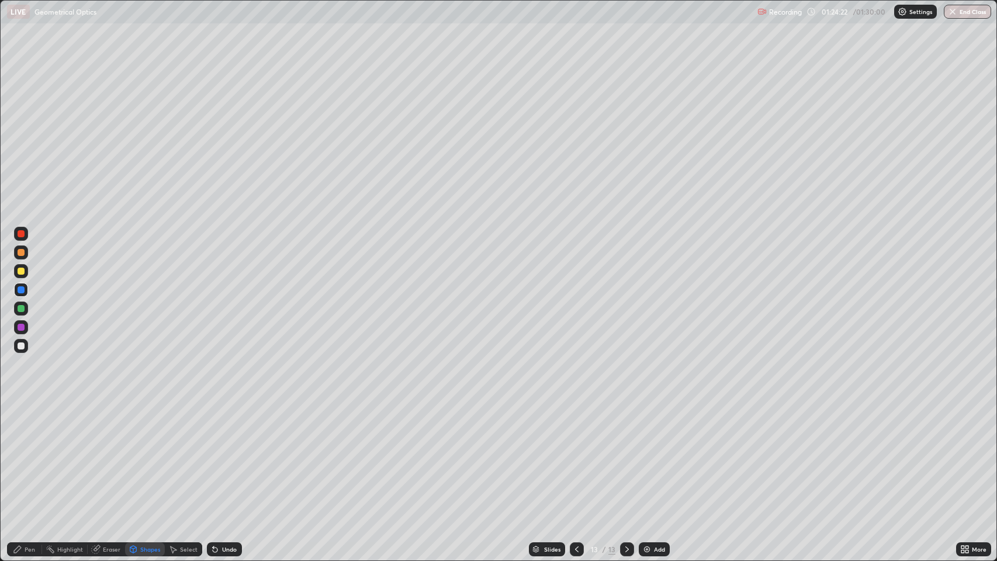
click at [19, 291] on div at bounding box center [21, 289] width 7 height 7
click at [142, 455] on div "Shapes" at bounding box center [145, 549] width 40 height 14
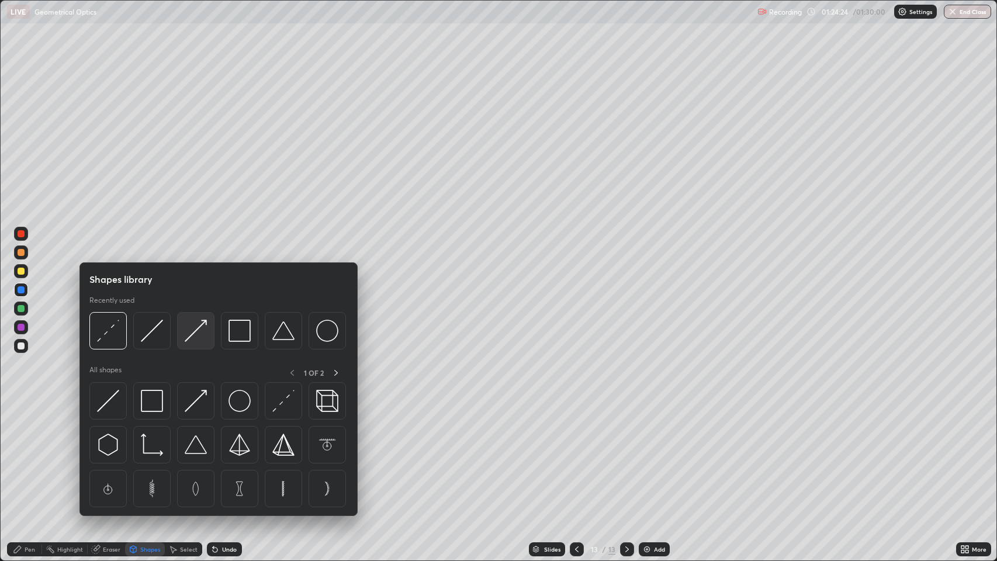
click at [200, 327] on img at bounding box center [196, 331] width 22 height 22
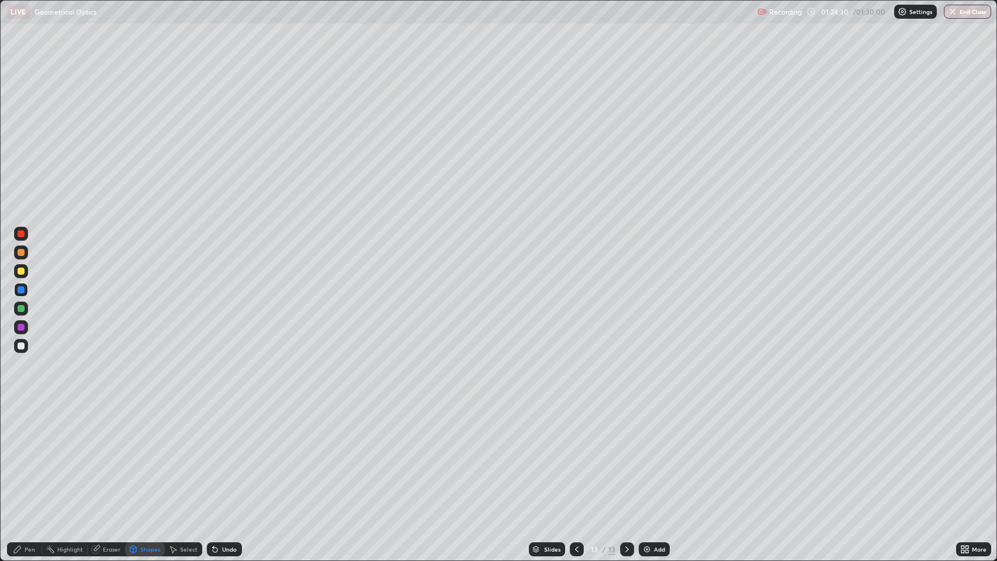
click at [145, 455] on div "Shapes" at bounding box center [150, 550] width 20 height 6
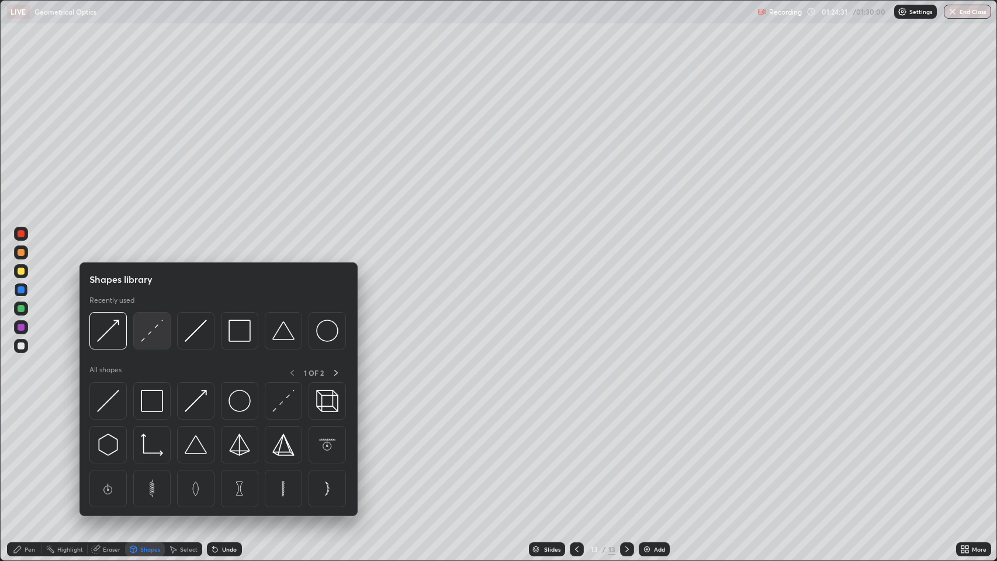
click at [151, 332] on img at bounding box center [152, 331] width 22 height 22
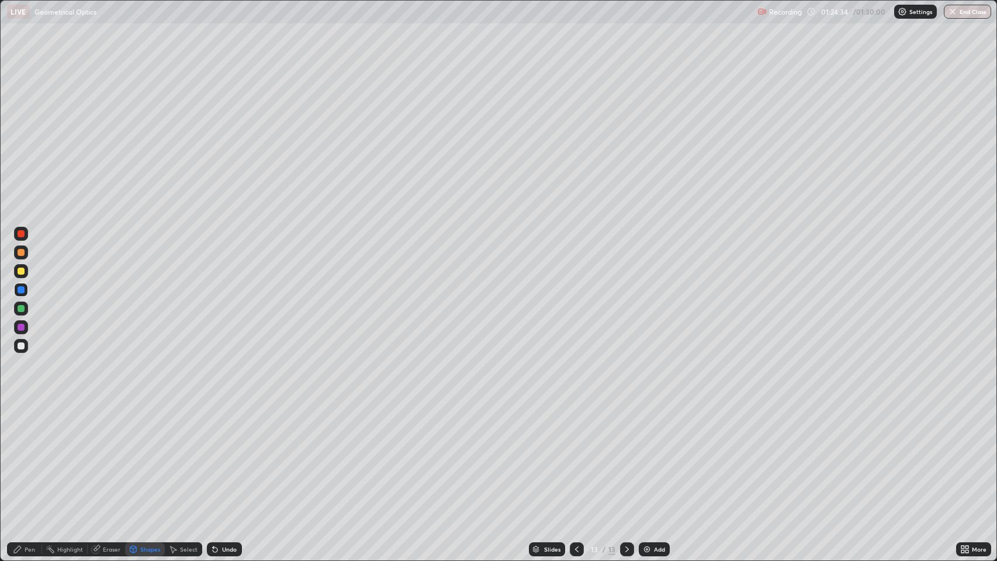
click at [18, 455] on icon at bounding box center [17, 549] width 7 height 7
click at [20, 343] on div at bounding box center [21, 346] width 7 height 7
click at [23, 289] on div at bounding box center [21, 289] width 7 height 7
click at [143, 455] on div "Shapes" at bounding box center [150, 550] width 20 height 6
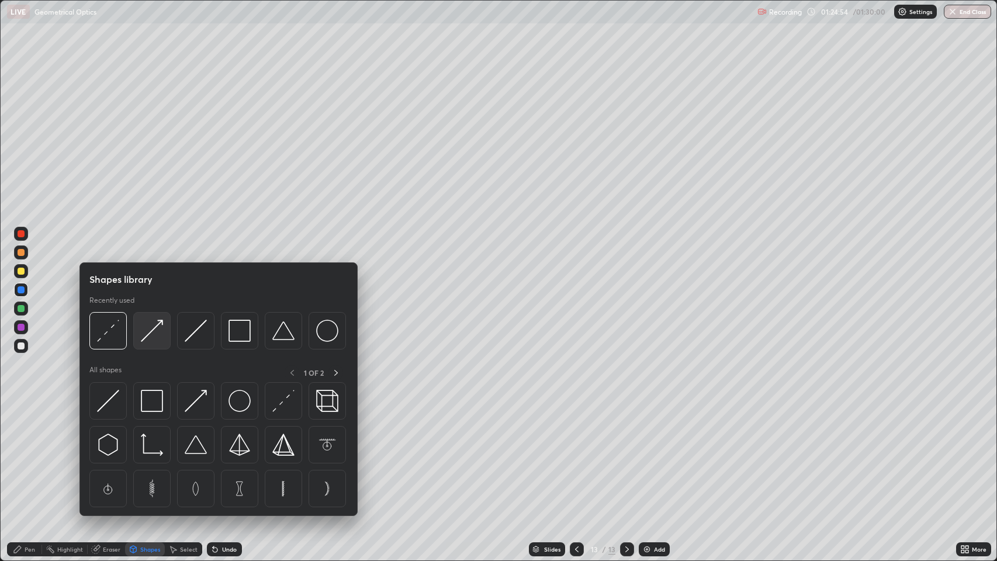
click at [151, 329] on img at bounding box center [152, 331] width 22 height 22
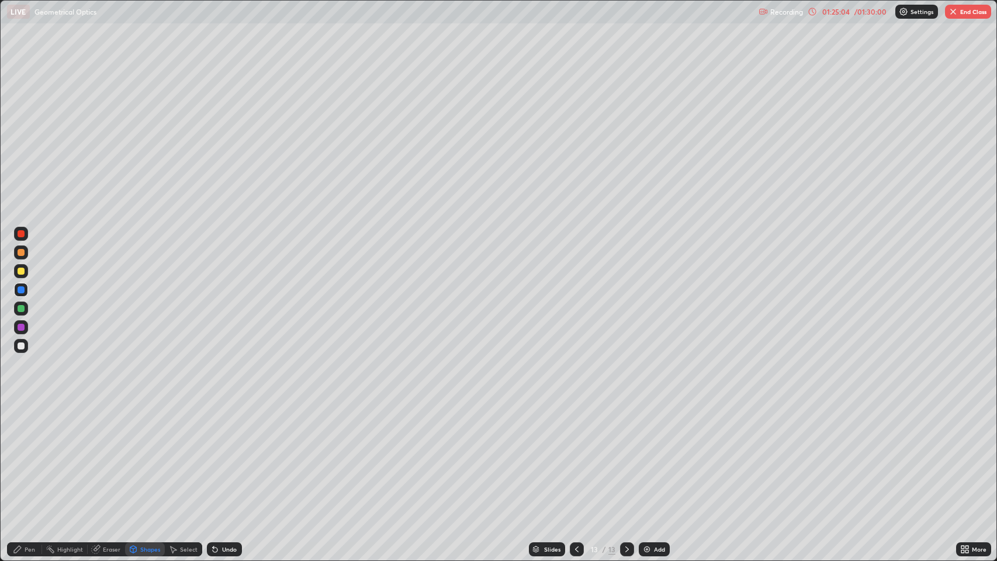
click at [139, 455] on div "Shapes" at bounding box center [145, 549] width 40 height 14
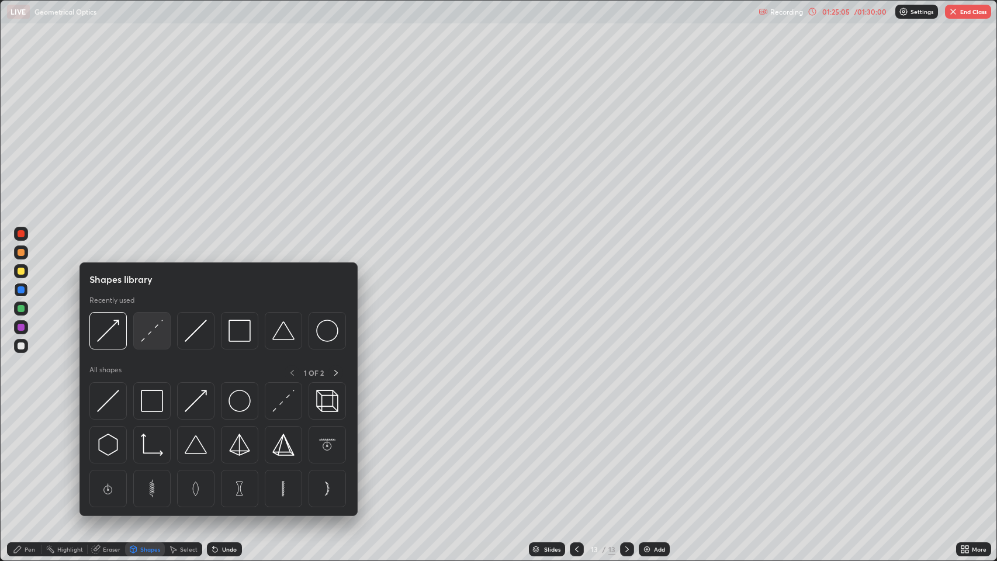
click at [150, 330] on img at bounding box center [152, 331] width 22 height 22
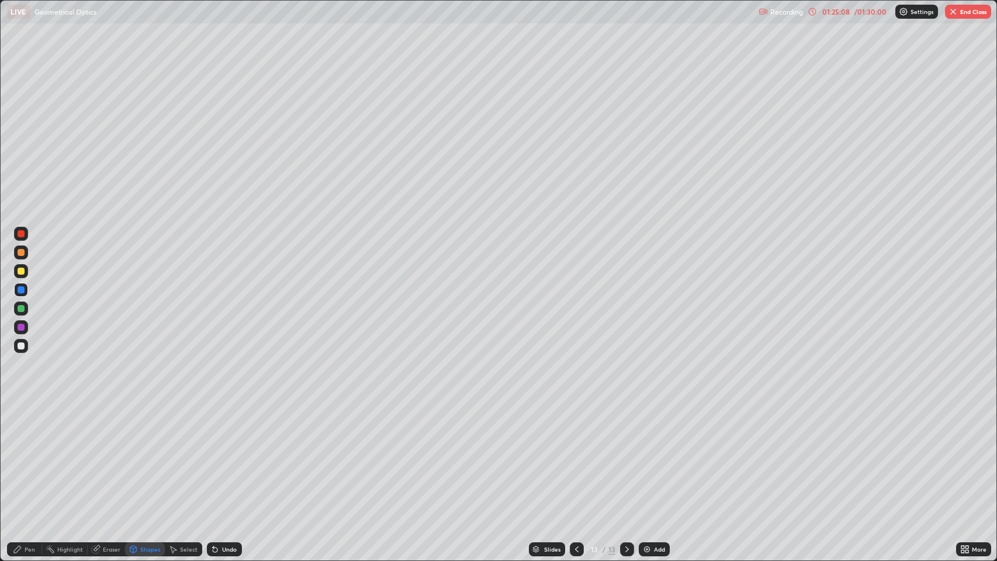
click at [140, 455] on div "Shapes" at bounding box center [150, 550] width 20 height 6
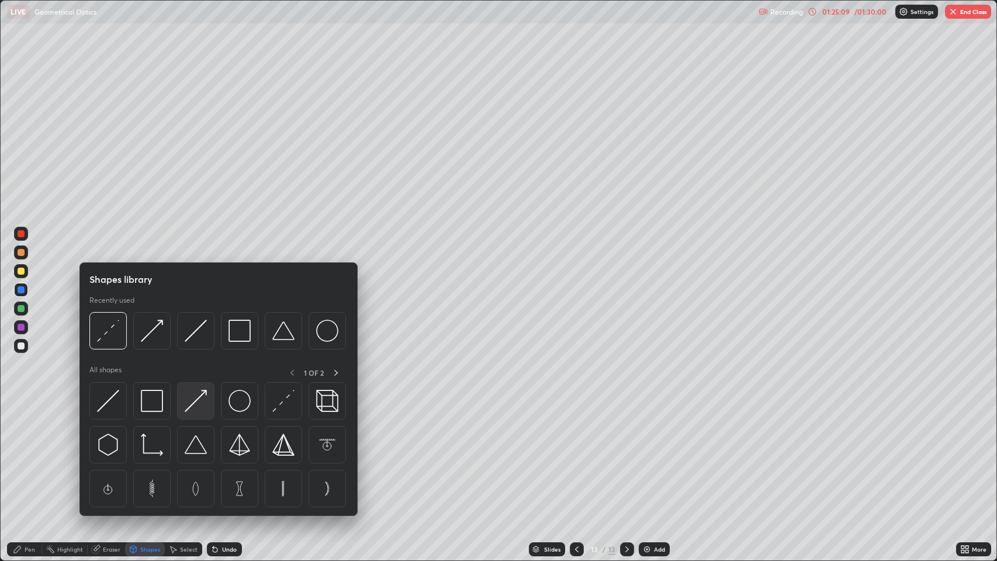
click at [199, 396] on img at bounding box center [196, 401] width 22 height 22
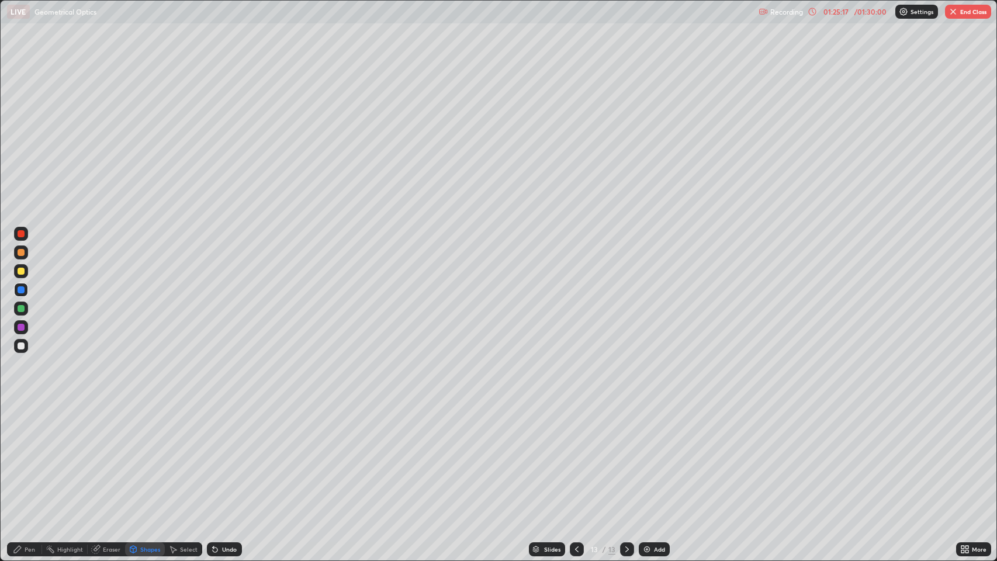
click at [26, 455] on div "Pen" at bounding box center [30, 550] width 11 height 6
click at [21, 346] on div at bounding box center [21, 346] width 7 height 7
click at [224, 455] on div "Undo" at bounding box center [229, 550] width 15 height 6
click at [222, 455] on div "Undo" at bounding box center [229, 550] width 15 height 6
click at [226, 455] on div "Undo" at bounding box center [229, 550] width 15 height 6
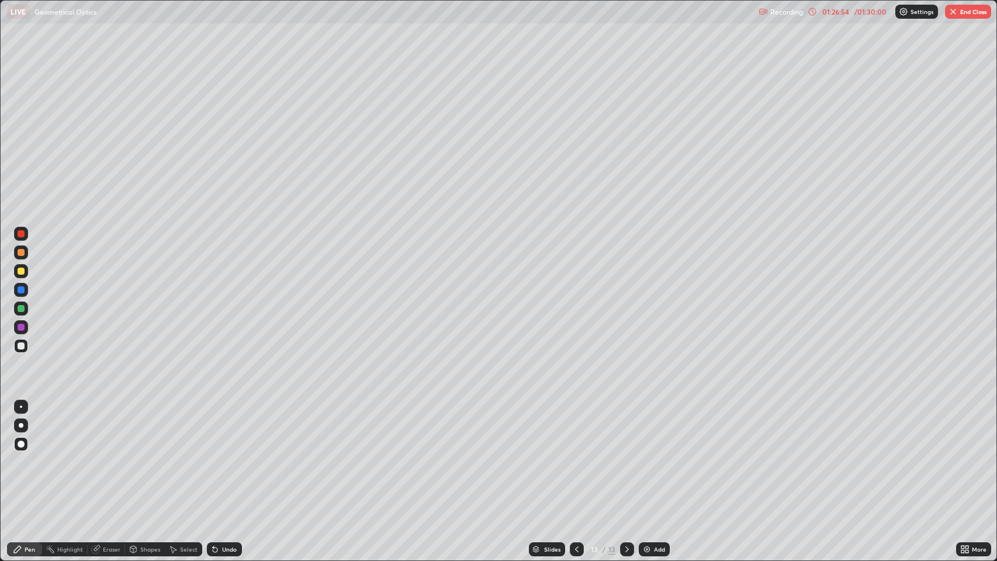
click at [214, 455] on icon at bounding box center [215, 550] width 5 height 5
click at [219, 455] on div "Undo" at bounding box center [224, 549] width 35 height 14
click at [891, 455] on div "Slides 13 / 13 Add" at bounding box center [599, 549] width 715 height 23
click at [890, 455] on div "Slides 13 / 13 Add" at bounding box center [599, 549] width 715 height 23
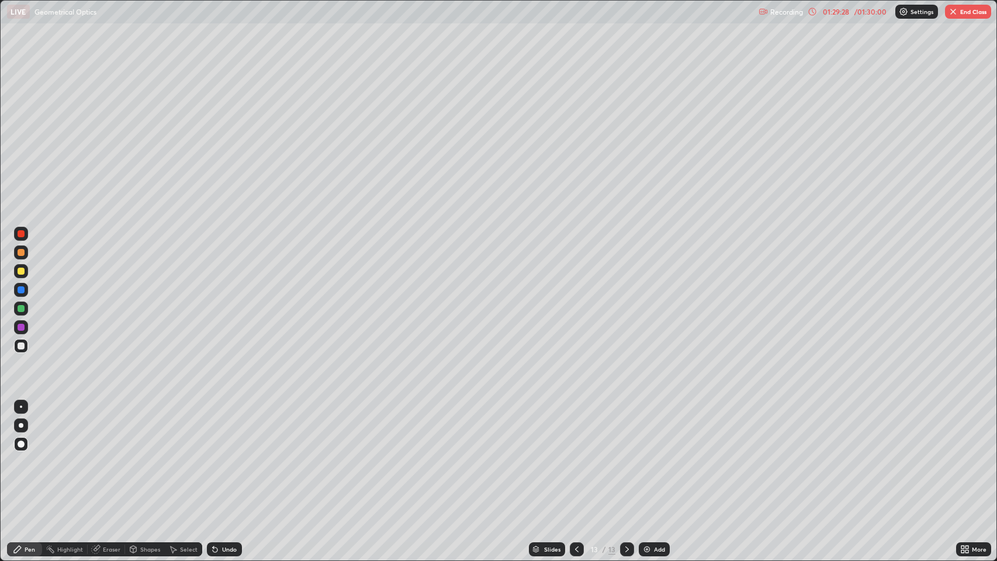
click at [228, 455] on div "Undo" at bounding box center [229, 550] width 15 height 6
click at [222, 455] on div "Undo" at bounding box center [229, 550] width 15 height 6
click at [227, 455] on div "Undo" at bounding box center [229, 550] width 15 height 6
click at [231, 455] on div "Undo" at bounding box center [229, 550] width 15 height 6
click at [229, 455] on div "Undo" at bounding box center [229, 550] width 15 height 6
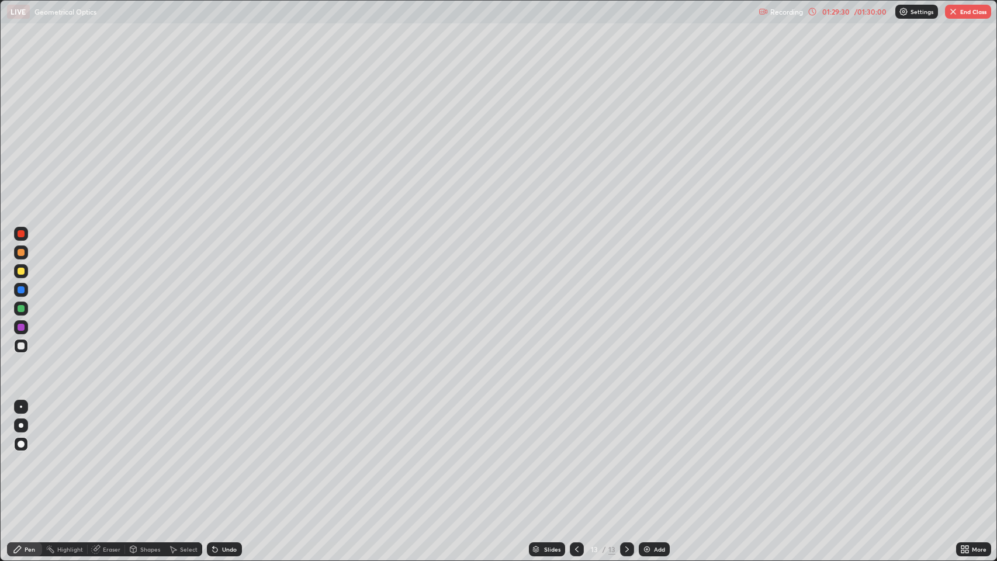
click at [231, 455] on div "Undo" at bounding box center [229, 550] width 15 height 6
click at [230, 455] on div "Undo" at bounding box center [229, 550] width 15 height 6
click at [229, 455] on div "Undo" at bounding box center [229, 550] width 15 height 6
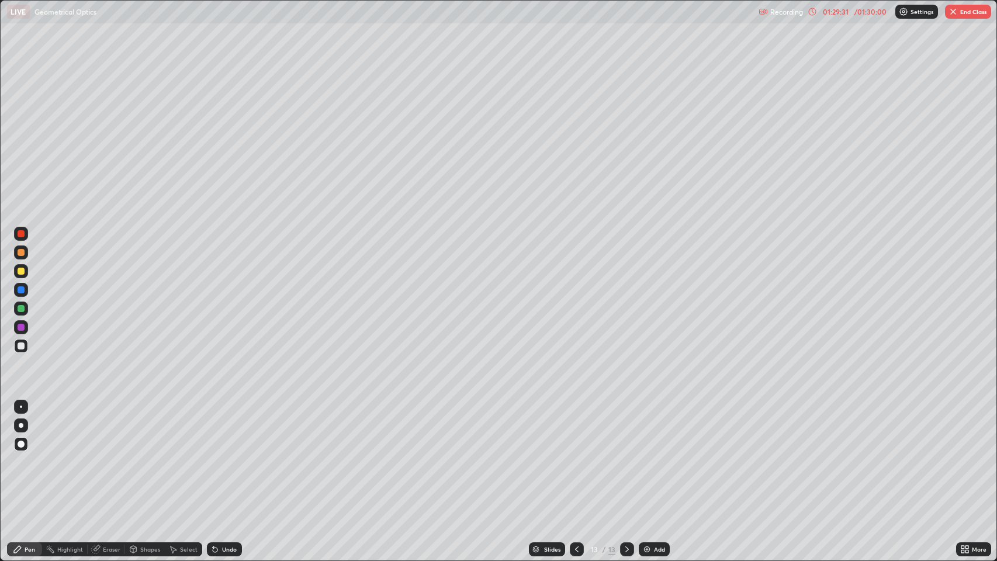
click at [229, 455] on div "Undo" at bounding box center [229, 550] width 15 height 6
click at [228, 455] on div "Undo" at bounding box center [229, 550] width 15 height 6
click at [223, 455] on div "Undo" at bounding box center [224, 549] width 35 height 14
click at [225, 455] on div "Undo" at bounding box center [229, 550] width 15 height 6
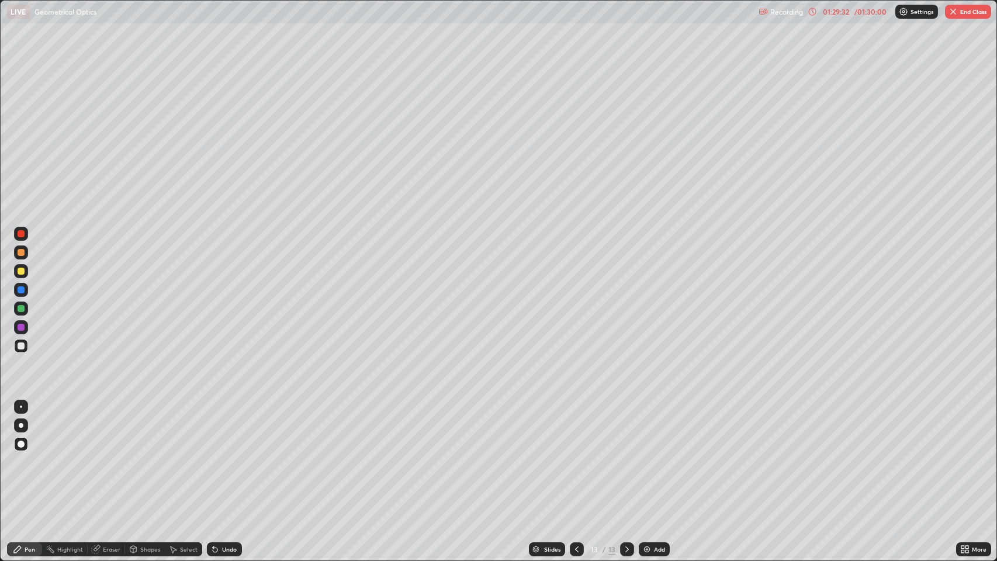
click at [228, 455] on div "Undo" at bounding box center [229, 550] width 15 height 6
click at [229, 455] on div "Undo" at bounding box center [229, 550] width 15 height 6
click at [227, 455] on div "Undo" at bounding box center [229, 550] width 15 height 6
click at [226, 455] on div "Undo" at bounding box center [224, 549] width 35 height 14
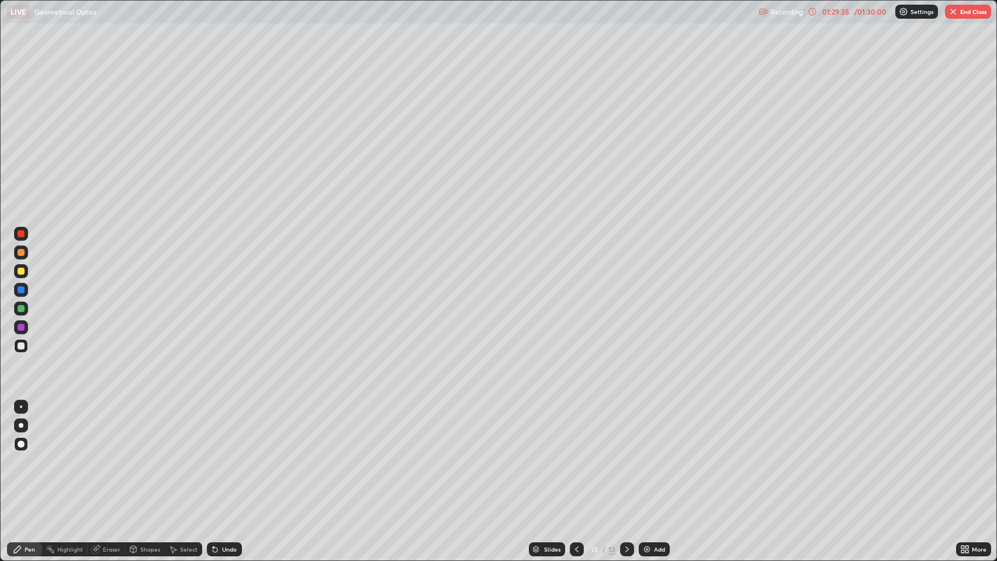
click at [626, 455] on icon at bounding box center [627, 549] width 9 height 9
click at [645, 455] on img at bounding box center [646, 549] width 9 height 9
click at [576, 455] on icon at bounding box center [576, 549] width 9 height 9
click at [626, 455] on icon at bounding box center [627, 549] width 9 height 9
click at [514, 19] on div "LIVE Geometrical Optics" at bounding box center [381, 11] width 748 height 23
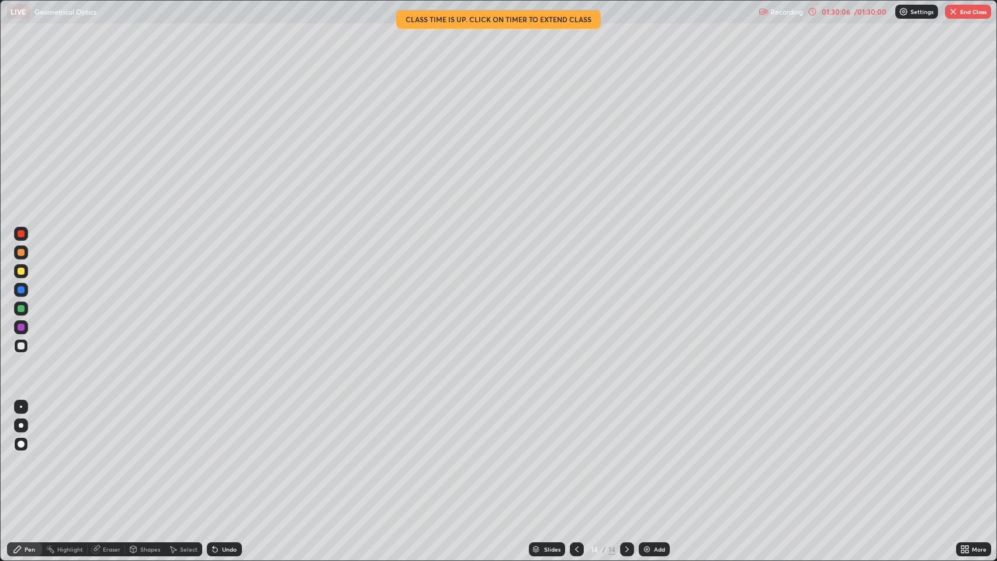
click at [811, 12] on icon at bounding box center [812, 11] width 9 height 9
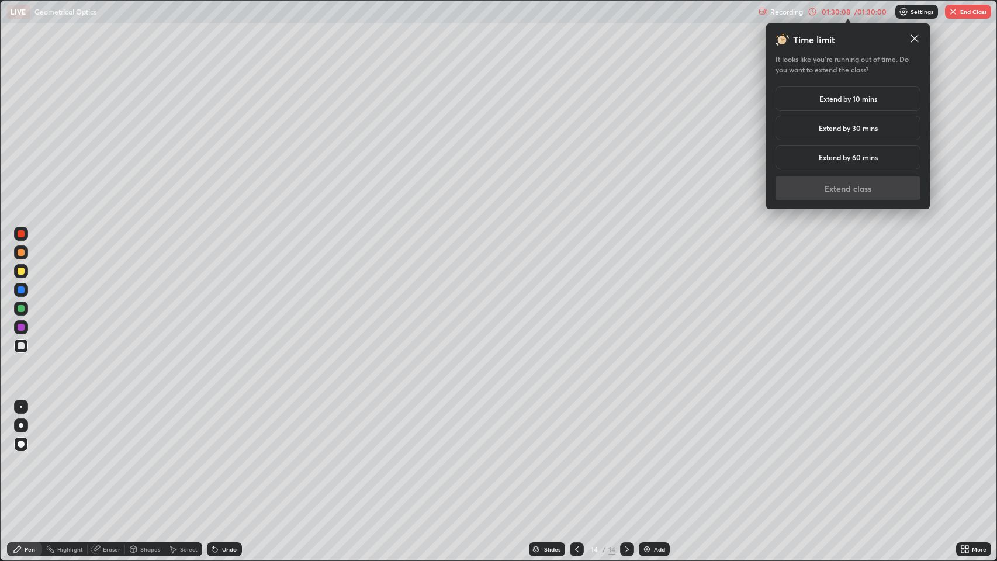
click at [857, 105] on div "Extend by 10 mins" at bounding box center [848, 99] width 145 height 25
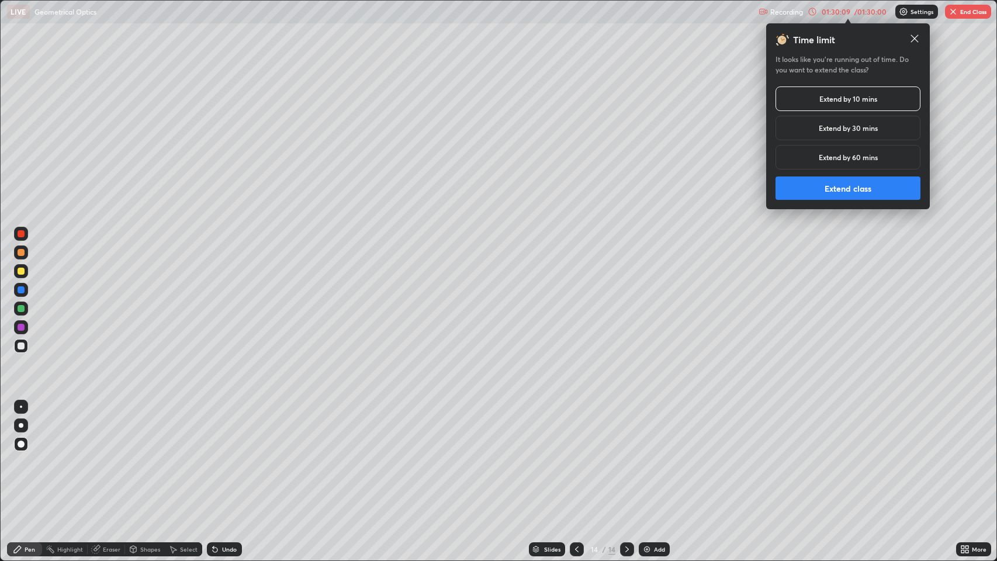
click at [851, 186] on button "Extend class" at bounding box center [848, 188] width 145 height 23
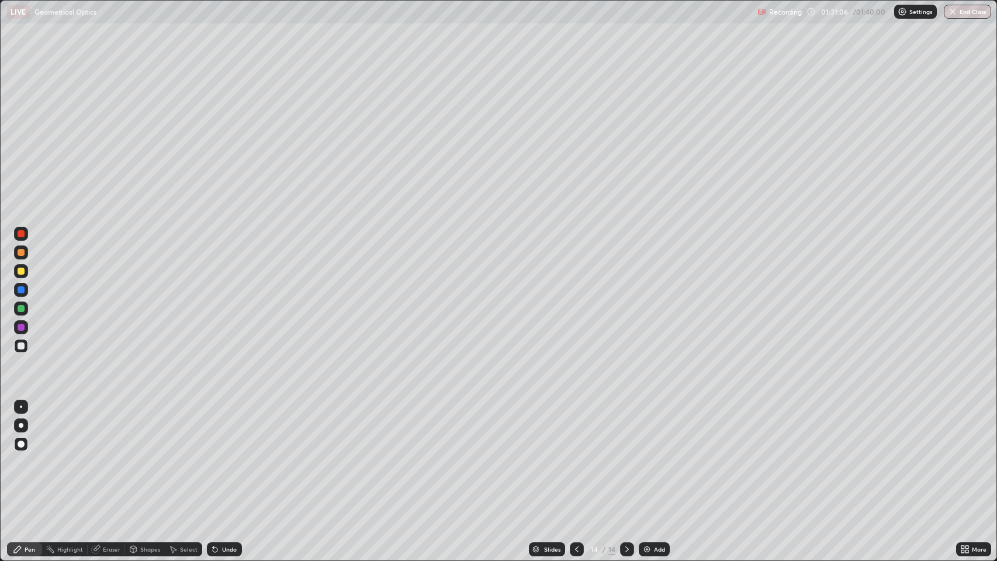
click at [575, 455] on icon at bounding box center [576, 549] width 9 height 9
click at [624, 455] on icon at bounding box center [627, 549] width 9 height 9
click at [626, 455] on icon at bounding box center [627, 549] width 9 height 9
click at [624, 455] on div at bounding box center [627, 549] width 14 height 14
click at [644, 455] on img at bounding box center [646, 549] width 9 height 9
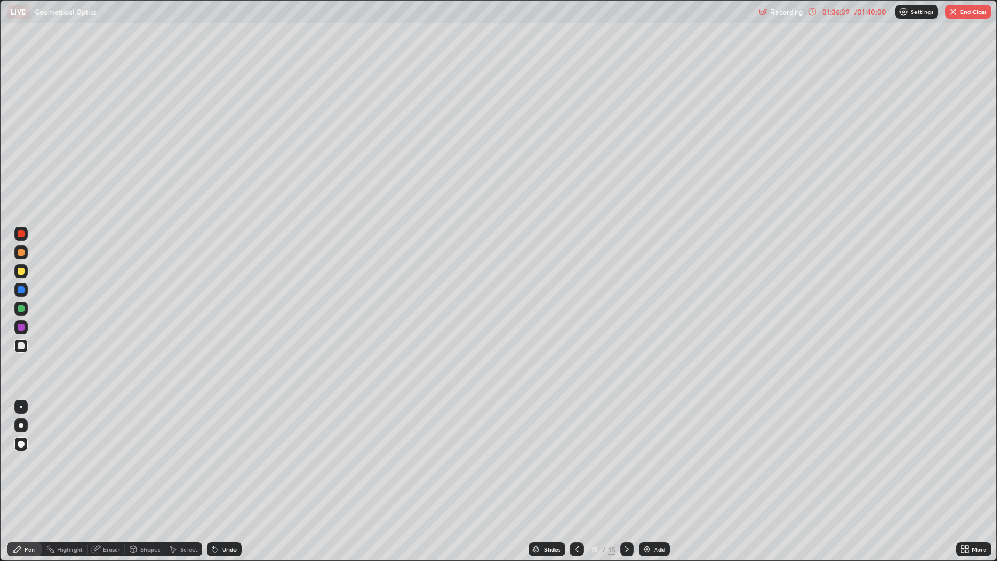
click at [953, 12] on img "button" at bounding box center [953, 11] width 9 height 9
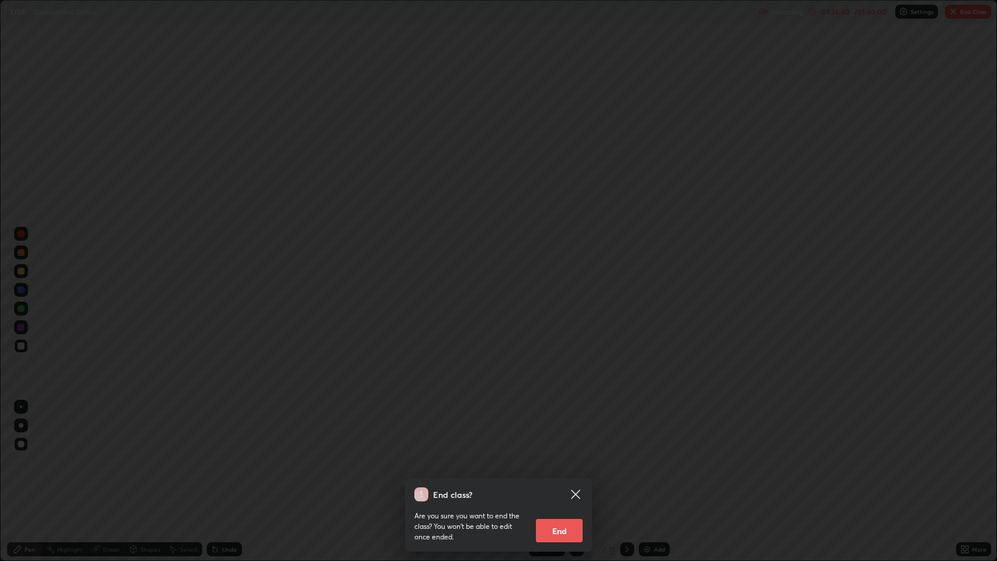
click at [562, 455] on button "End" at bounding box center [559, 530] width 47 height 23
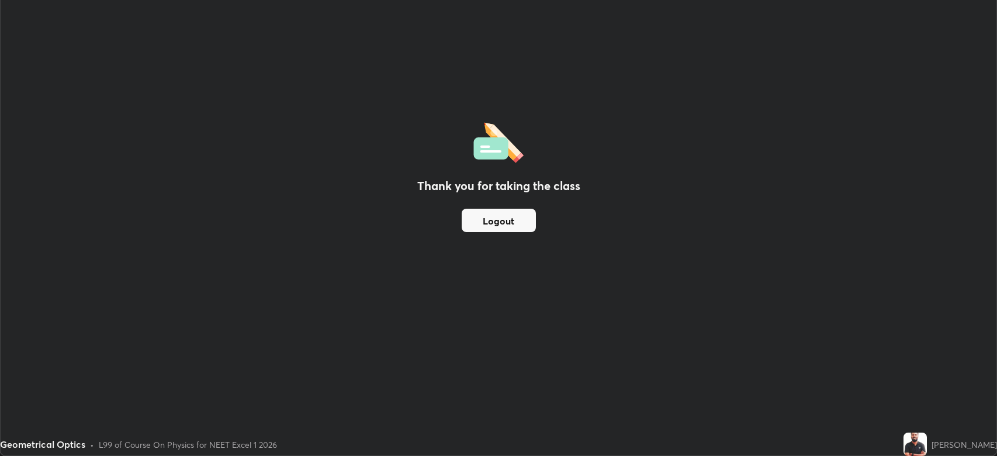
scroll to position [58001, 57459]
